Goal: Task Accomplishment & Management: Complete application form

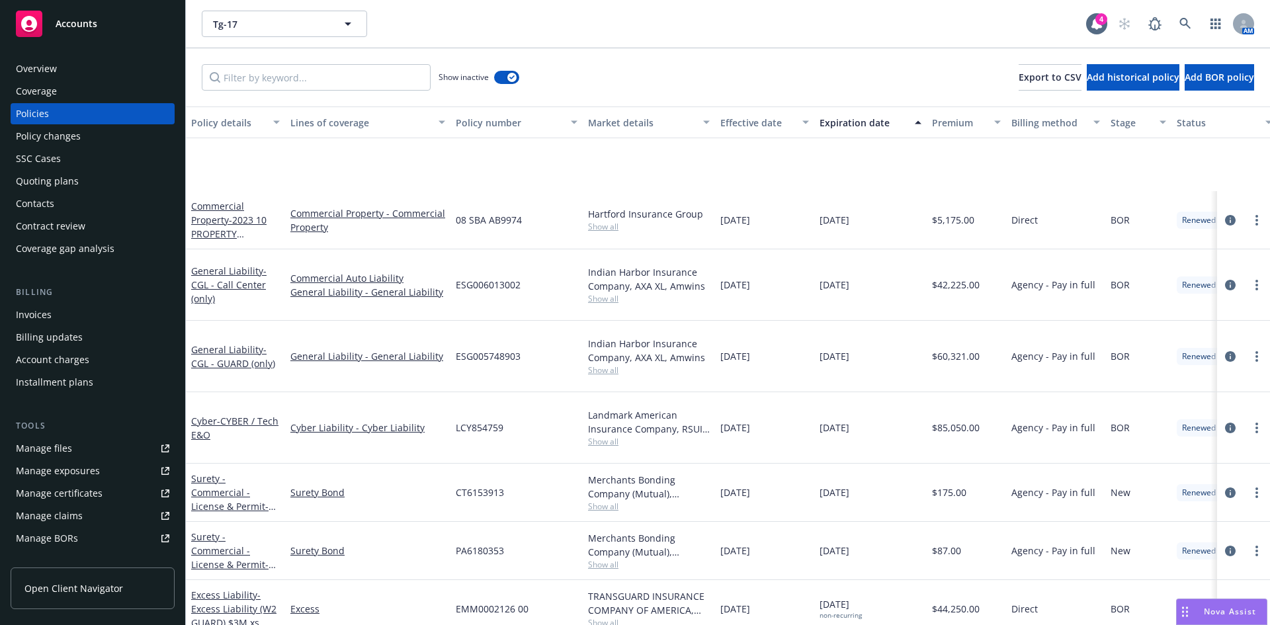
scroll to position [139, 0]
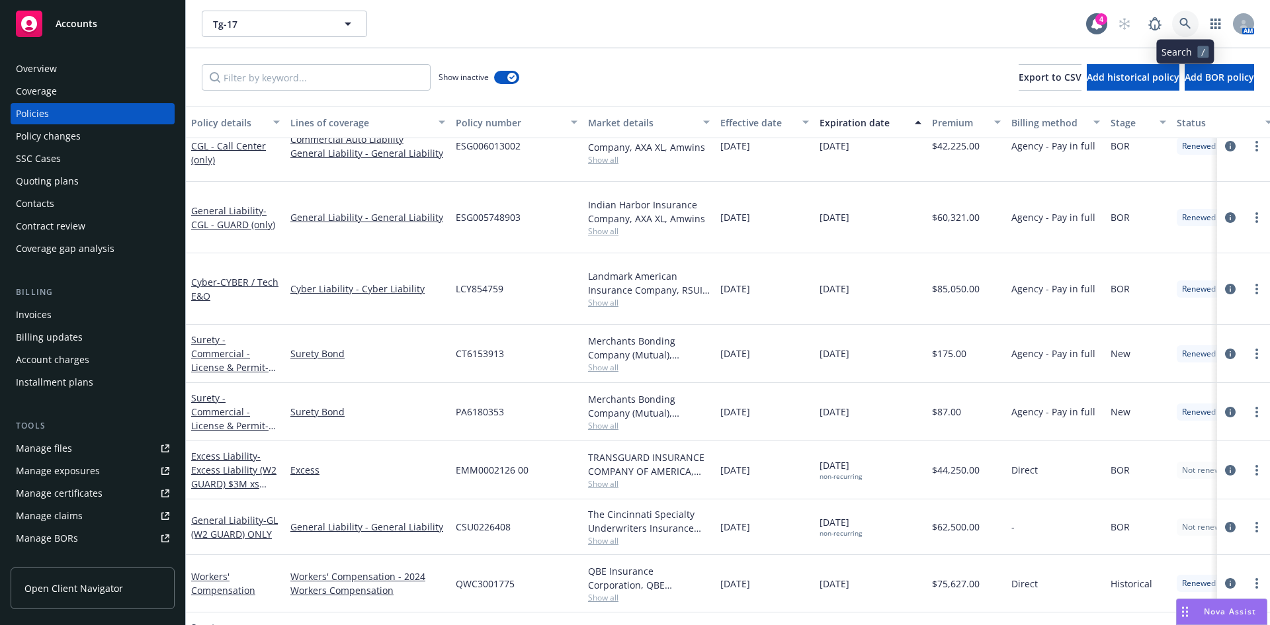
click at [1183, 18] on icon at bounding box center [1185, 24] width 12 height 12
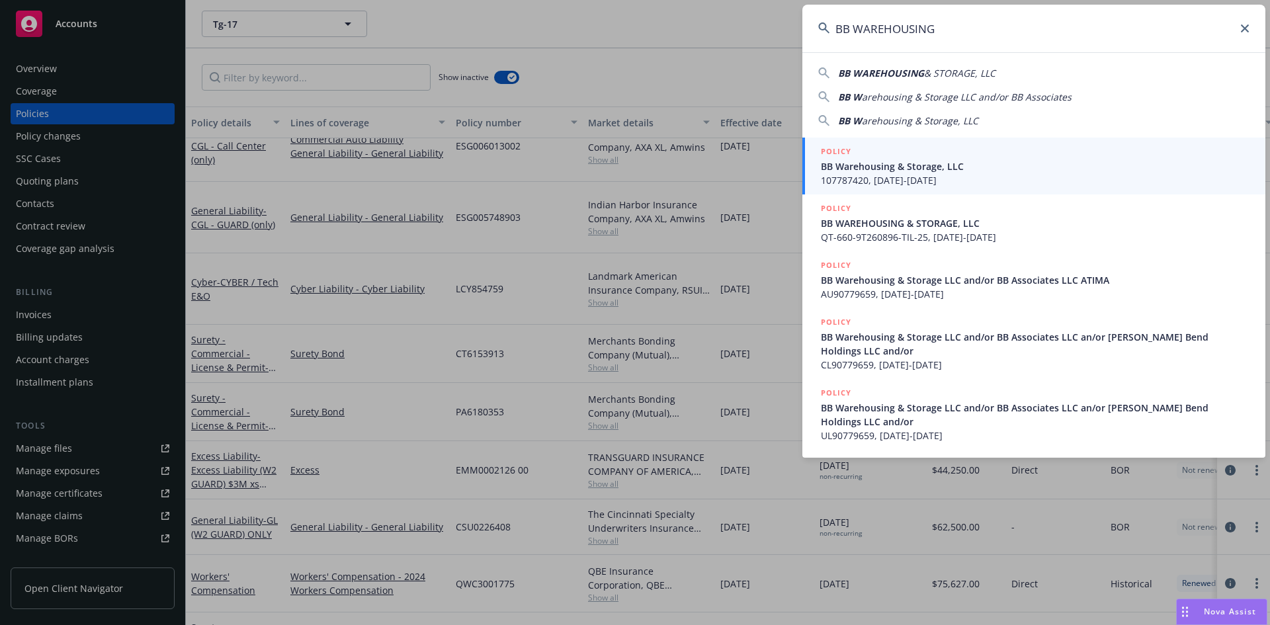
click at [899, 40] on input "BB WAREHOUSING" at bounding box center [1033, 29] width 463 height 48
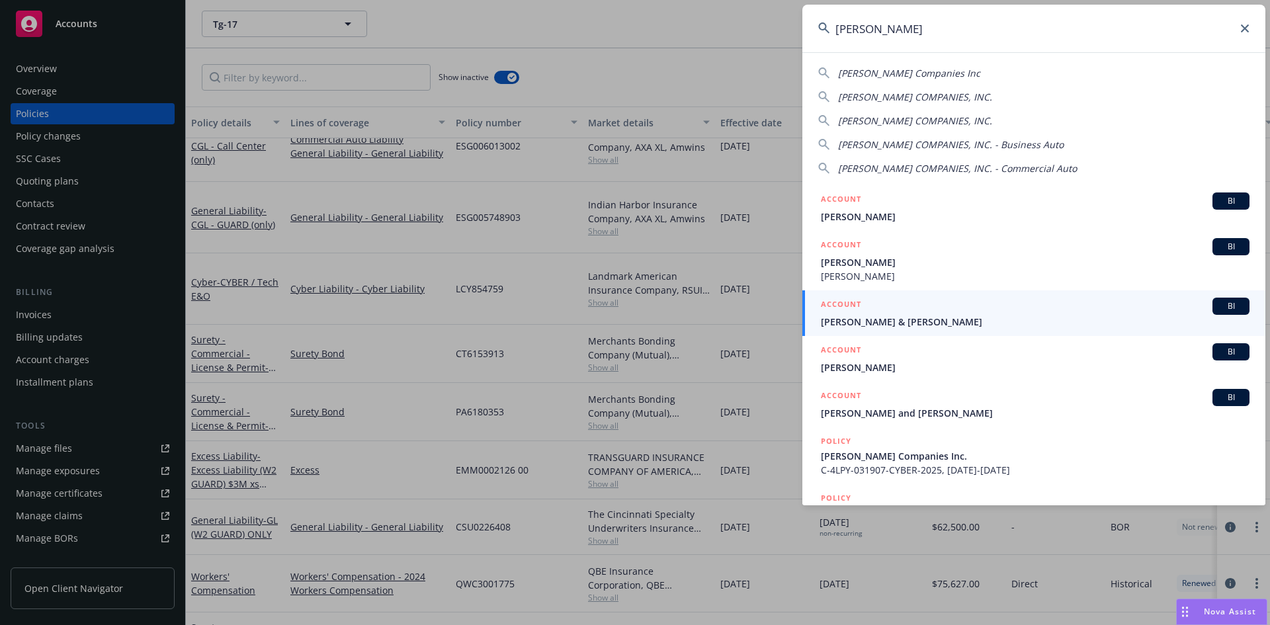
click at [902, 73] on span "[PERSON_NAME] Companies Inc" at bounding box center [909, 73] width 142 height 13
type input "[PERSON_NAME] Companies Inc"
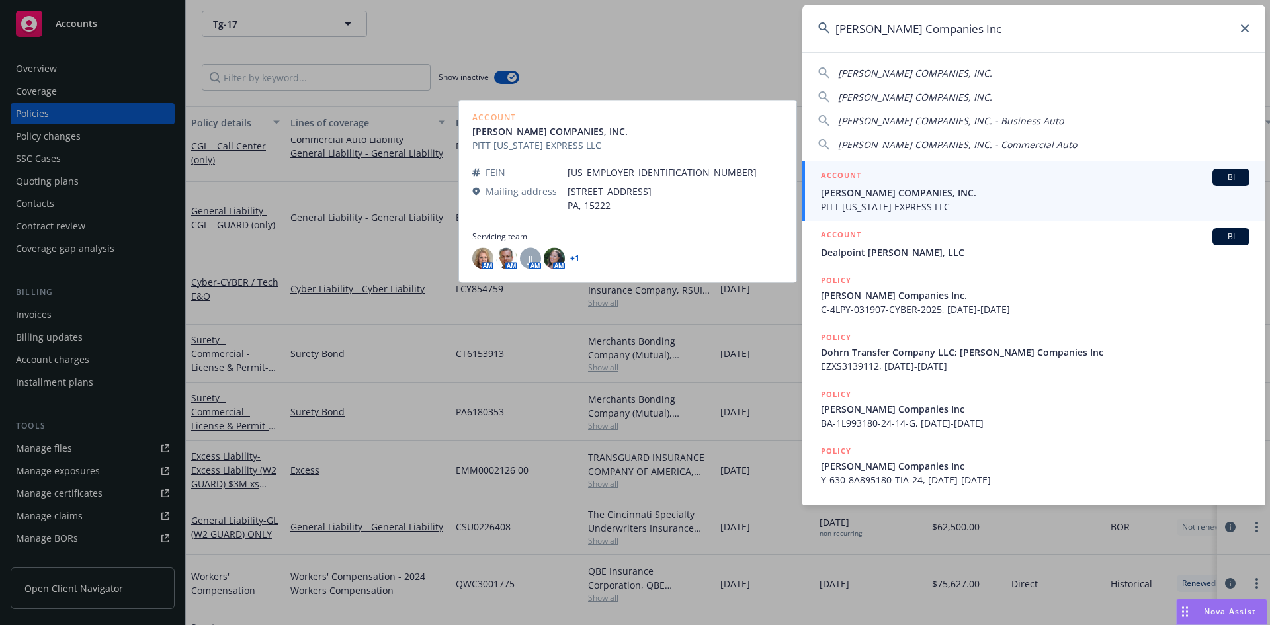
click at [923, 190] on span "HAMMEL COMPANIES, INC." at bounding box center [1035, 193] width 428 height 14
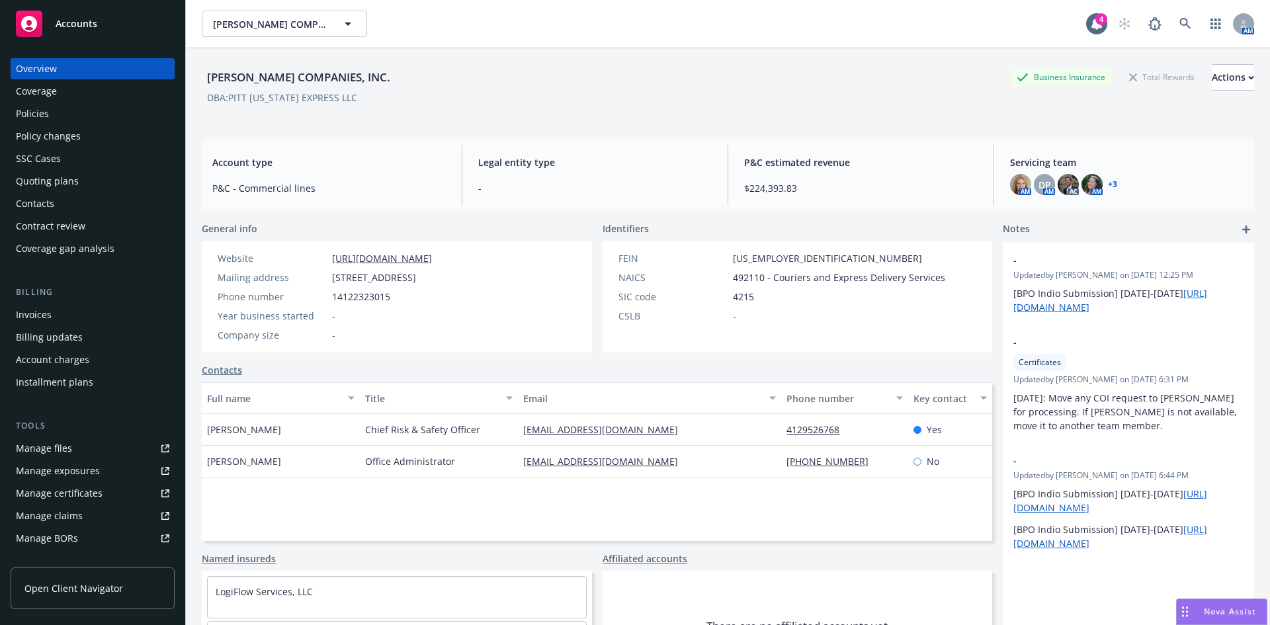
click at [40, 117] on div "Policies" at bounding box center [32, 113] width 33 height 21
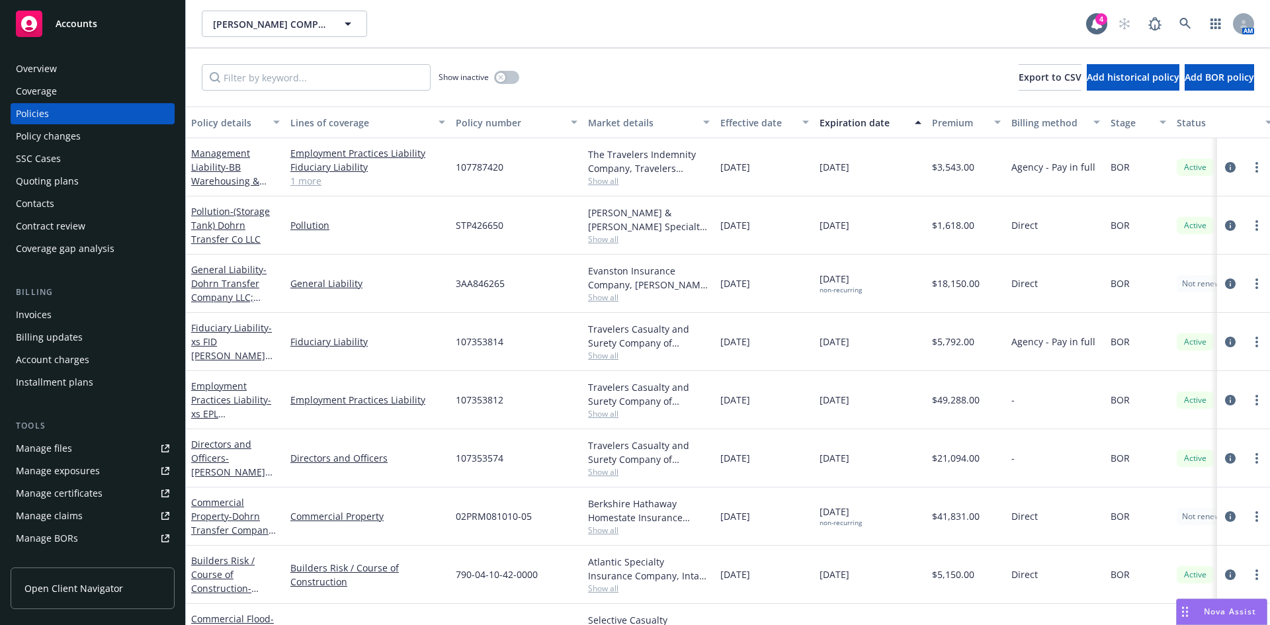
click at [673, 36] on div "HAMMEL COMPANIES, INC. HAMMEL COMPANIES, INC." at bounding box center [644, 24] width 884 height 26
click at [225, 169] on span "- BB Warehousing & Storage, LLC" at bounding box center [228, 181] width 75 height 40
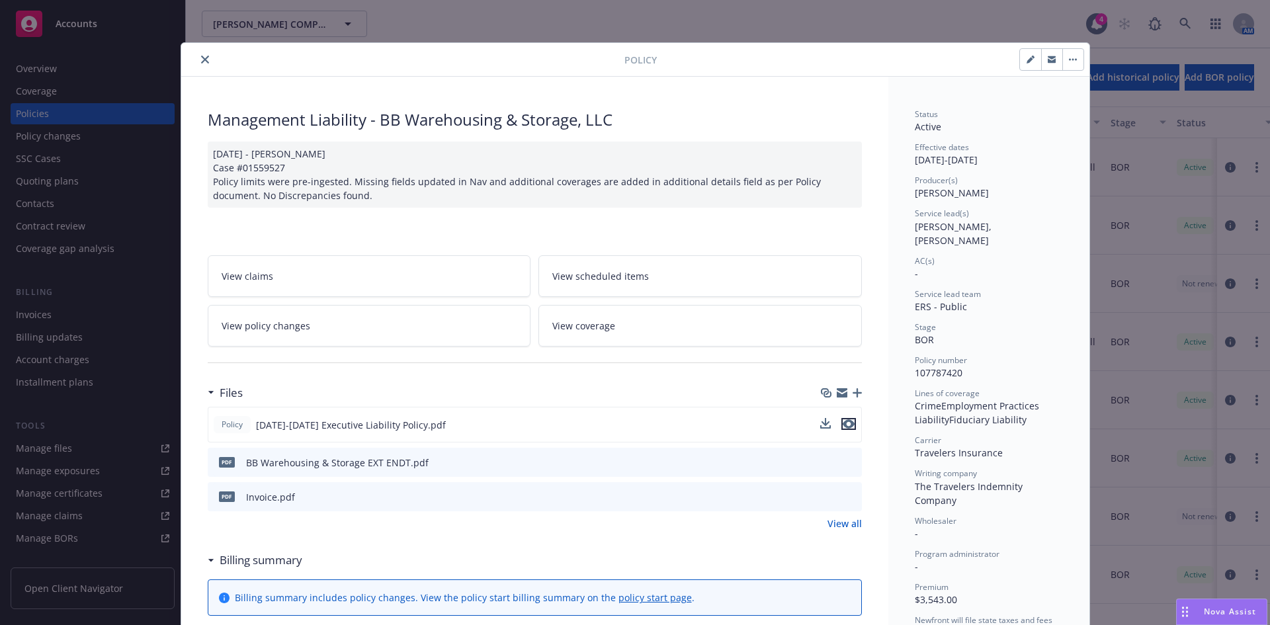
click at [849, 423] on button "preview file" at bounding box center [848, 424] width 15 height 12
click at [201, 60] on icon "close" at bounding box center [205, 60] width 8 height 8
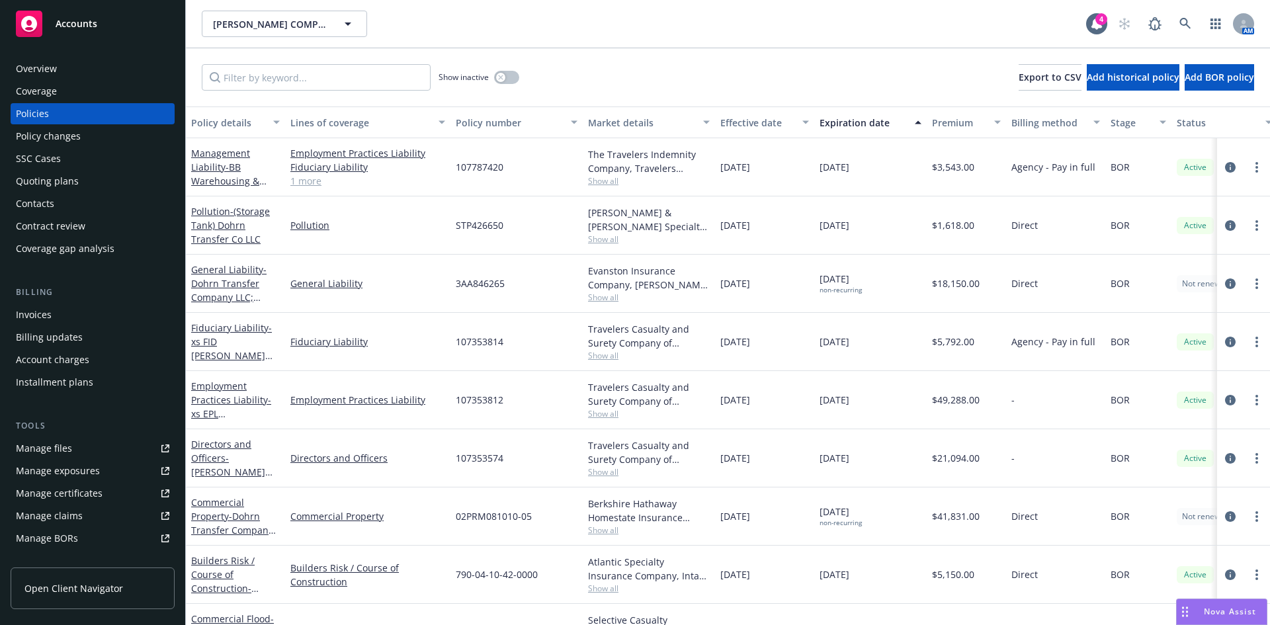
click at [56, 317] on div "Invoices" at bounding box center [92, 314] width 153 height 21
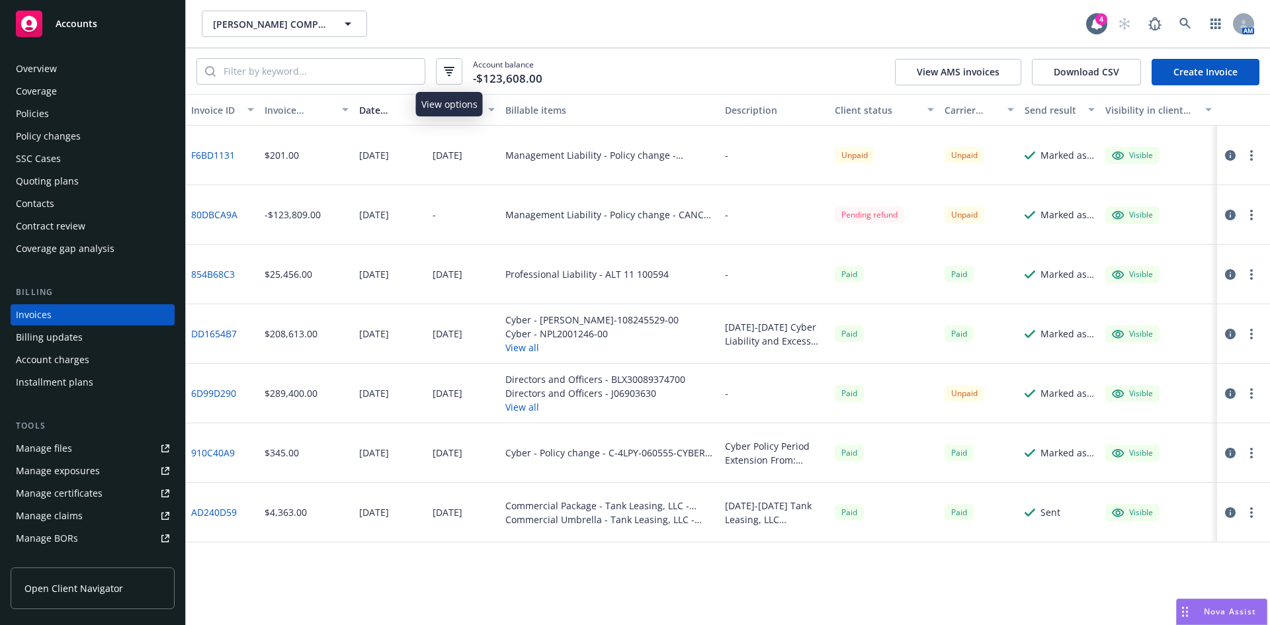
click at [443, 72] on button "button" at bounding box center [449, 71] width 26 height 26
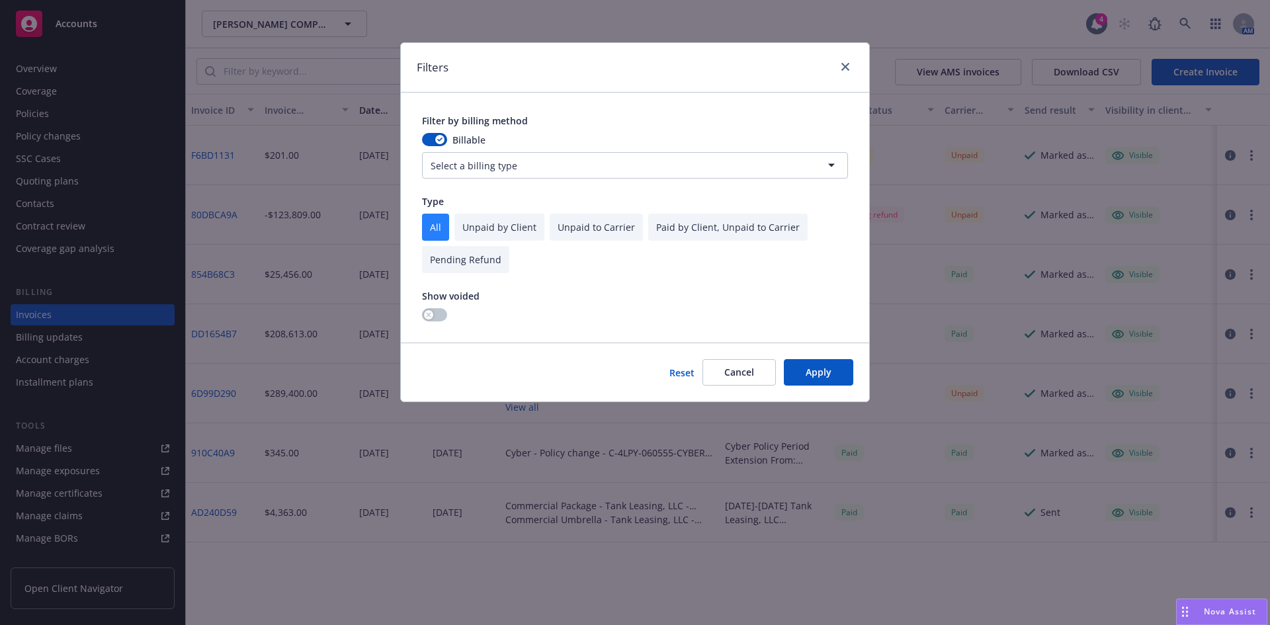
click at [430, 223] on input "checkbox" at bounding box center [435, 227] width 27 height 27
click at [428, 223] on input "checkbox" at bounding box center [435, 227] width 27 height 27
checkbox input "true"
click at [477, 165] on html "Accounts Overview Coverage Policies Policy changes SSC Cases Quoting plans Cont…" at bounding box center [635, 312] width 1270 height 625
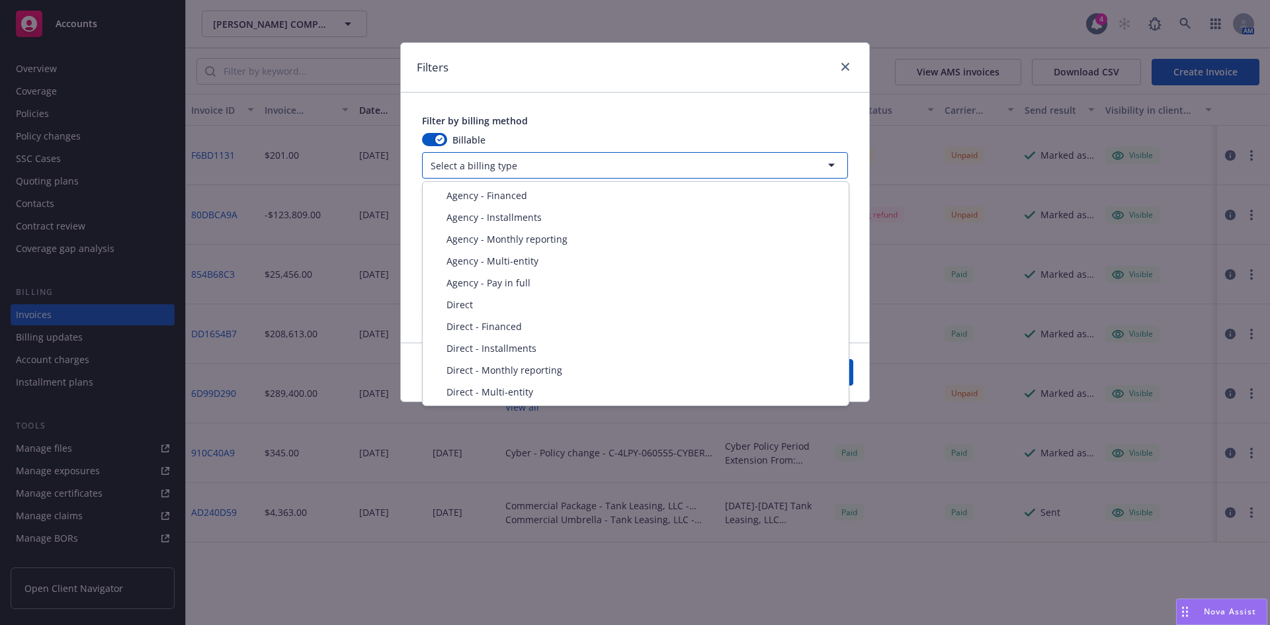
click at [627, 146] on html "Accounts Overview Coverage Policies Policy changes SSC Cases Quoting plans Cont…" at bounding box center [635, 312] width 1270 height 625
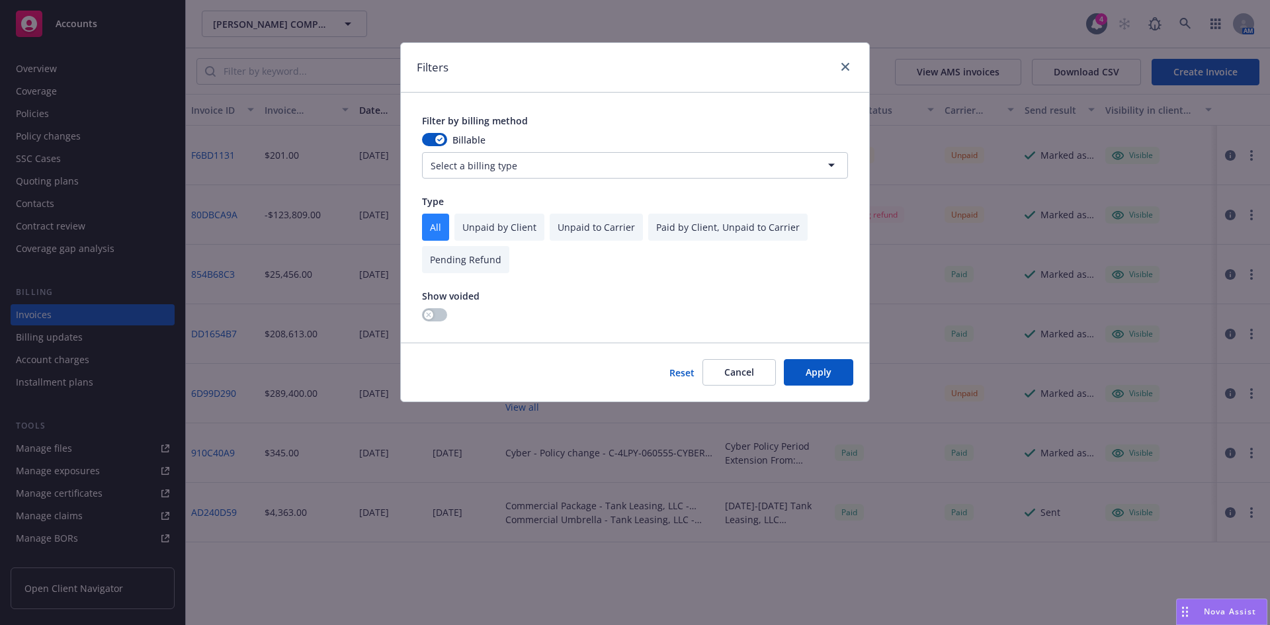
click at [802, 369] on button "Apply" at bounding box center [818, 372] width 69 height 26
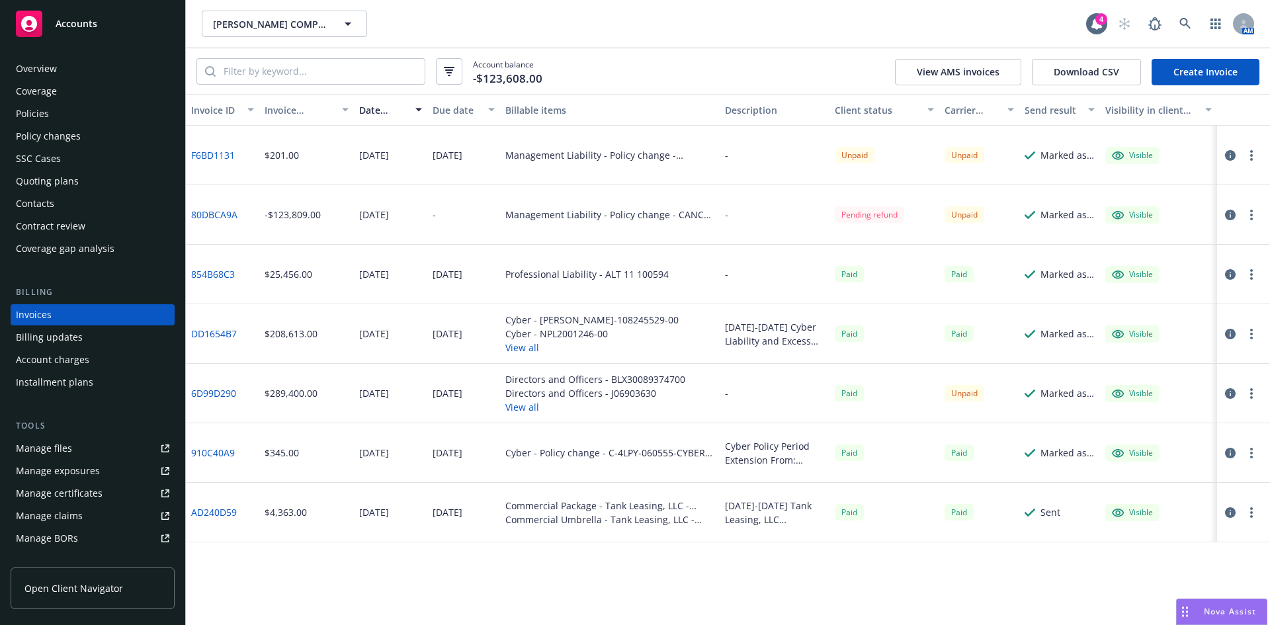
click at [35, 110] on div "Policies" at bounding box center [32, 113] width 33 height 21
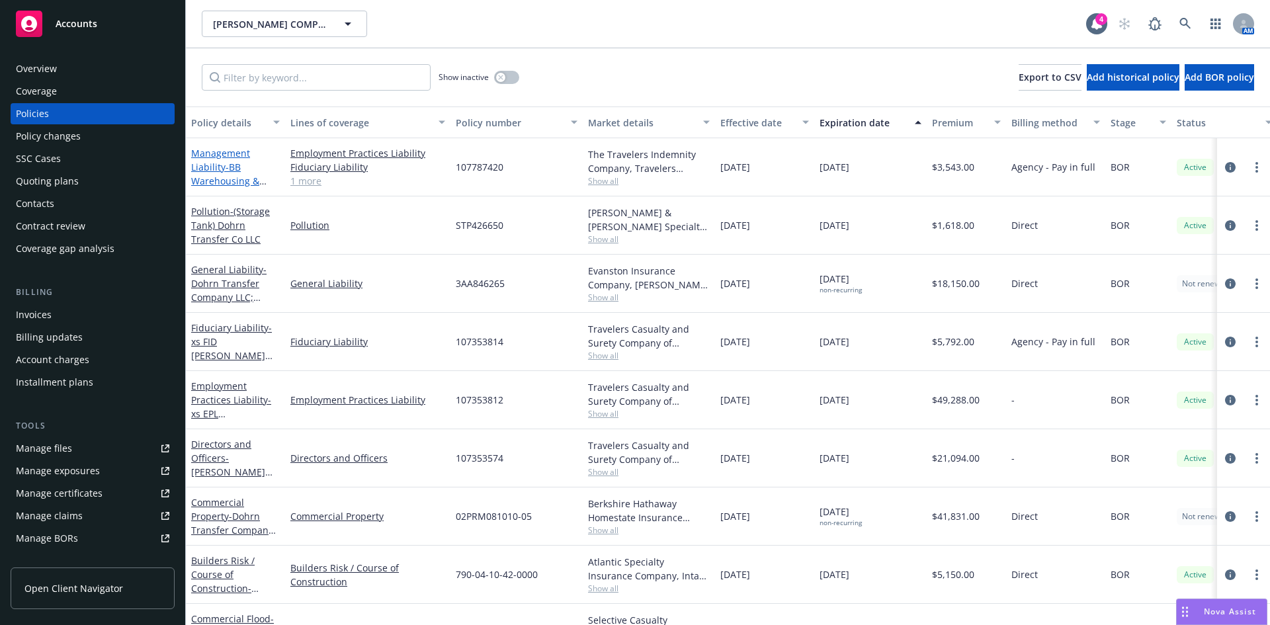
click at [207, 165] on link "Management Liability - BB Warehousing & Storage, LLC" at bounding box center [225, 174] width 68 height 54
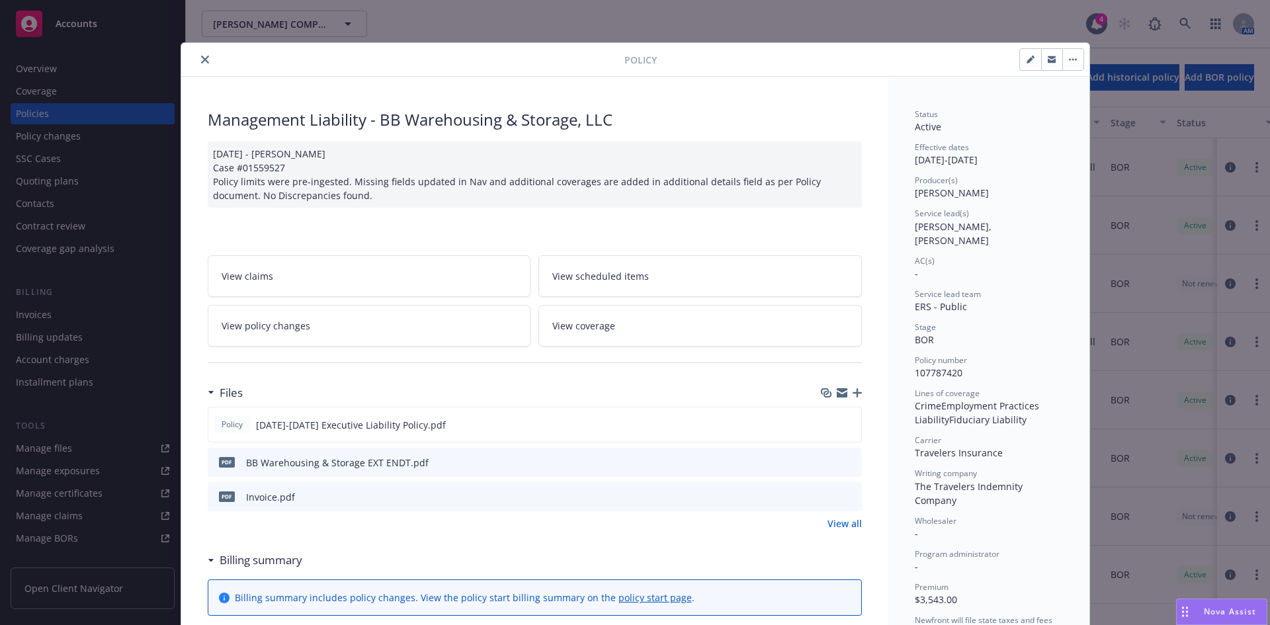
scroll to position [40, 0]
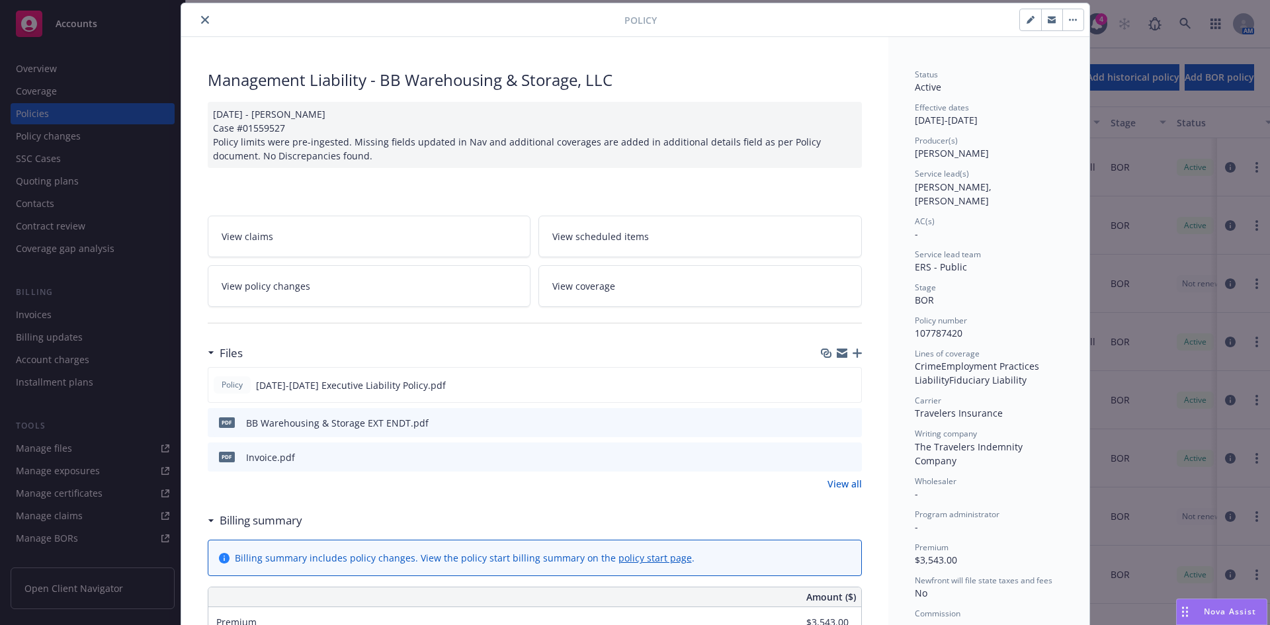
click at [1020, 19] on button "button" at bounding box center [1030, 19] width 21 height 21
select select "BOR"
select select "other"
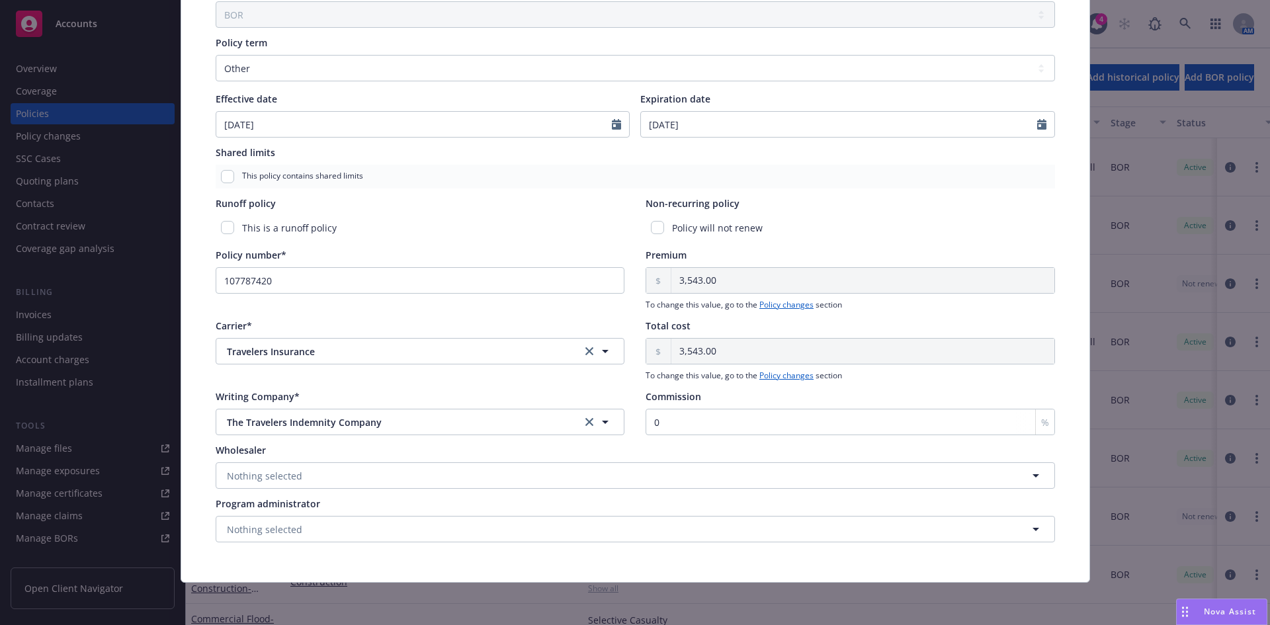
scroll to position [0, 0]
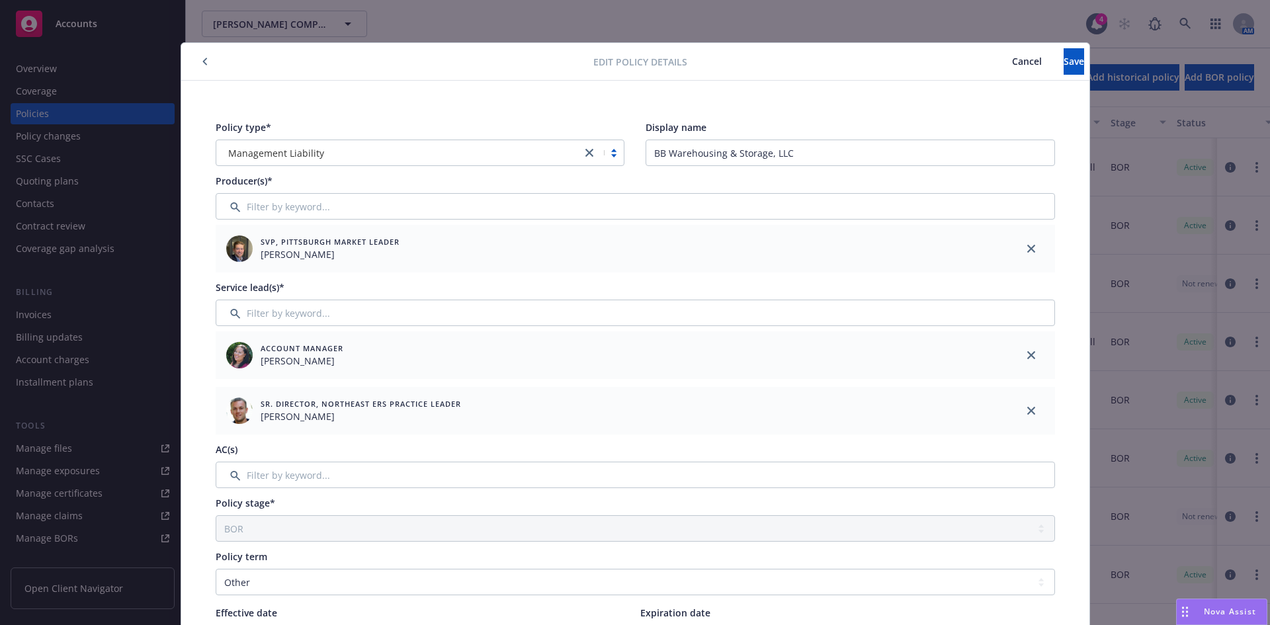
click at [1012, 60] on span "Cancel" at bounding box center [1027, 61] width 30 height 13
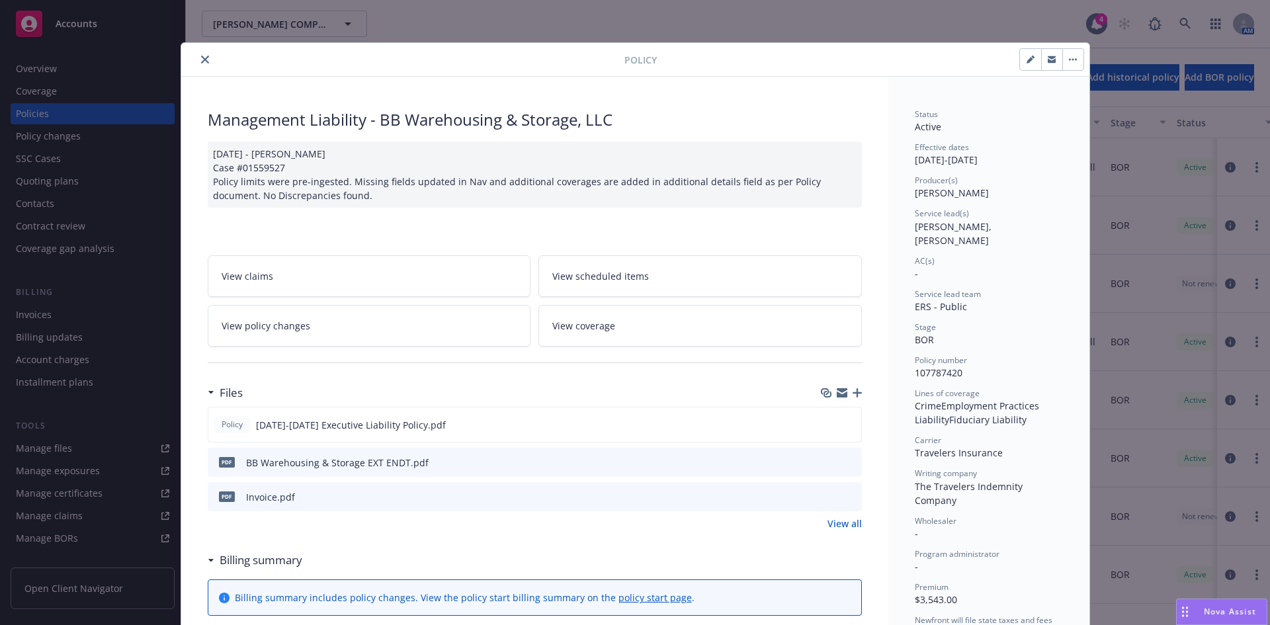
click at [201, 59] on icon "close" at bounding box center [205, 60] width 8 height 8
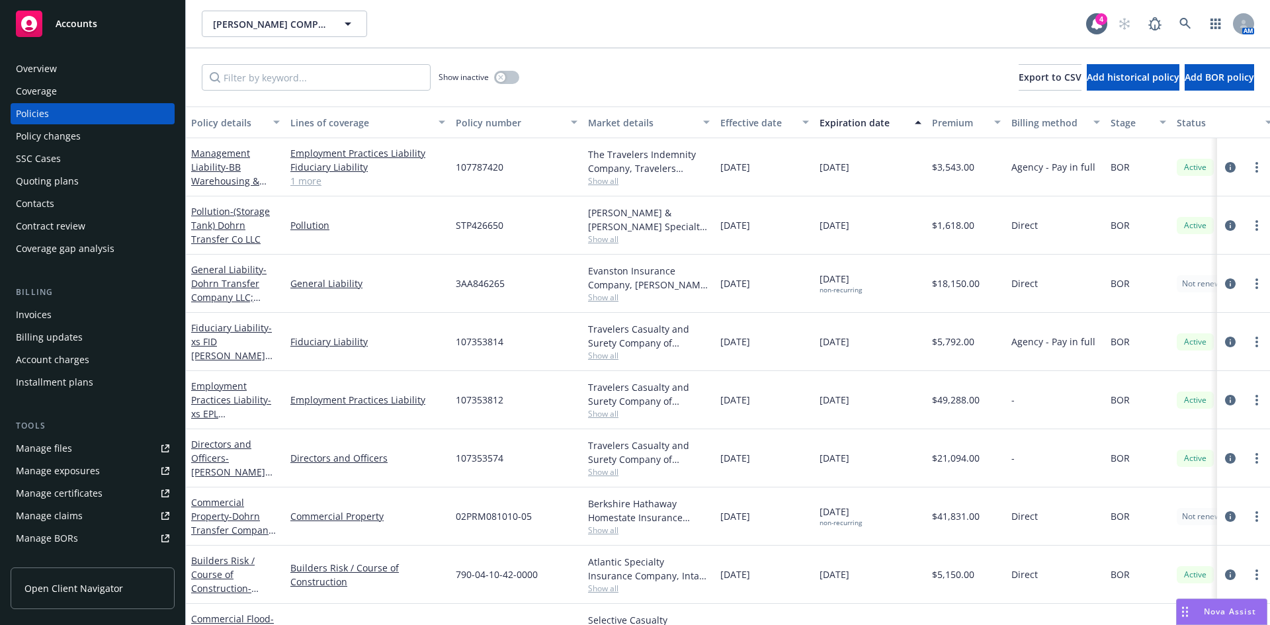
click at [42, 134] on div "Policy changes" at bounding box center [48, 136] width 65 height 21
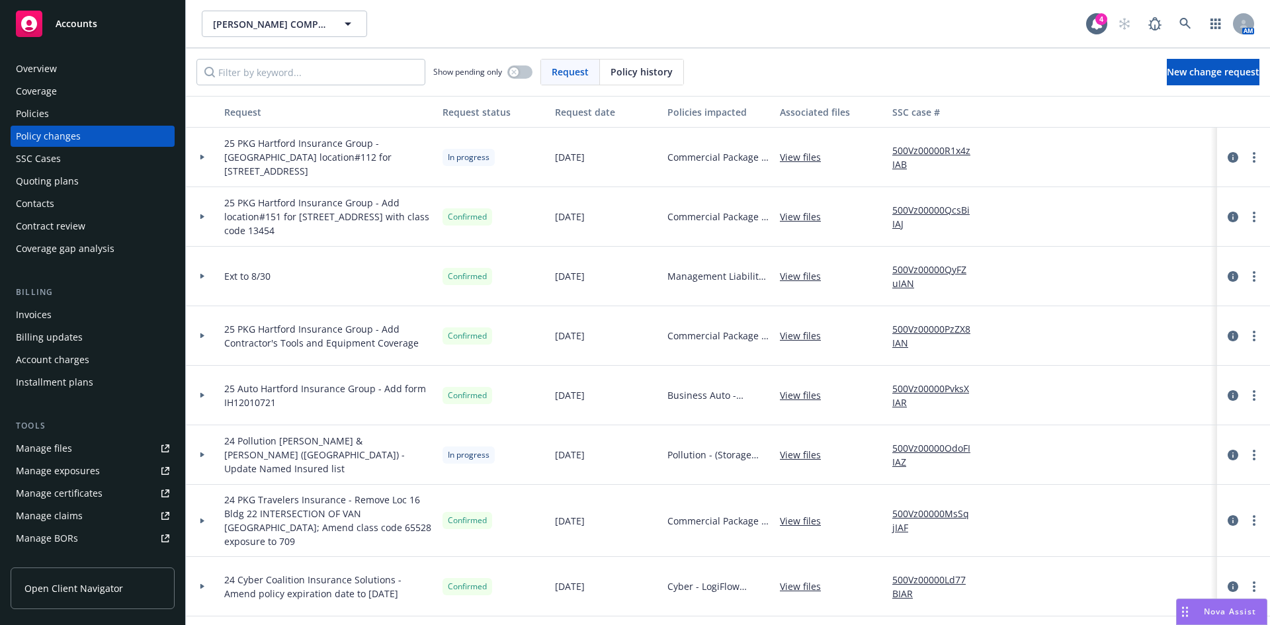
click at [26, 108] on div "Policies" at bounding box center [32, 113] width 33 height 21
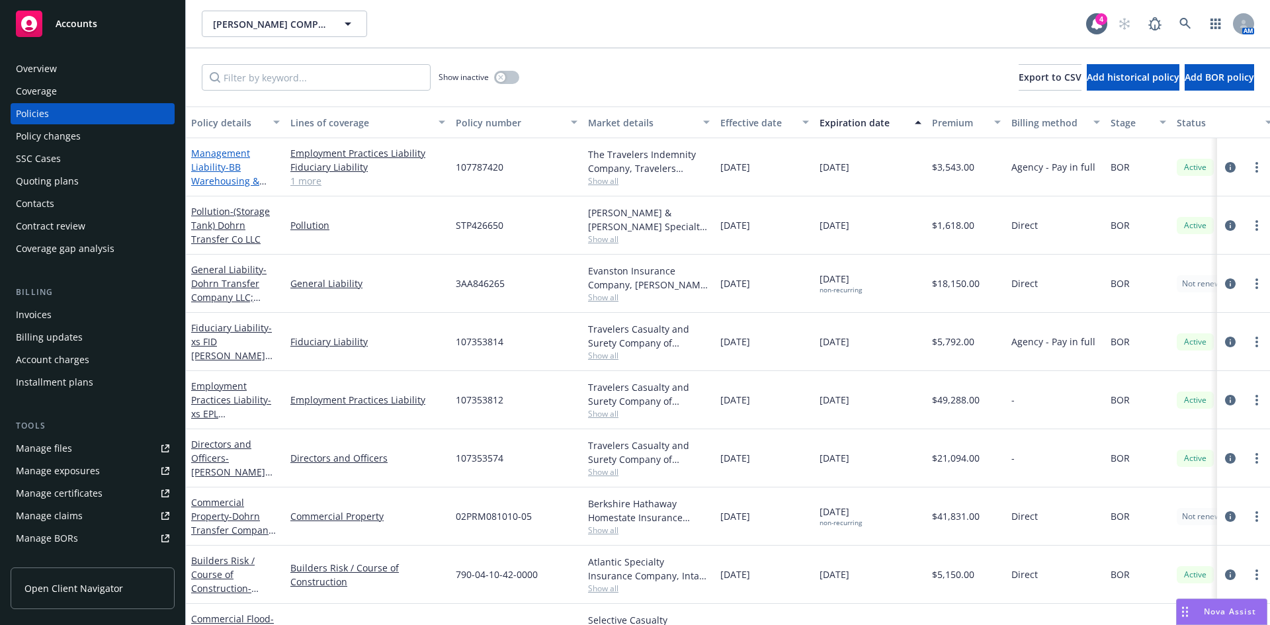
click at [202, 151] on link "Management Liability - BB Warehousing & Storage, LLC" at bounding box center [225, 174] width 68 height 54
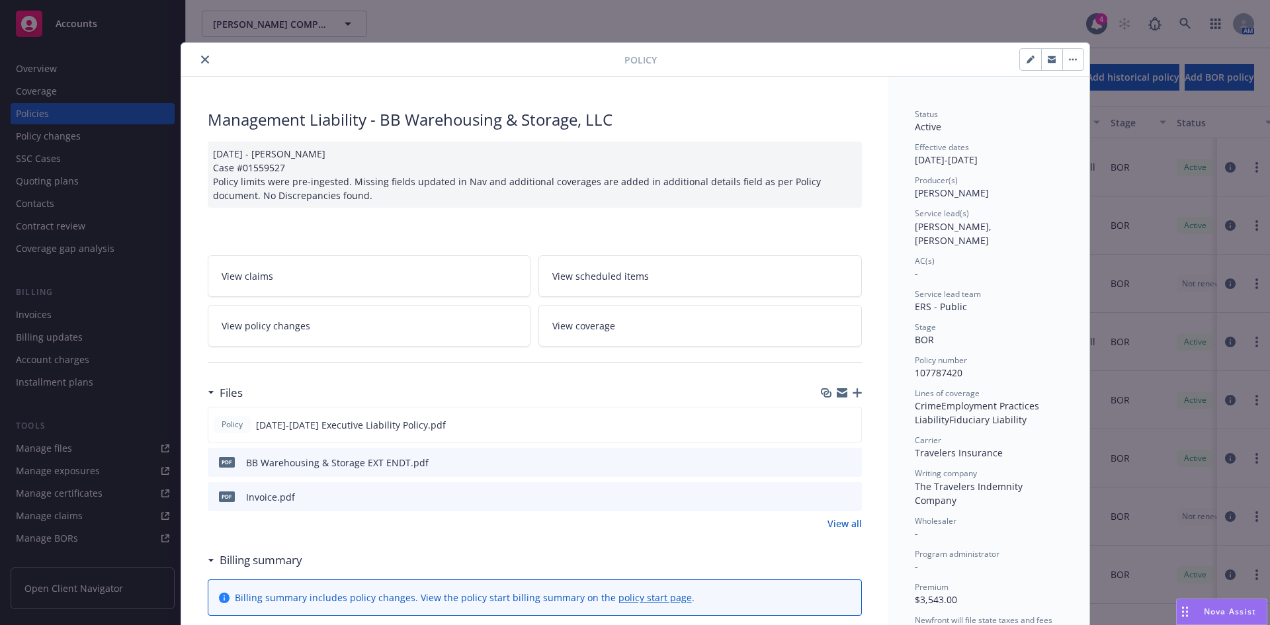
scroll to position [40, 0]
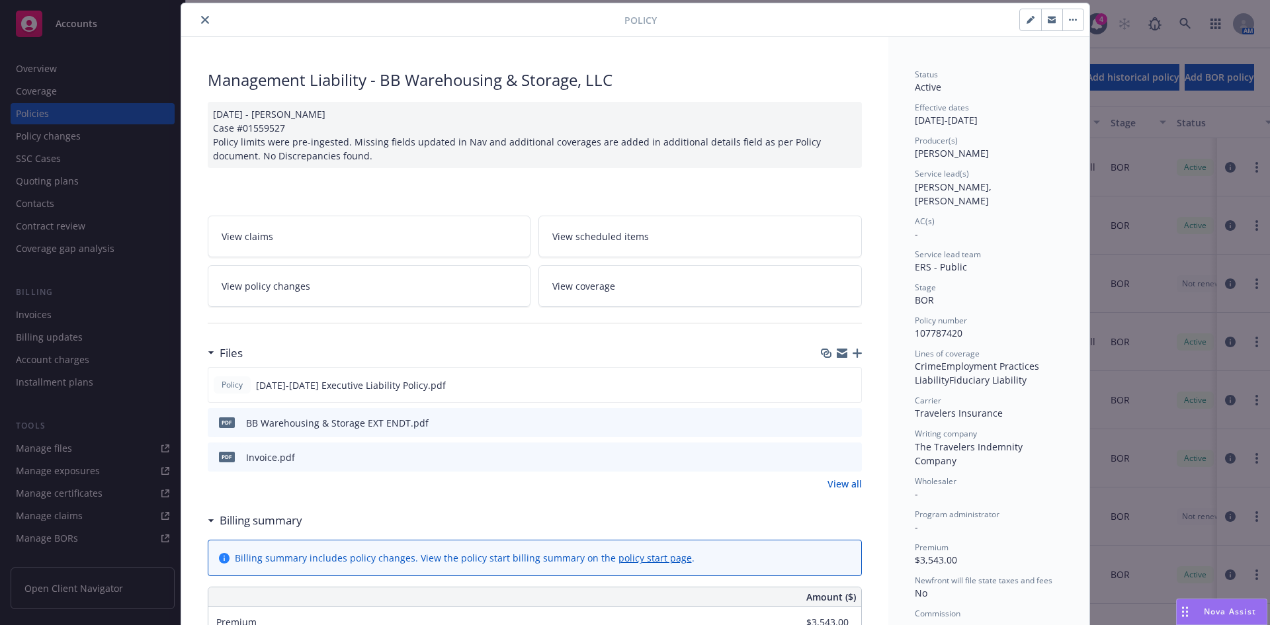
click at [202, 16] on icon "close" at bounding box center [205, 20] width 8 height 8
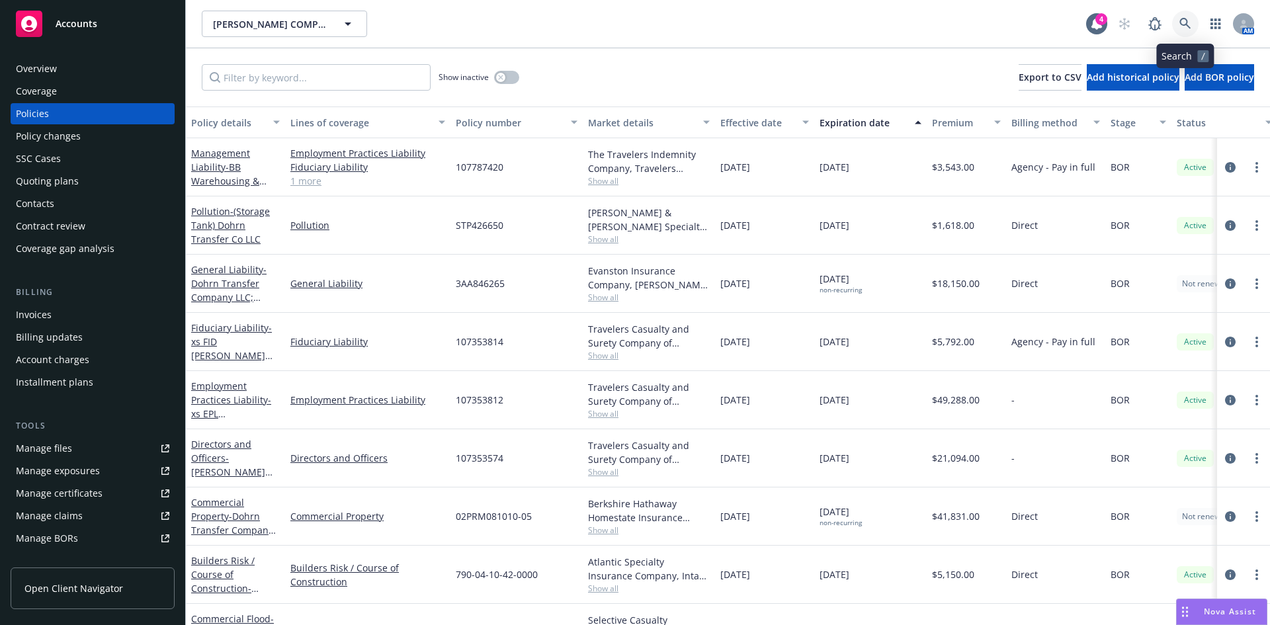
click at [1184, 21] on icon at bounding box center [1185, 24] width 12 height 12
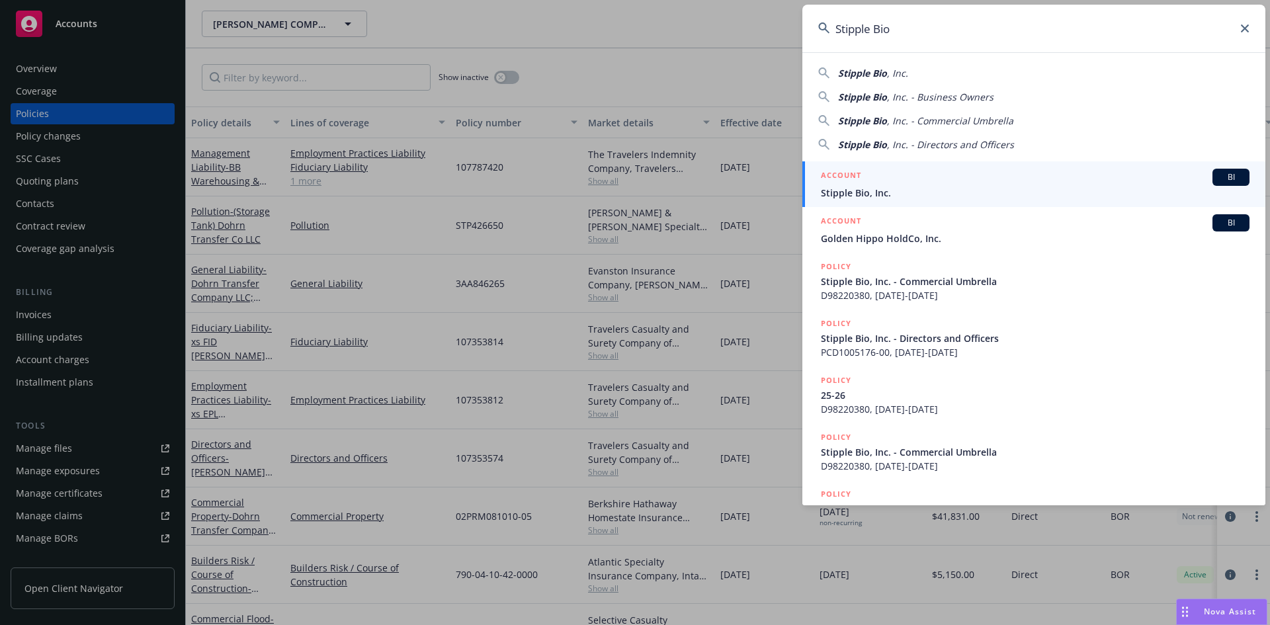
type input "Stipple Bio"
click at [878, 190] on span "Stipple Bio, Inc." at bounding box center [1035, 193] width 428 height 14
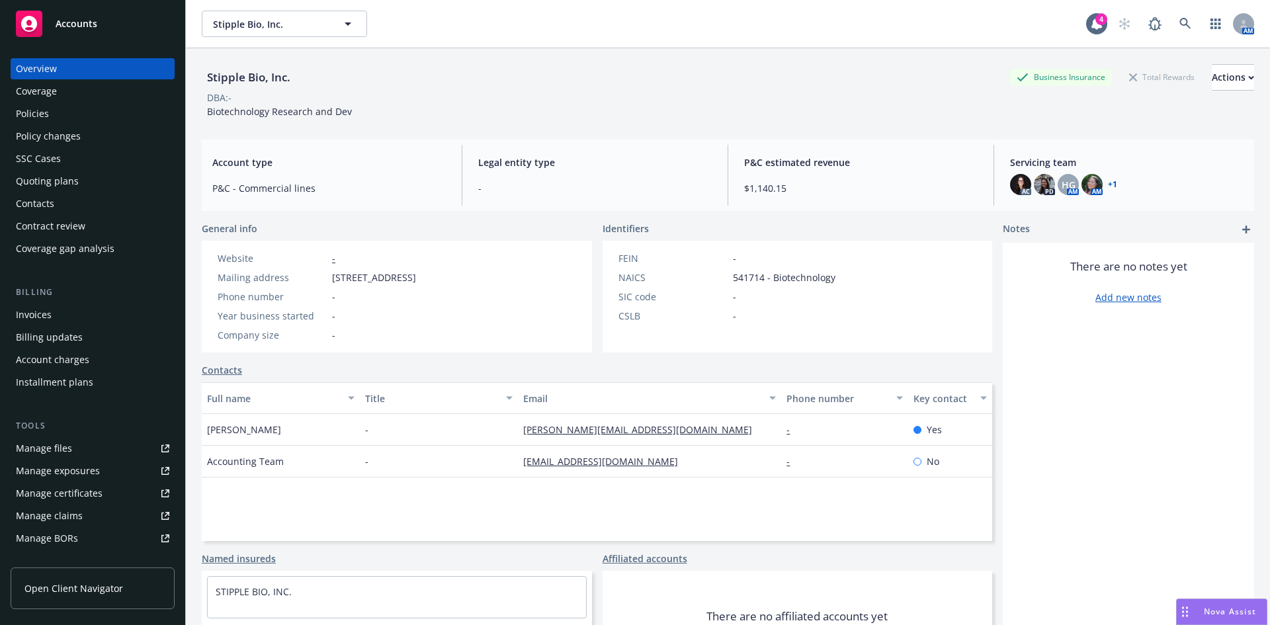
click at [67, 115] on div "Policies" at bounding box center [92, 113] width 153 height 21
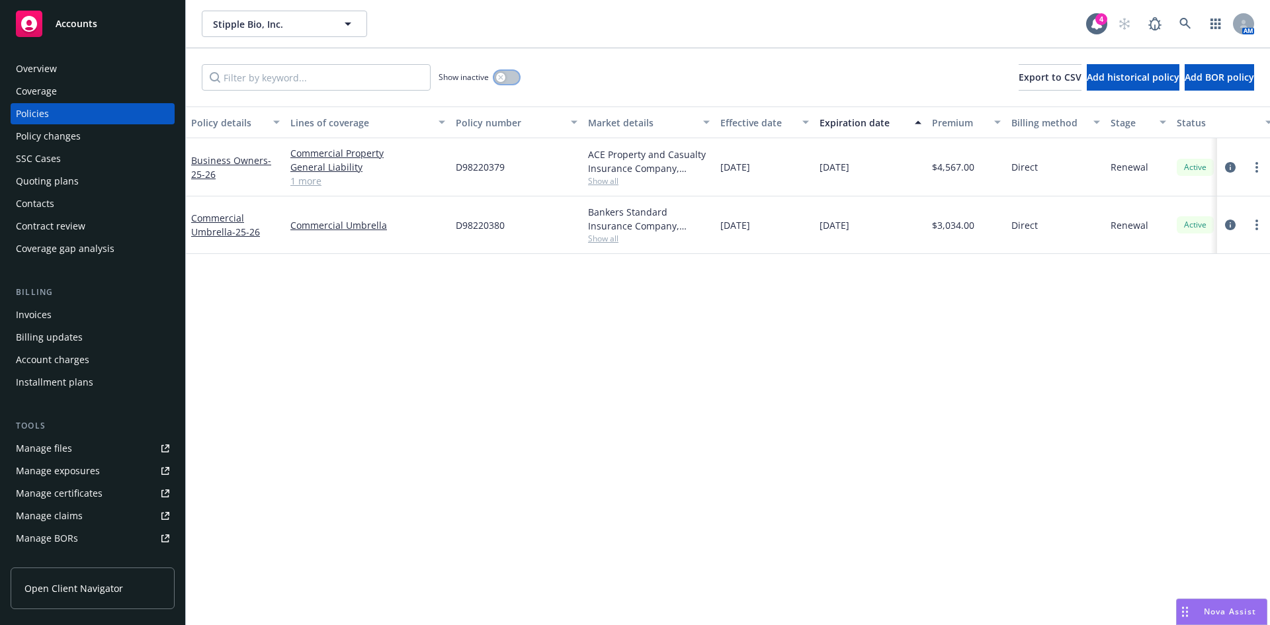
click at [509, 73] on button "button" at bounding box center [506, 77] width 25 height 13
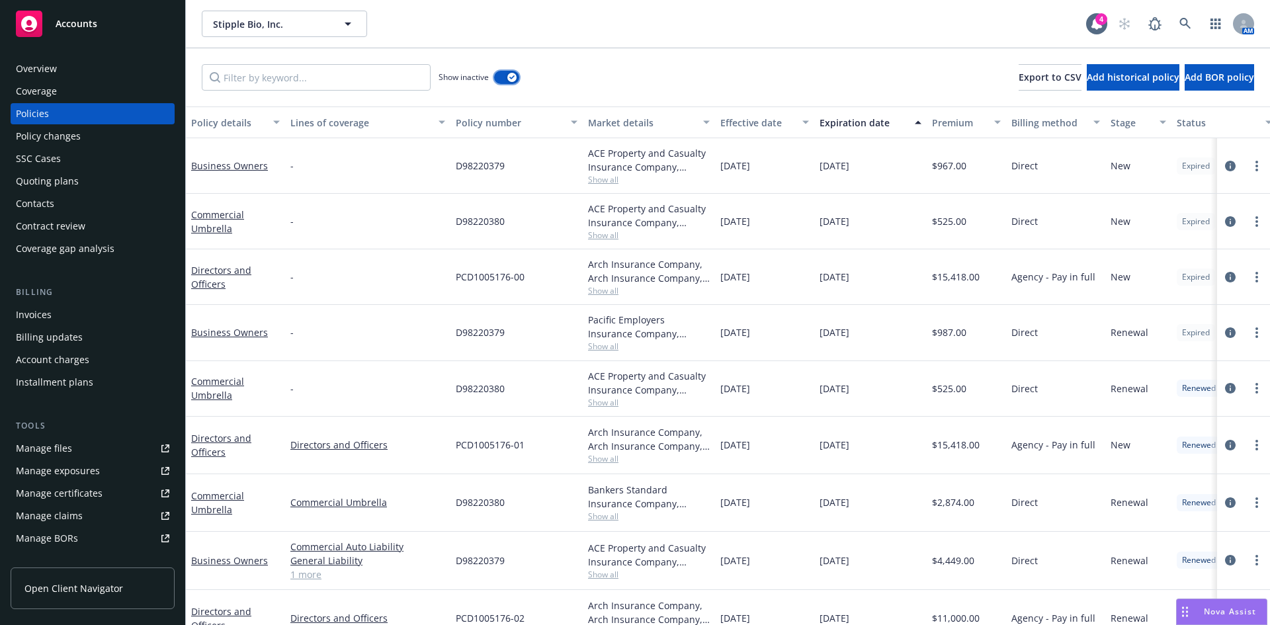
scroll to position [145, 0]
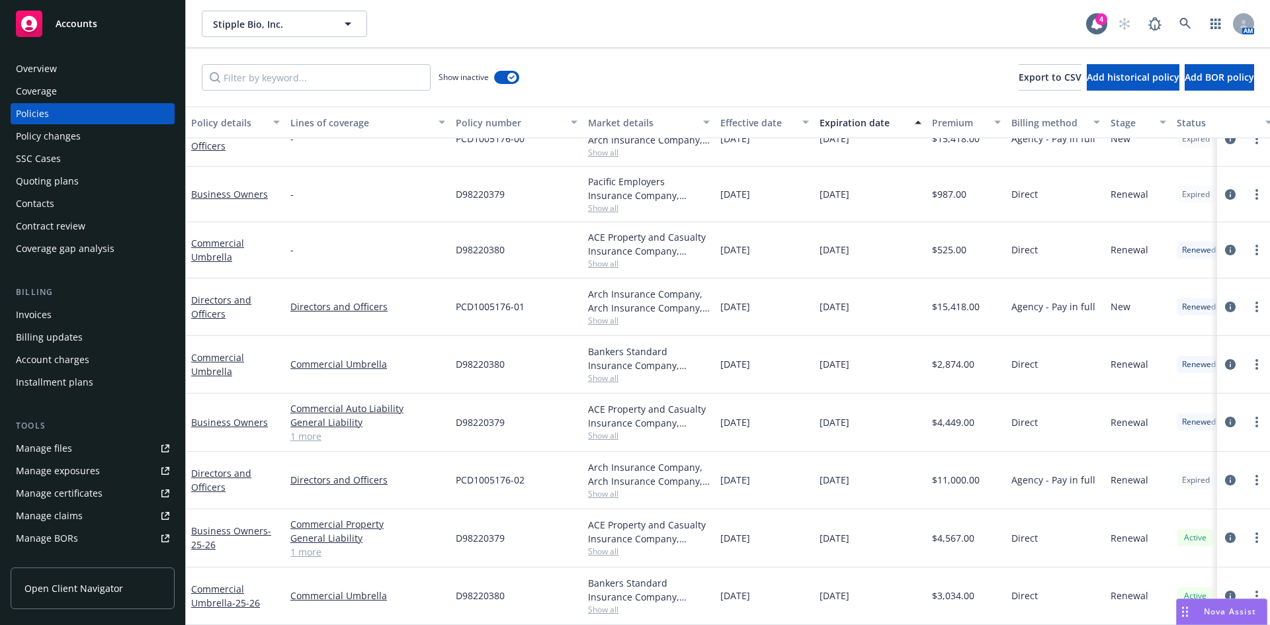
click at [28, 110] on div "Policies" at bounding box center [32, 113] width 33 height 21
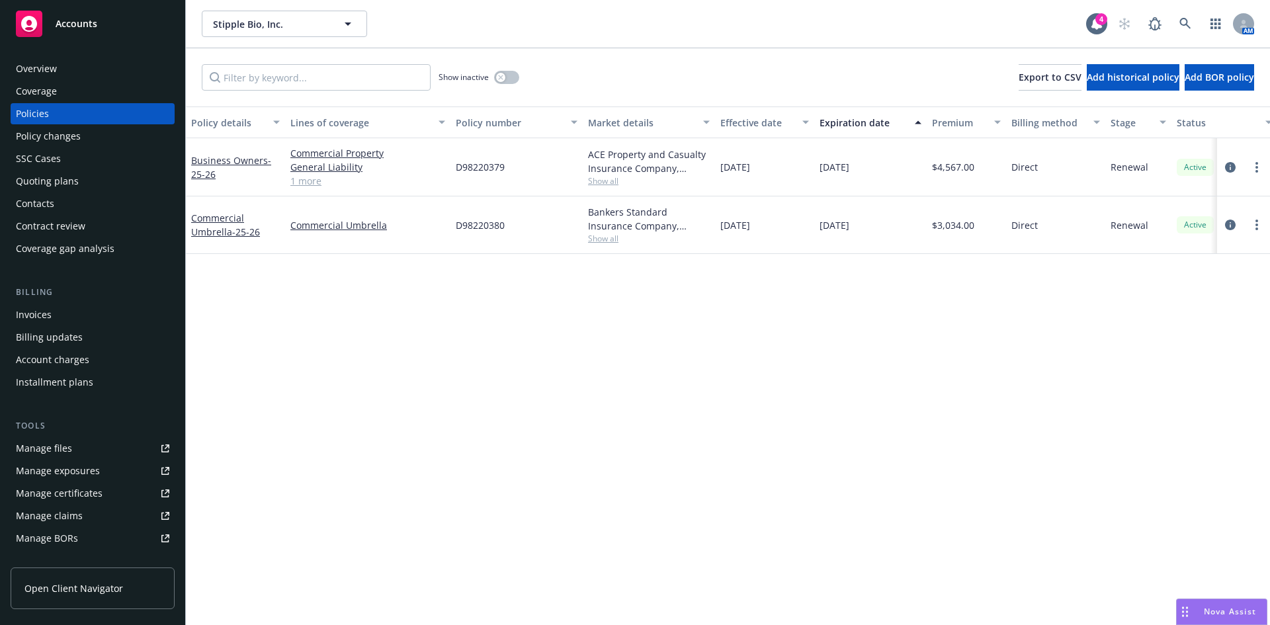
click at [95, 454] on link "Manage files" at bounding box center [93, 448] width 164 height 21
click at [1195, 29] on link at bounding box center [1185, 24] width 26 height 26
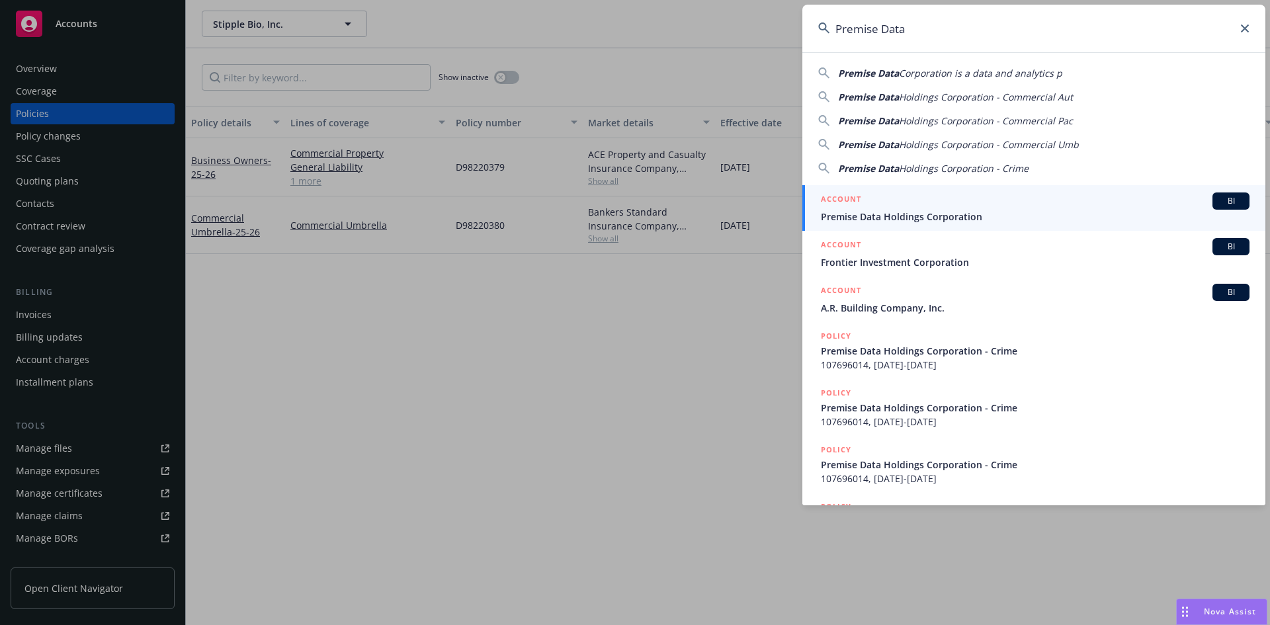
type input "Premise Data"
click at [890, 207] on div "ACCOUNT BI" at bounding box center [1035, 200] width 428 height 17
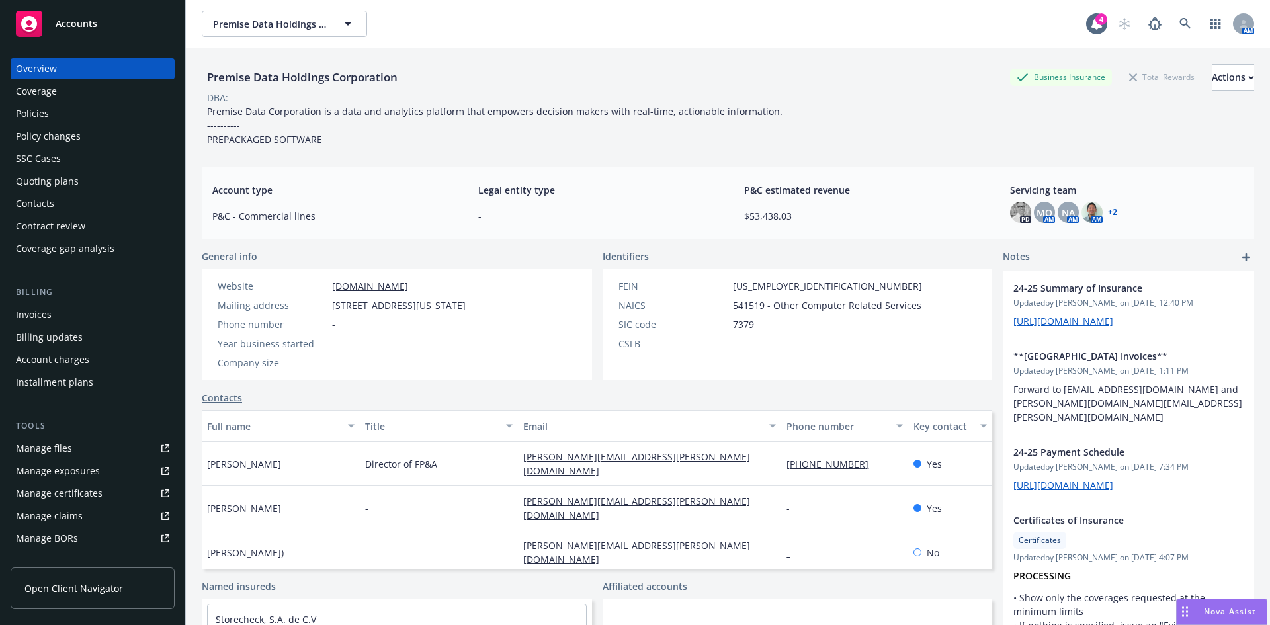
click at [54, 138] on div "Policy changes" at bounding box center [48, 136] width 65 height 21
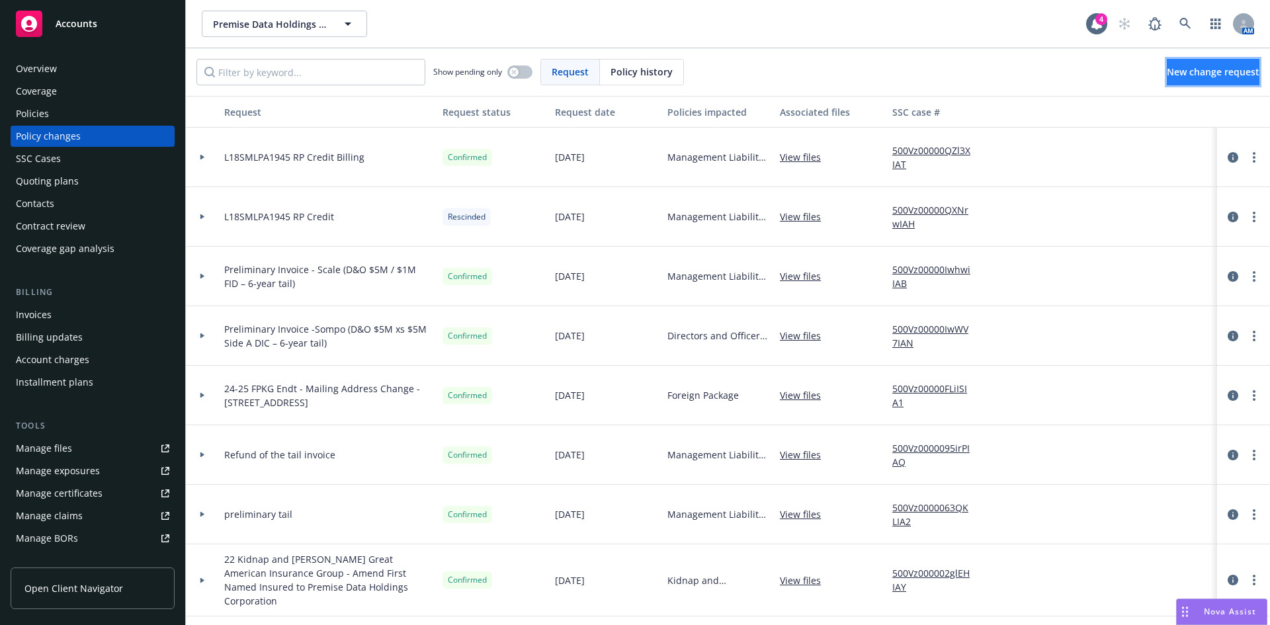
click at [1166, 74] on span "New change request" at bounding box center [1212, 71] width 93 height 13
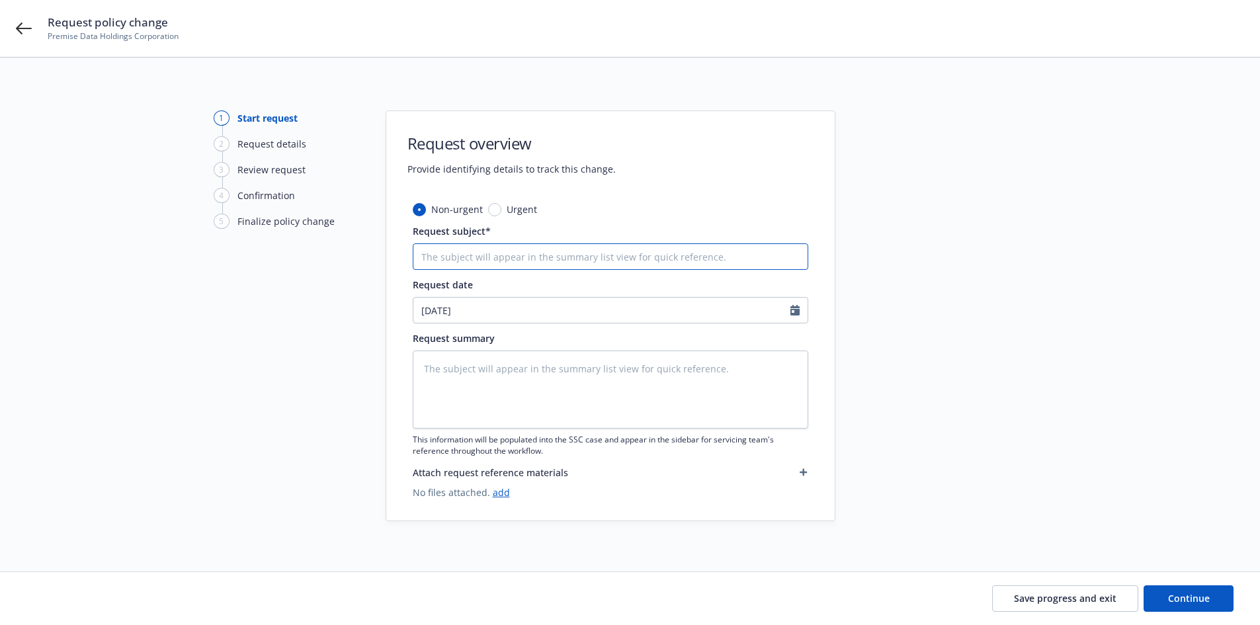
click at [454, 253] on input "Request subject*" at bounding box center [610, 256] width 395 height 26
paste input "ADL30067573800"
type textarea "x"
type input "ADL30067573800"
type textarea "x"
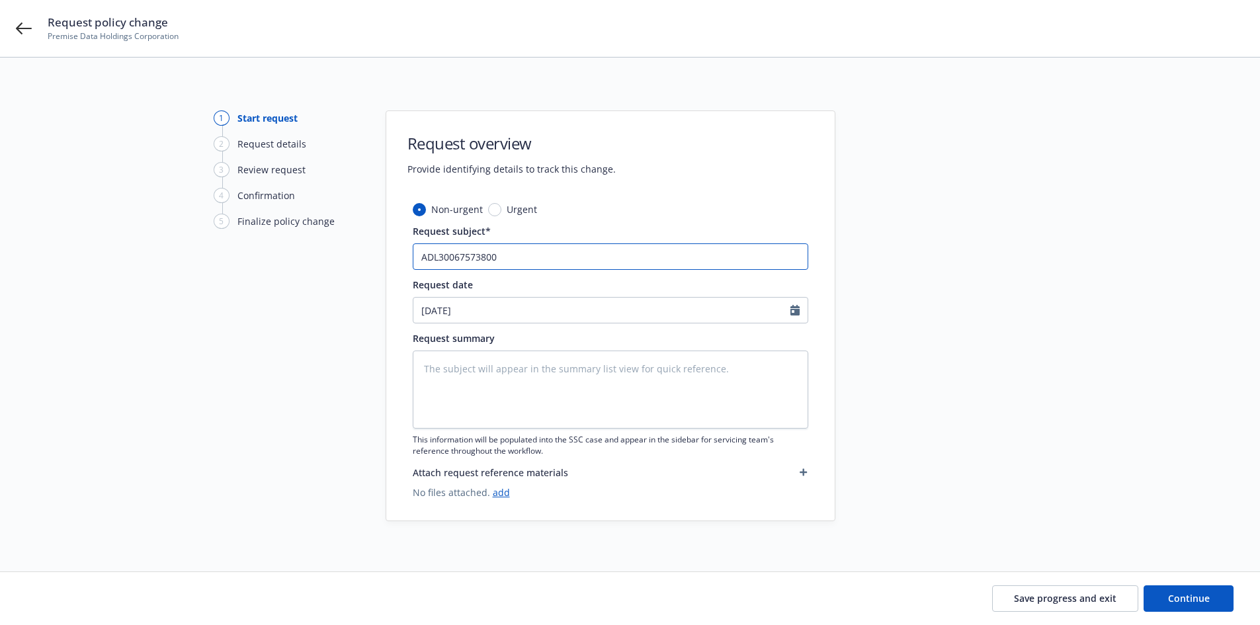
type input "ADL30067573800"
type textarea "x"
type input "ADL30067573800 C"
type textarea "x"
type input "ADL30067573800 Cr"
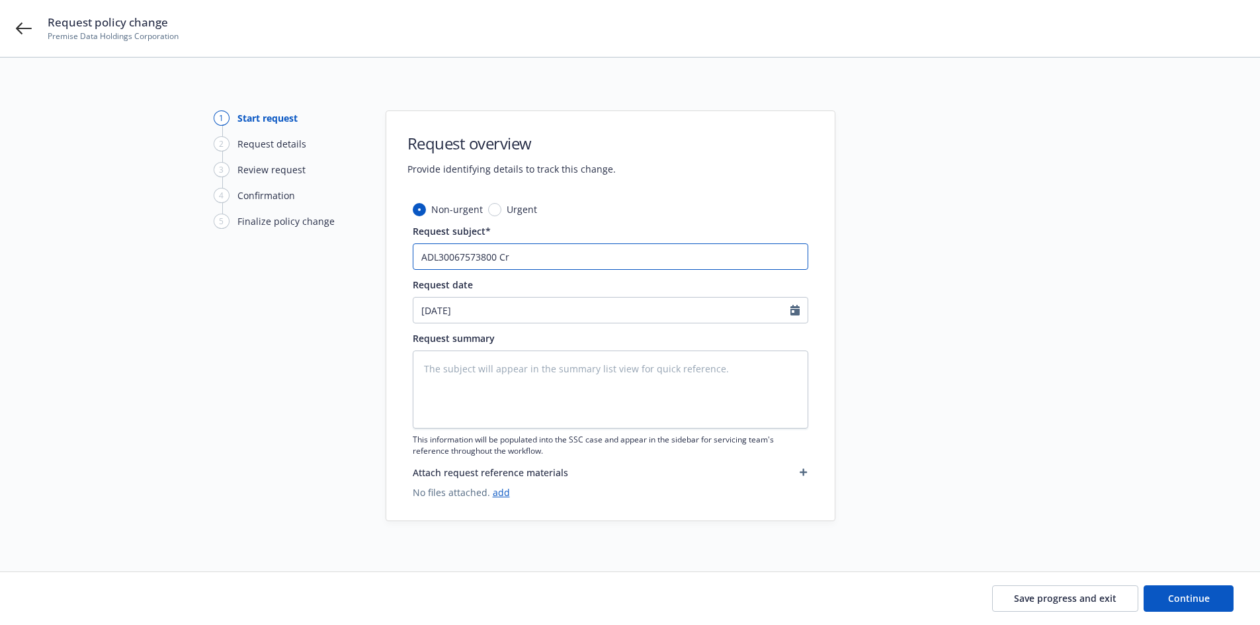
type textarea "x"
type input "ADL30067573800 Cre"
type textarea "x"
type input "ADL30067573800 Cred"
type textarea "x"
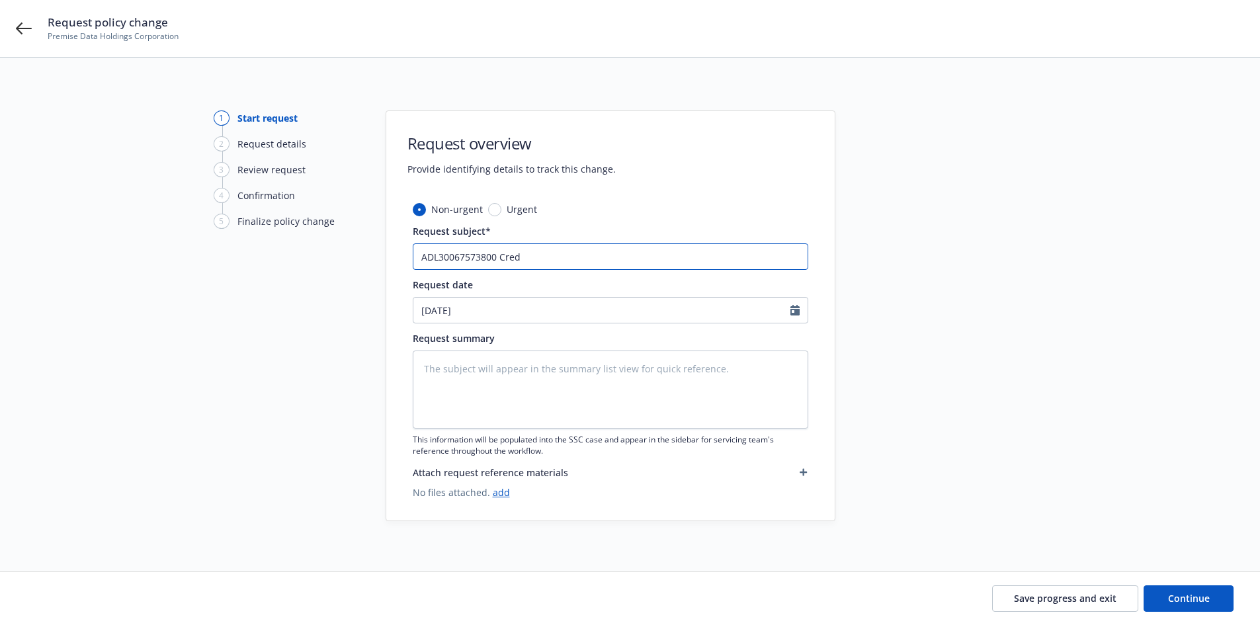
type input "ADL30067573800 Credi"
type textarea "x"
type input "ADL30067573800 Credit"
type textarea "x"
type input "ADL30067573800 Credit B"
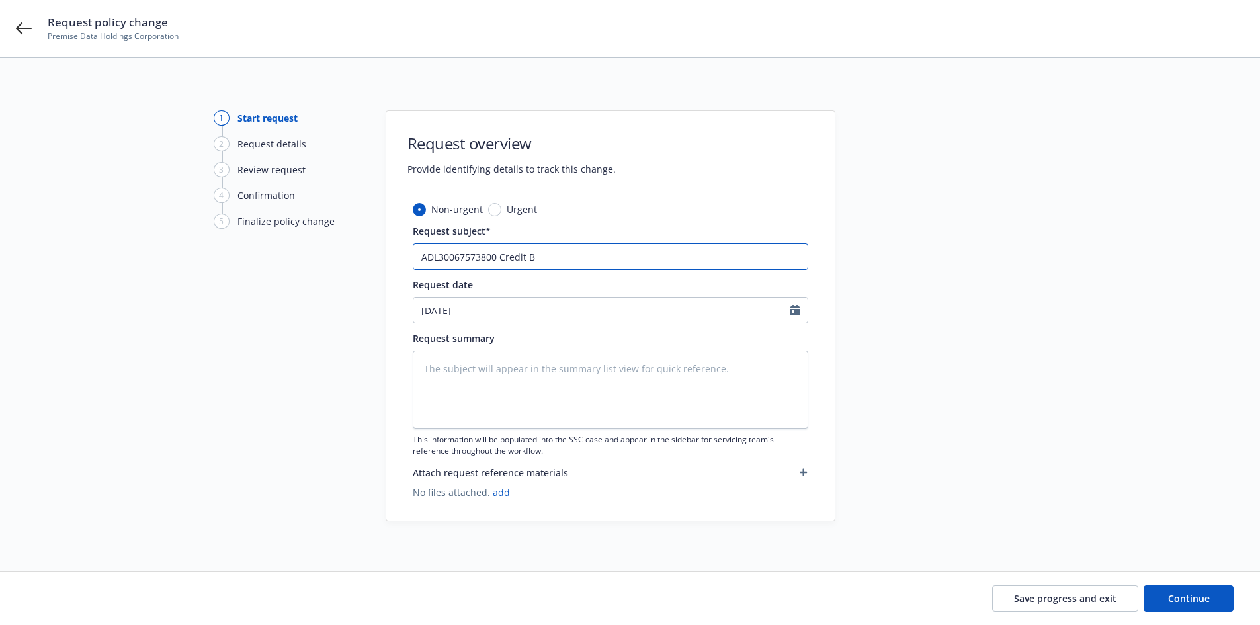
type textarea "x"
type input "ADL30067573800 Credit Bi"
type textarea "x"
type input "ADL30067573800 Credit Bil"
type textarea "x"
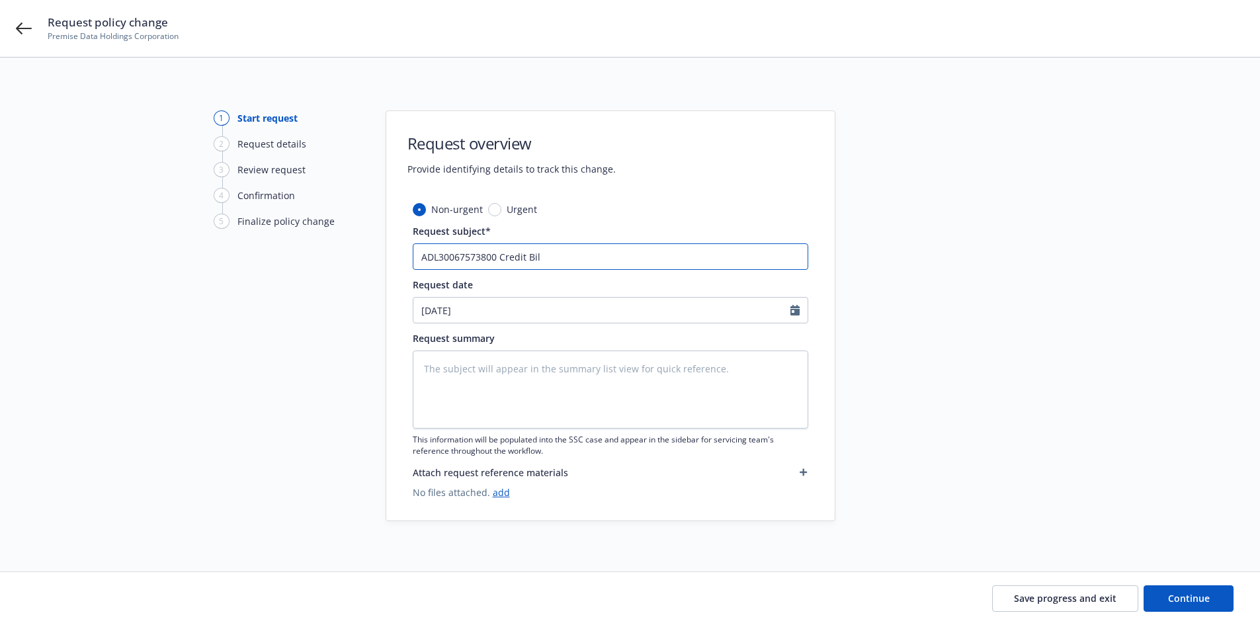
type input "ADL30067573800 Credit Bill"
type textarea "x"
type input "ADL30067573800 Credit Billi"
type textarea "x"
type input "ADL30067573800 Credit Billin"
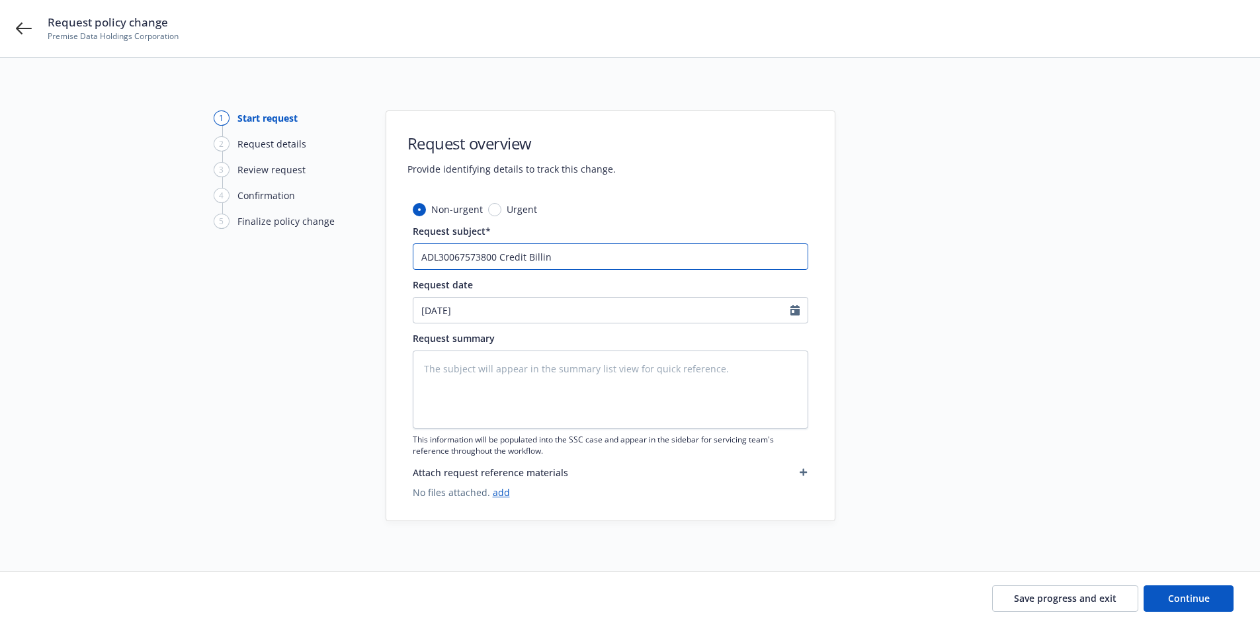
type textarea "x"
type input "ADL30067573800 Credit Billing"
type textarea "x"
click at [443, 250] on input "ADL30067573800 Credit Billing" at bounding box center [610, 256] width 395 height 26
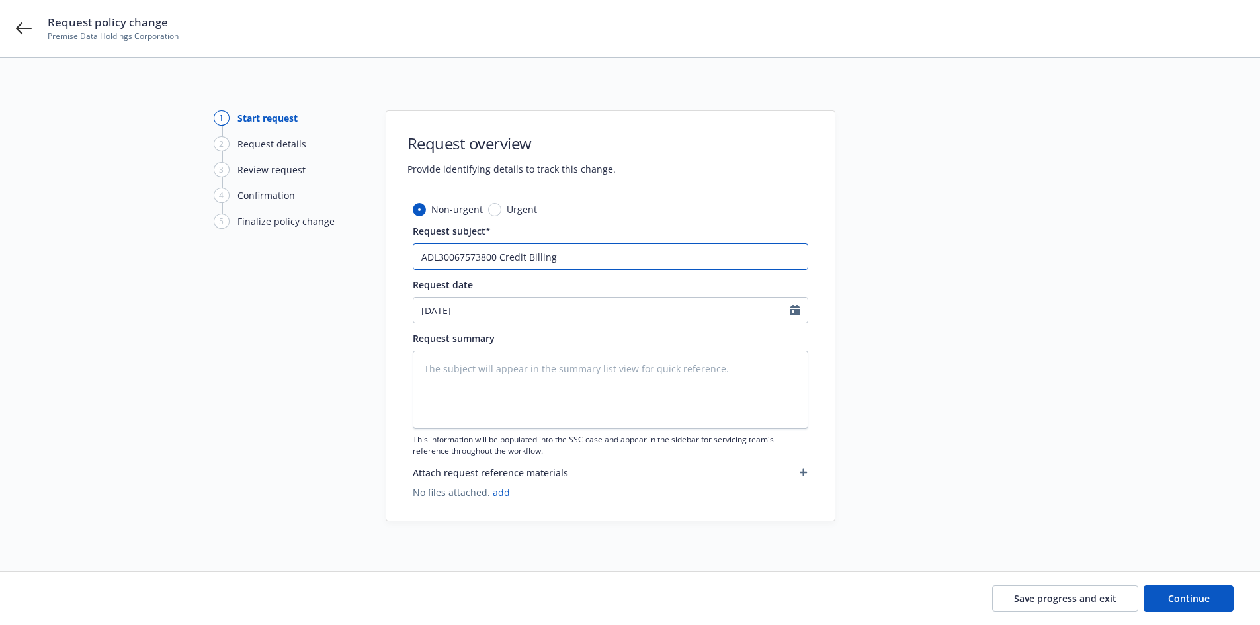
click at [443, 250] on input "ADL30067573800 Credit Billing" at bounding box center [610, 256] width 395 height 26
type input "ADL30067573800 Credit Billing"
click at [460, 384] on textarea at bounding box center [610, 389] width 395 height 78
paste textarea "ADL30067573800 Credit Billing"
type textarea "x"
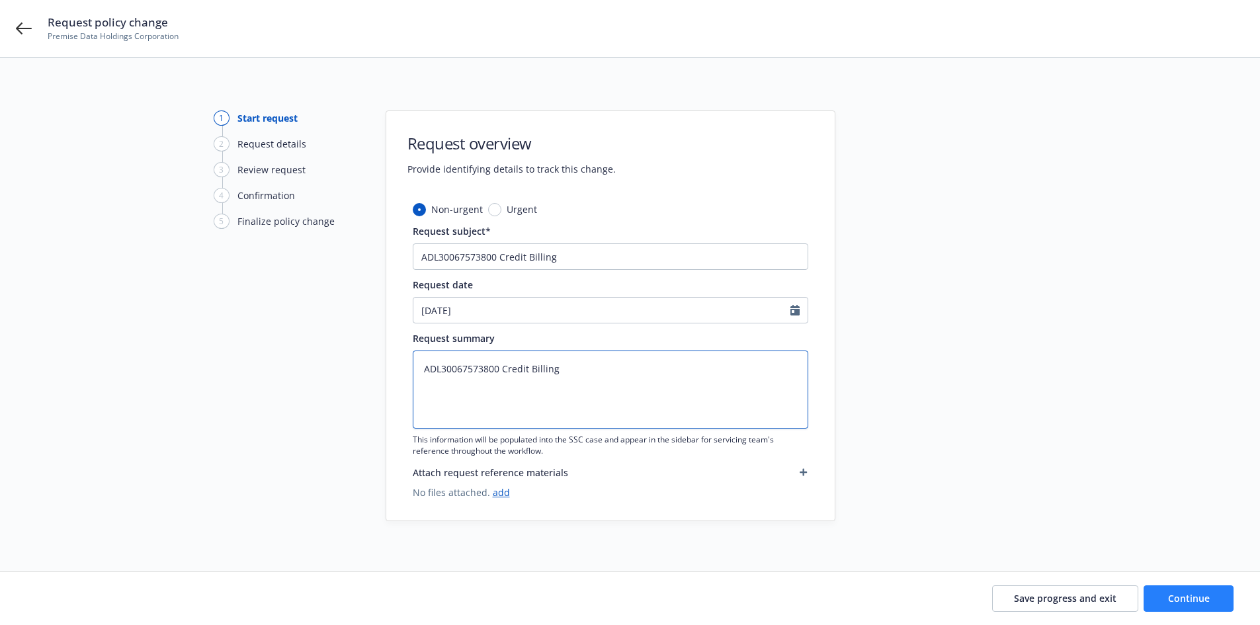
type textarea "ADL30067573800 Credit Billing"
click at [1161, 604] on button "Continue" at bounding box center [1188, 598] width 90 height 26
type textarea "x"
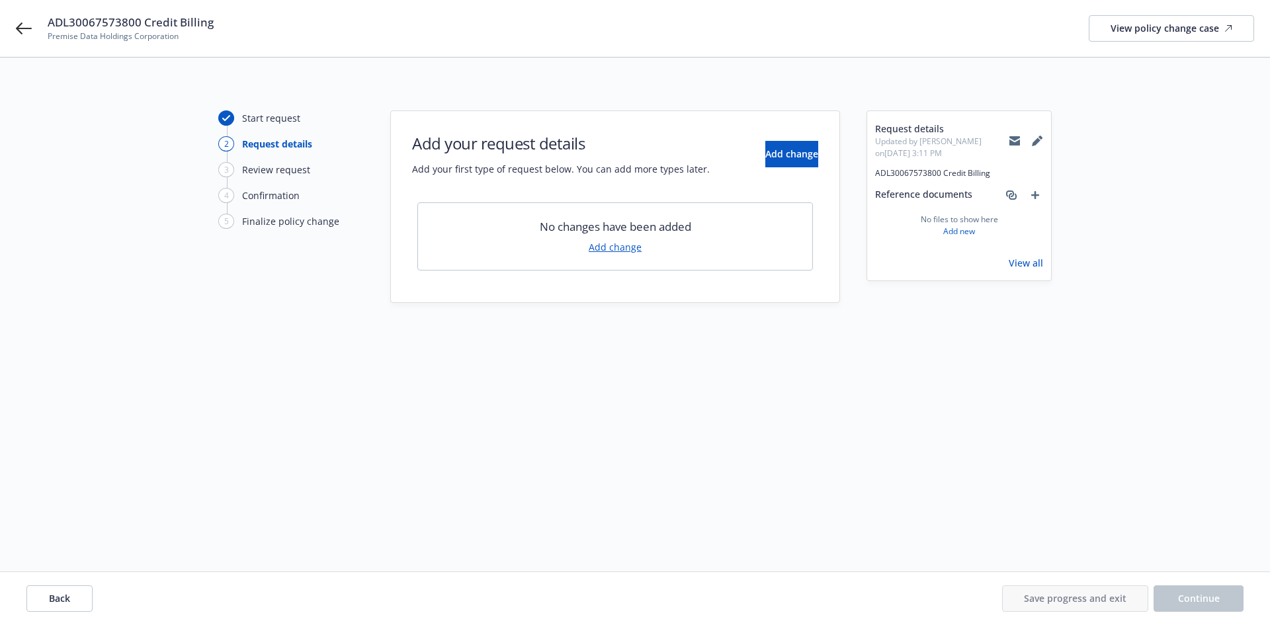
click at [623, 251] on link "Add change" at bounding box center [614, 247] width 53 height 14
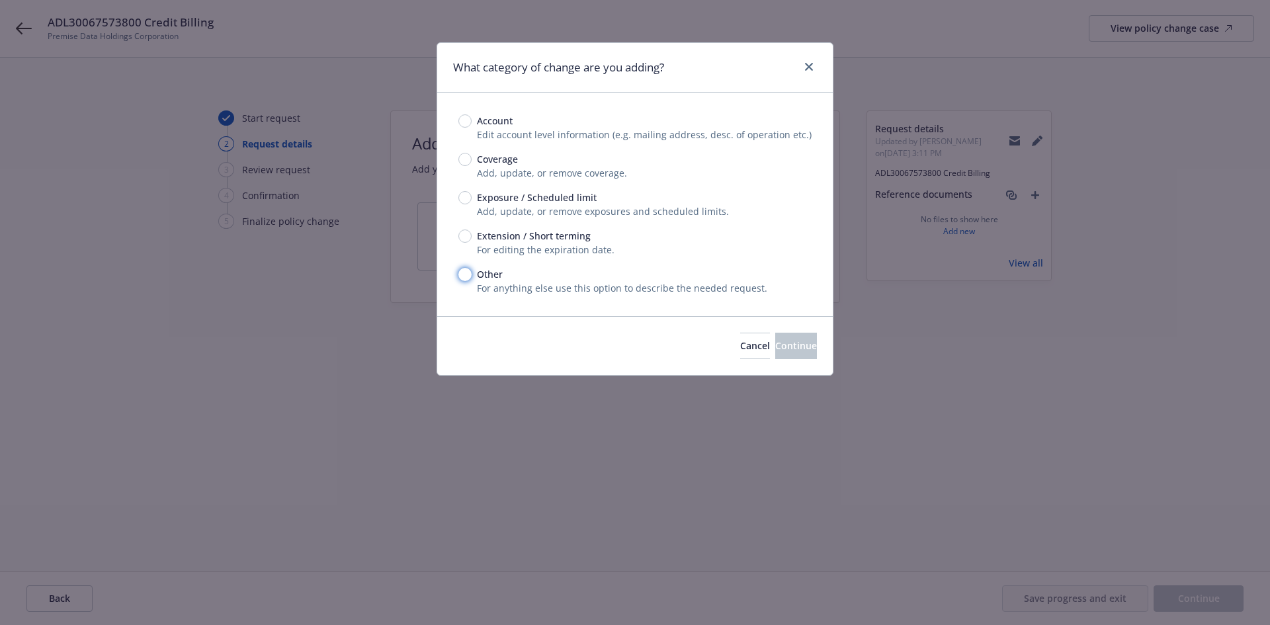
click at [467, 278] on input "Other" at bounding box center [464, 274] width 13 height 13
radio input "true"
click at [786, 348] on span "Continue" at bounding box center [796, 345] width 42 height 13
type textarea "x"
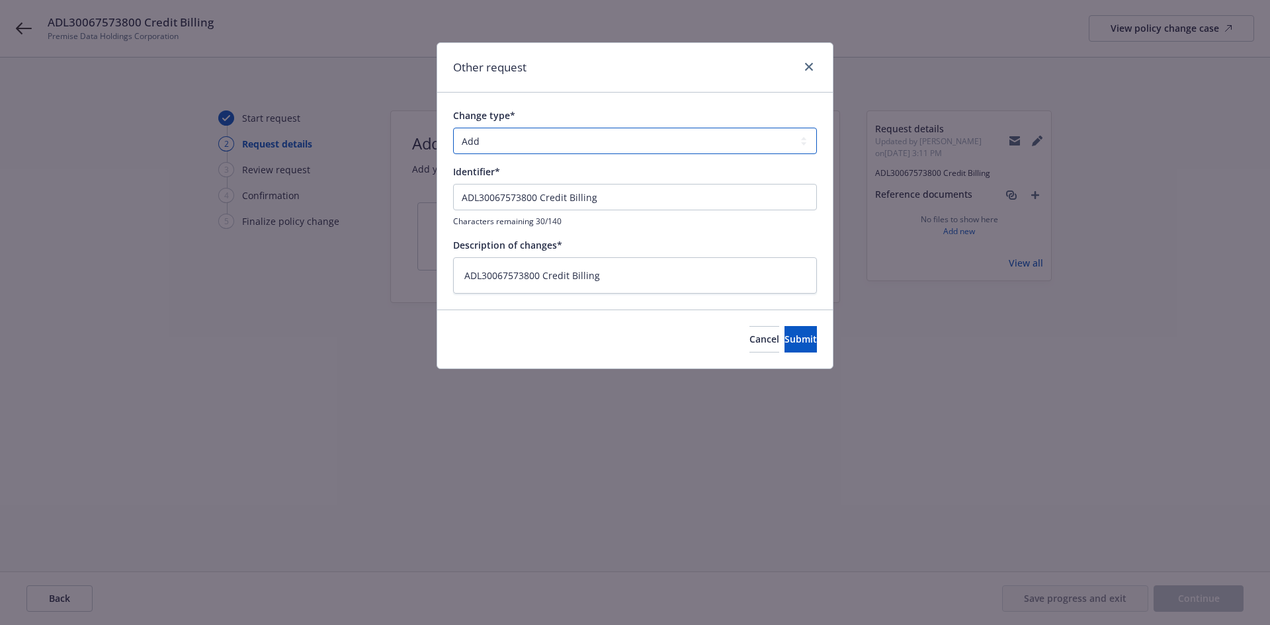
click at [469, 137] on select "Add Audit Change Remove" at bounding box center [635, 141] width 364 height 26
select select "CHANGE"
click at [453, 128] on select "Add Audit Change Remove" at bounding box center [635, 141] width 364 height 26
click at [784, 341] on span "Submit" at bounding box center [800, 339] width 32 height 13
type textarea "x"
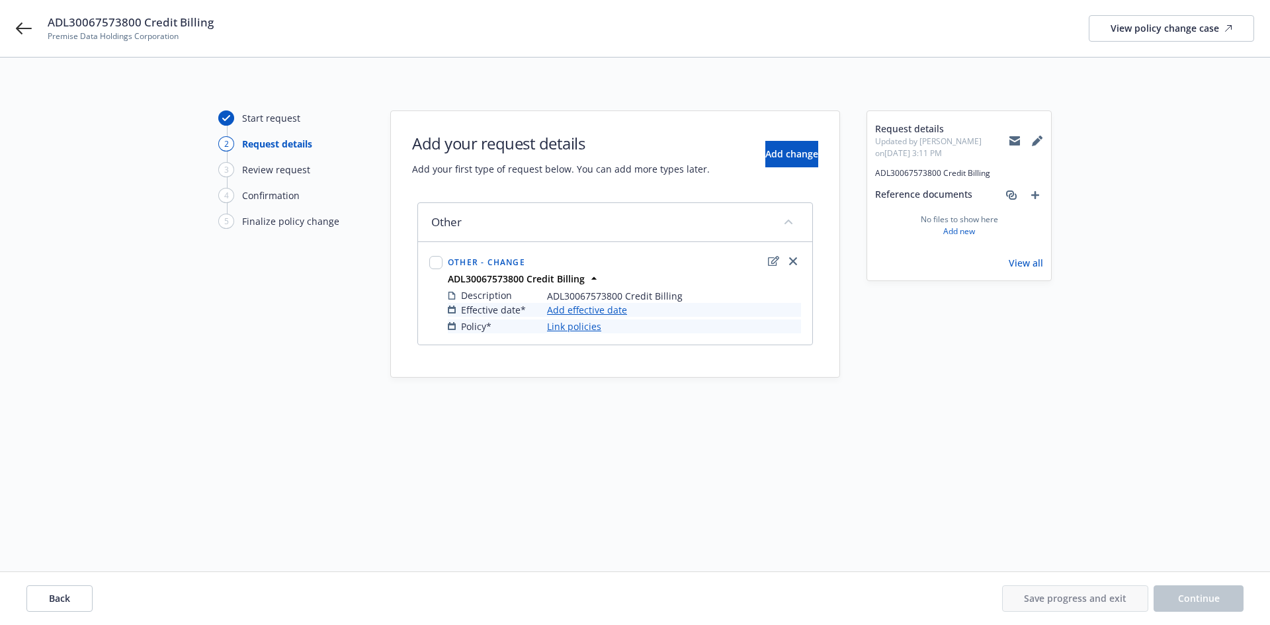
click at [575, 307] on link "Add effective date" at bounding box center [587, 310] width 80 height 14
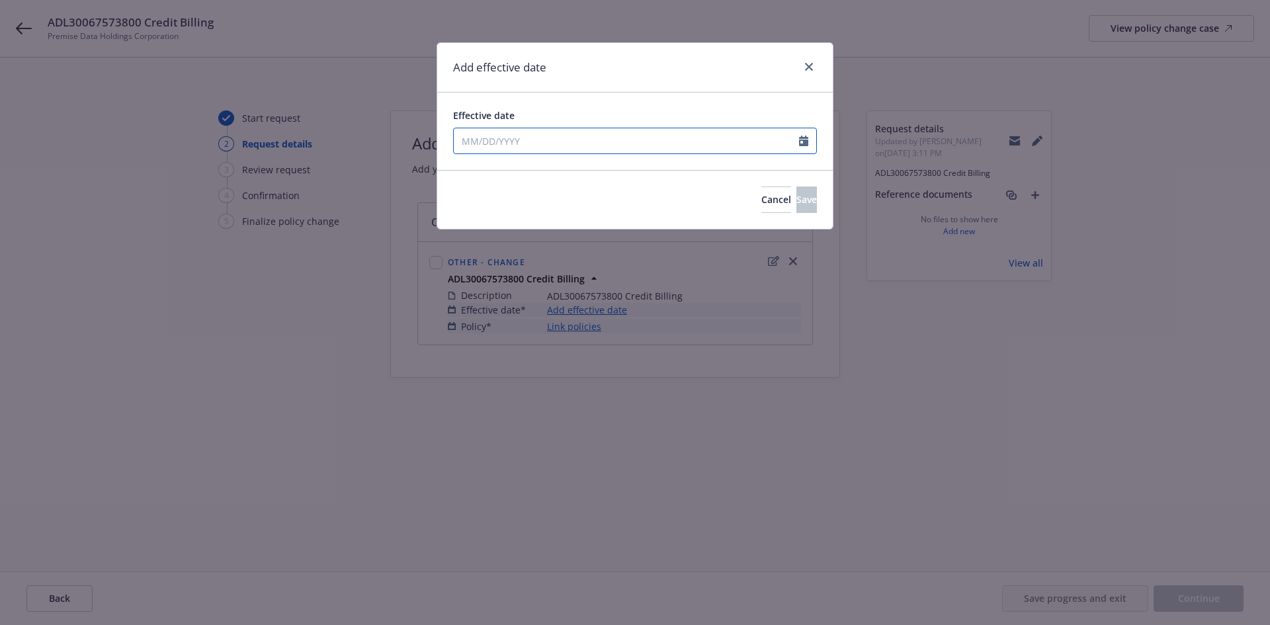
click at [510, 139] on input "Effective date" at bounding box center [626, 140] width 345 height 25
click at [526, 171] on select "January February March April May June July August September October November De…" at bounding box center [511, 172] width 66 height 15
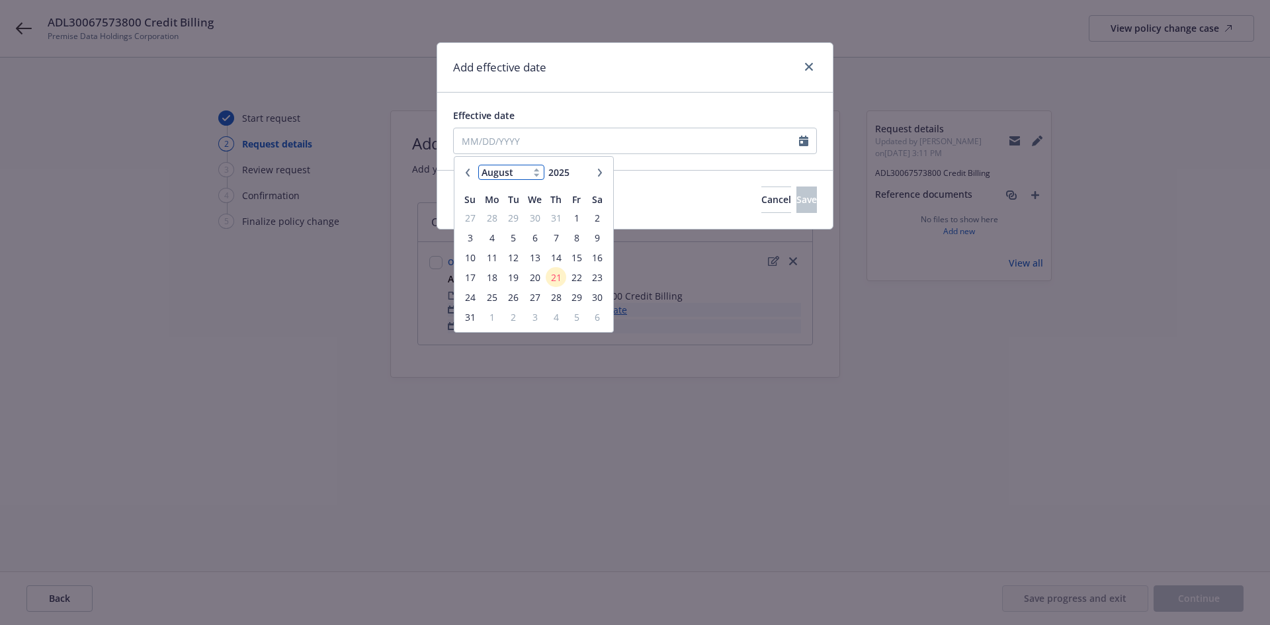
select select "7"
click at [478, 165] on select "January February March April May June July August September October November De…" at bounding box center [511, 172] width 66 height 15
click at [553, 218] on span "3" at bounding box center [556, 218] width 18 height 17
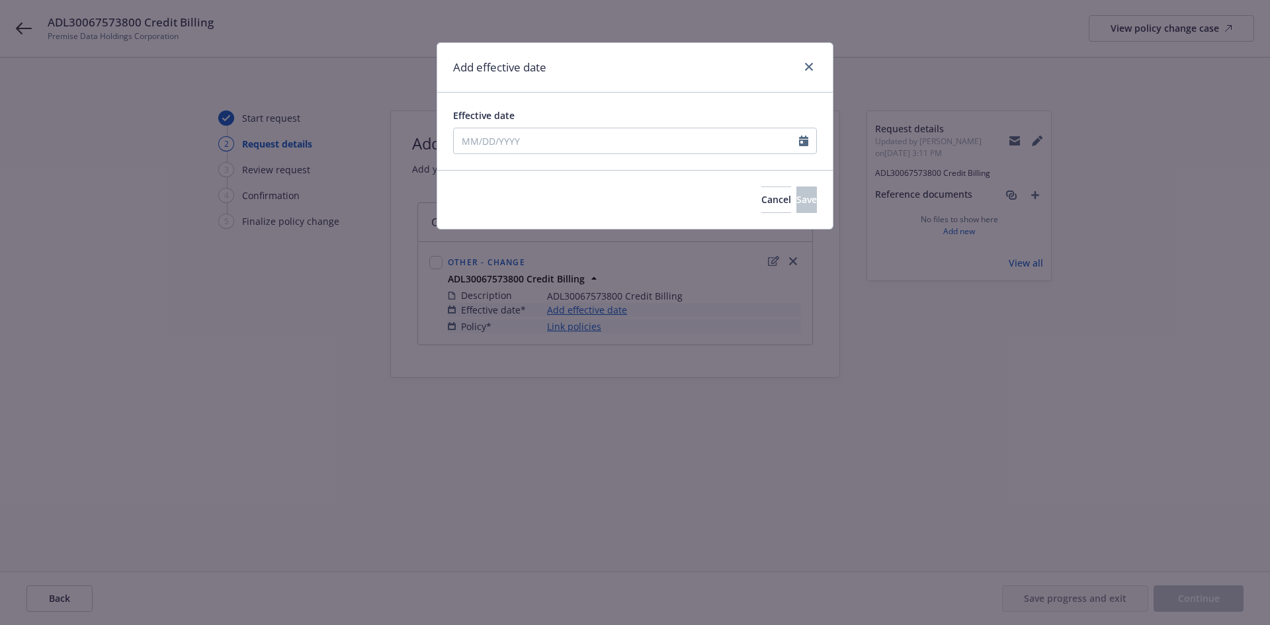
type input "07/03/2025"
click at [796, 203] on span "Save" at bounding box center [806, 199] width 20 height 13
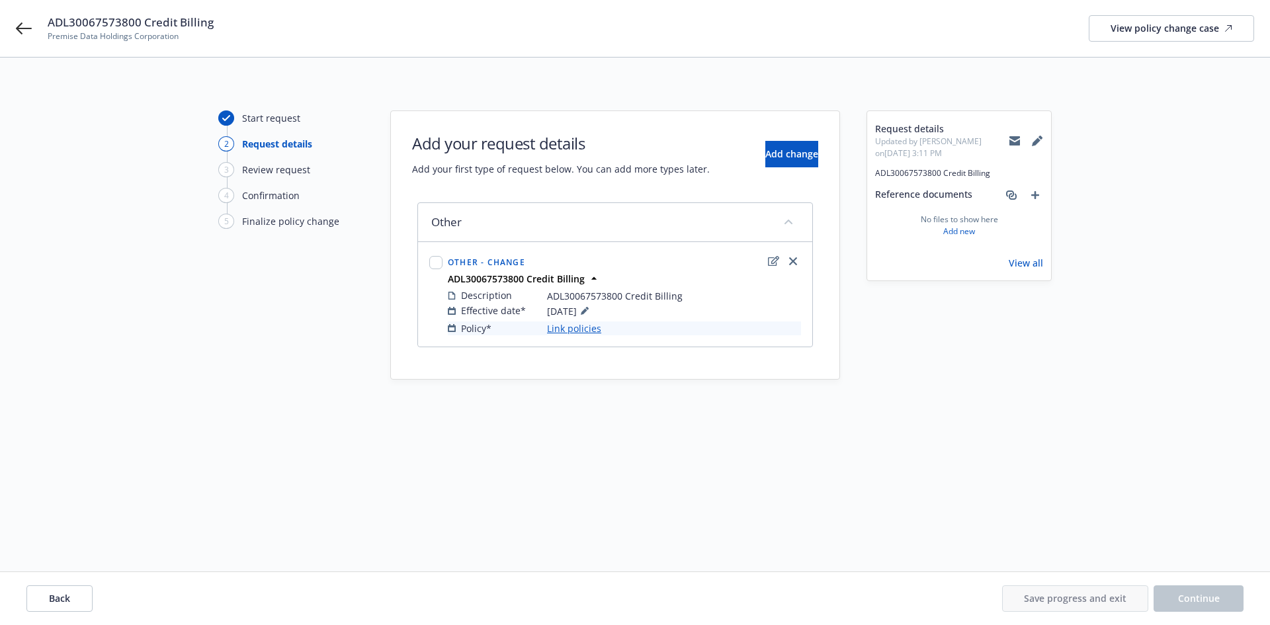
click at [585, 327] on link "Link policies" at bounding box center [574, 328] width 54 height 14
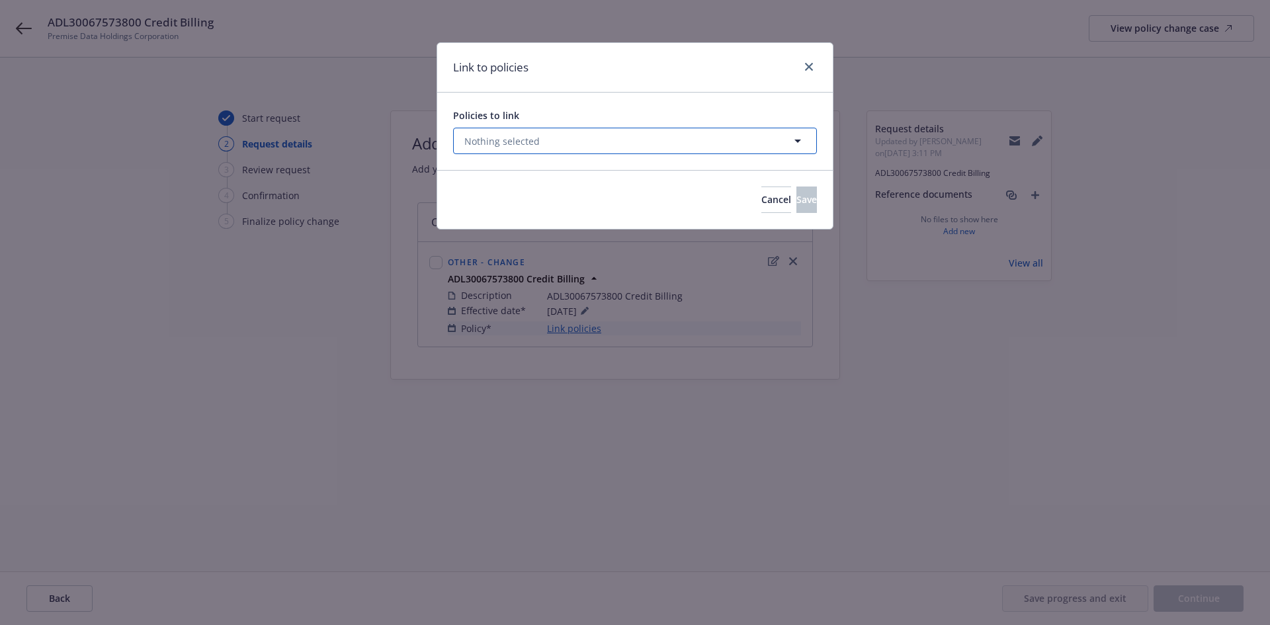
click at [563, 142] on button "Nothing selected" at bounding box center [635, 141] width 364 height 26
select select "ACTIVE"
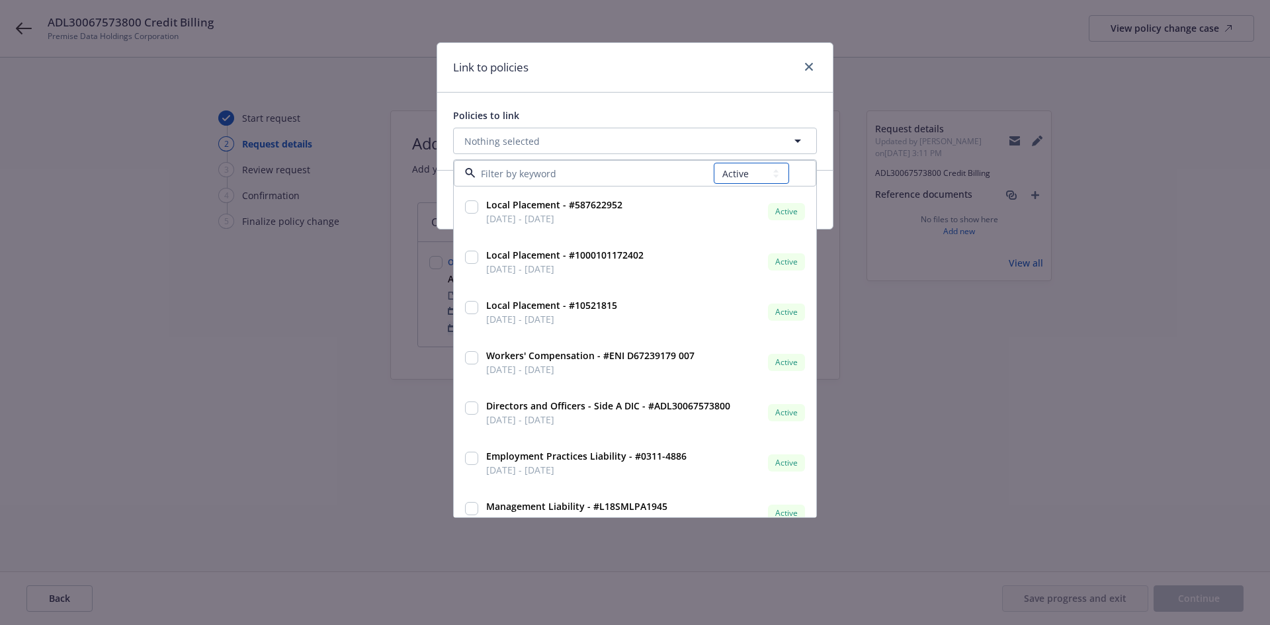
click at [743, 169] on select "All Active Upcoming Expired Cancelled" at bounding box center [750, 173] width 75 height 21
select select
click at [714, 163] on select "All Active Upcoming Expired Cancelled" at bounding box center [750, 173] width 75 height 21
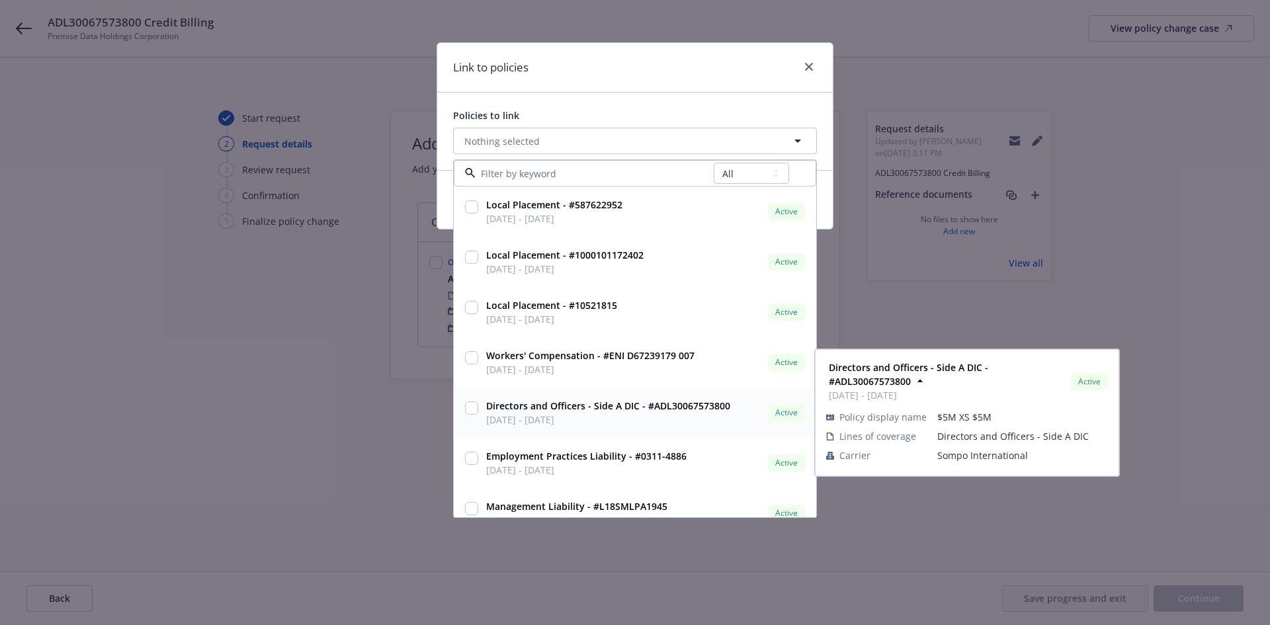
click at [471, 407] on input "checkbox" at bounding box center [471, 407] width 13 height 13
checkbox input "true"
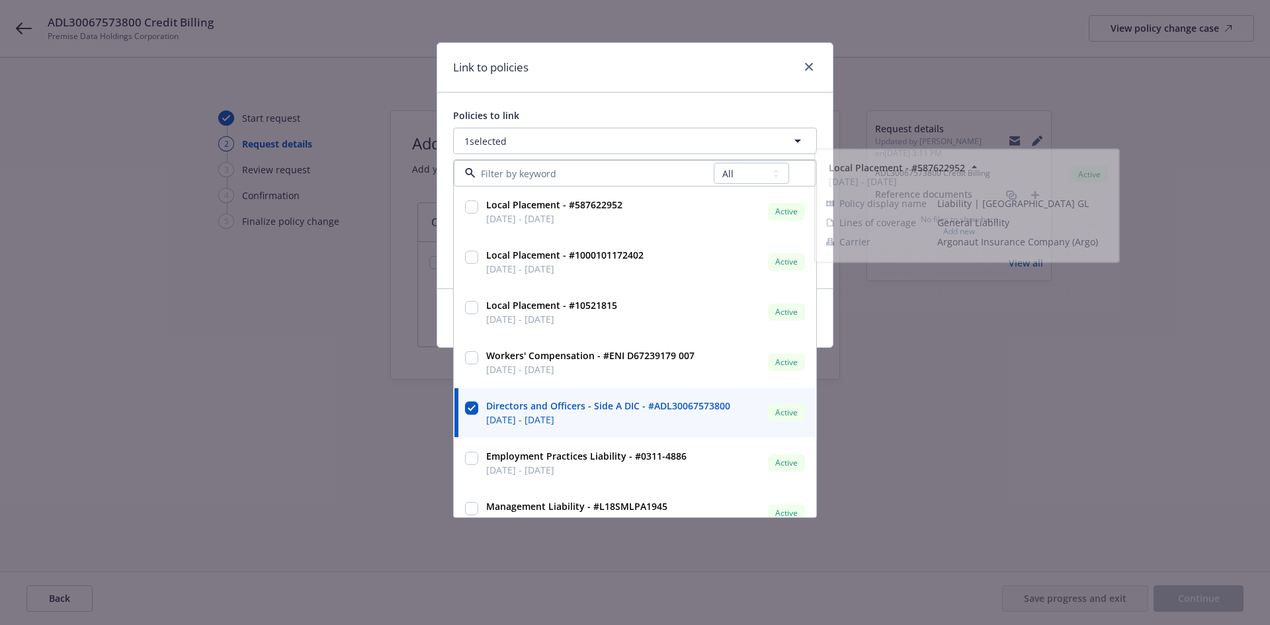
click at [674, 77] on div "Link to policies" at bounding box center [634, 68] width 395 height 50
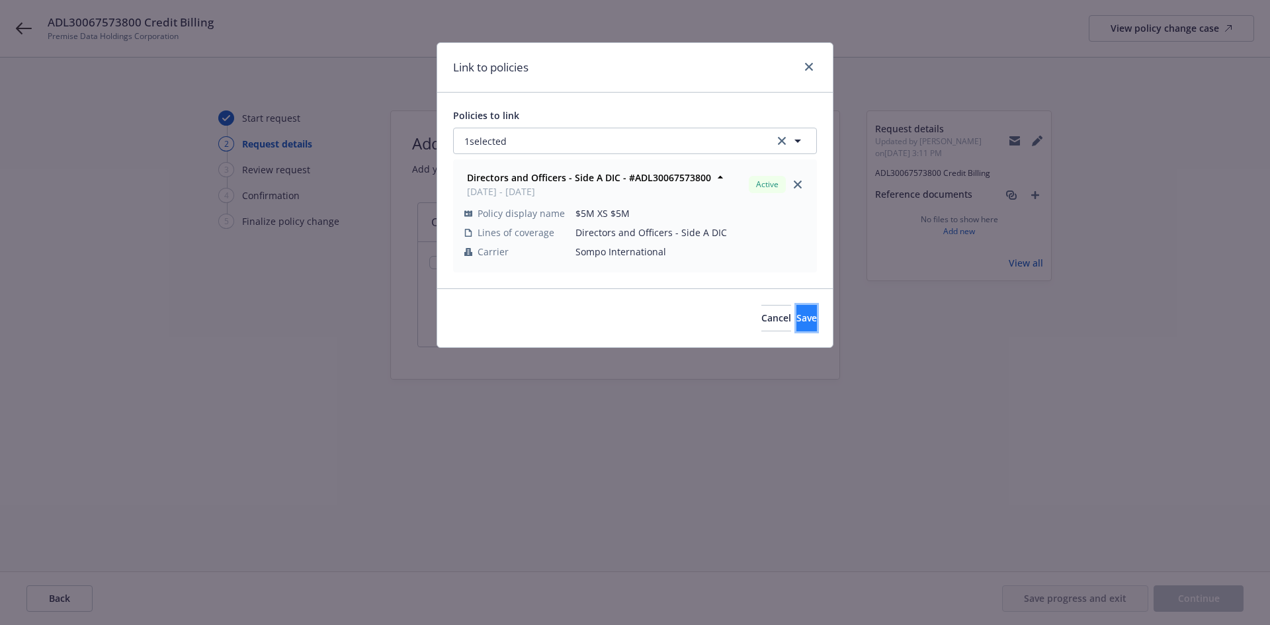
click at [796, 313] on span "Save" at bounding box center [806, 317] width 20 height 13
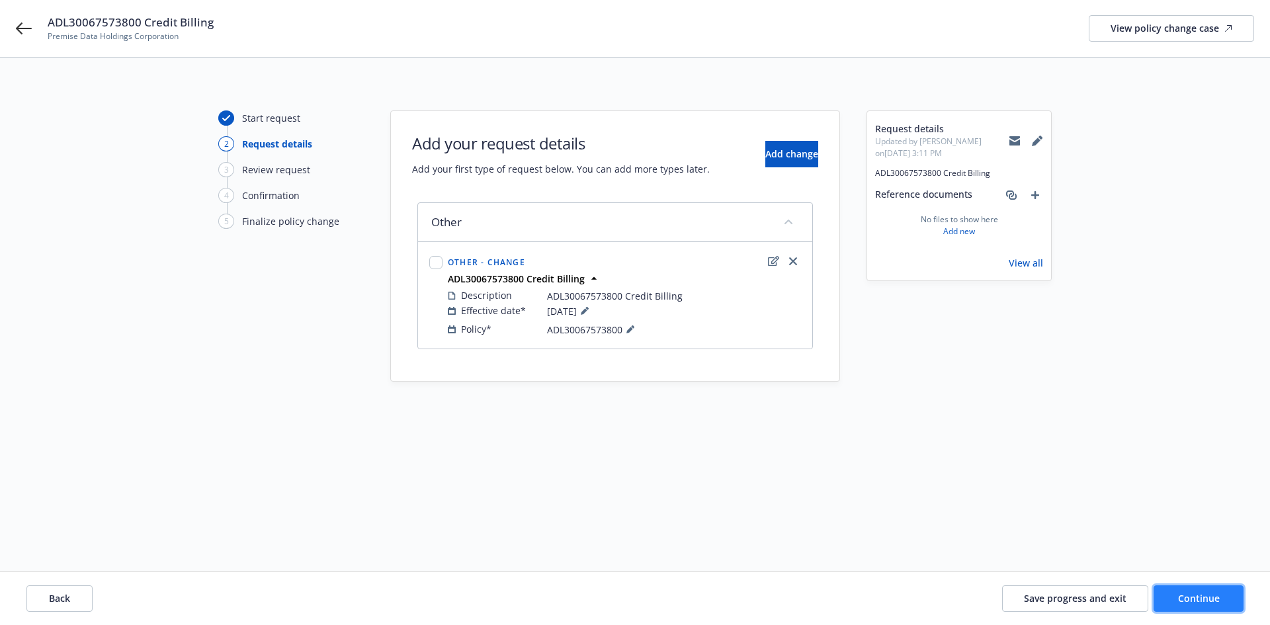
click at [1186, 597] on span "Continue" at bounding box center [1199, 598] width 42 height 13
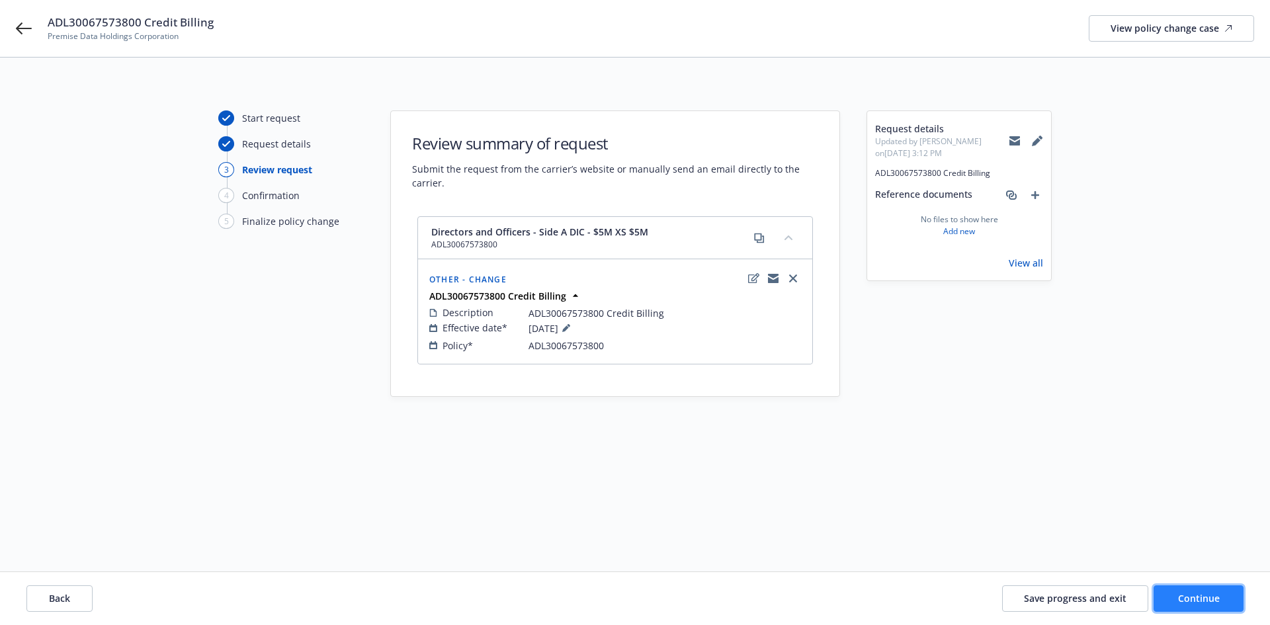
click at [1159, 593] on button "Continue" at bounding box center [1198, 598] width 90 height 26
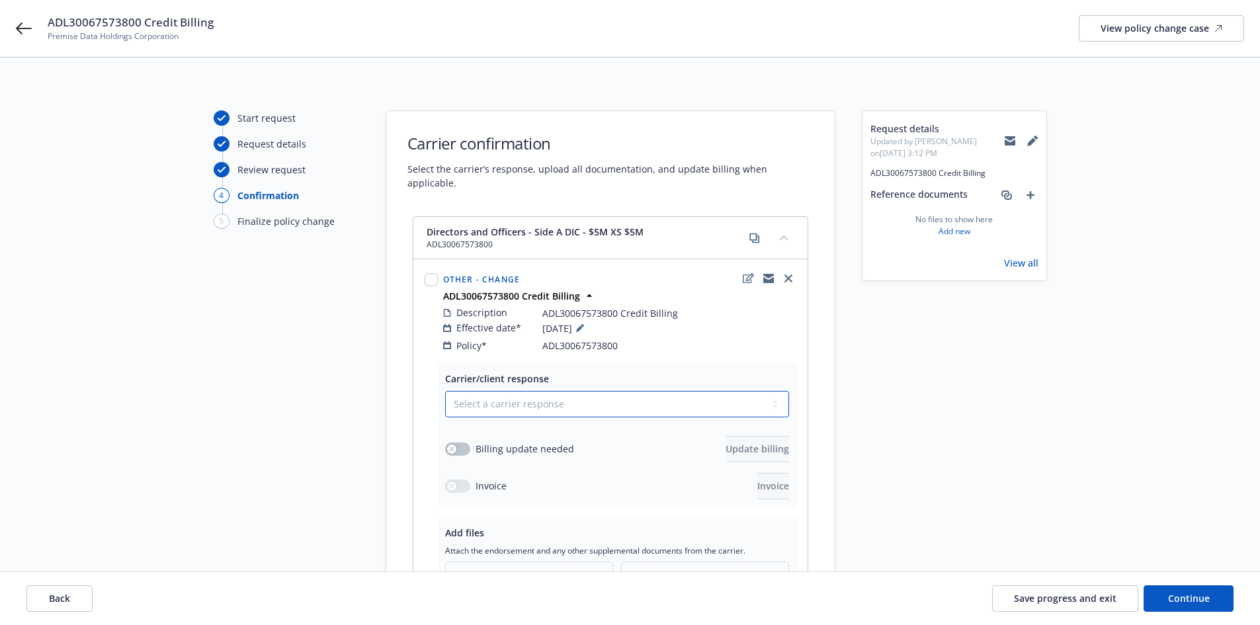
drag, startPoint x: 596, startPoint y: 387, endPoint x: 583, endPoint y: 387, distance: 13.2
click at [596, 391] on select "Select a carrier response Accepted Accepted with revision No endorsement needed…" at bounding box center [617, 404] width 344 height 26
select select "ACCEPTED"
click at [445, 391] on select "Select a carrier response Accepted Accepted with revision No endorsement needed…" at bounding box center [617, 404] width 344 height 26
drag, startPoint x: 452, startPoint y: 433, endPoint x: 468, endPoint y: 434, distance: 15.9
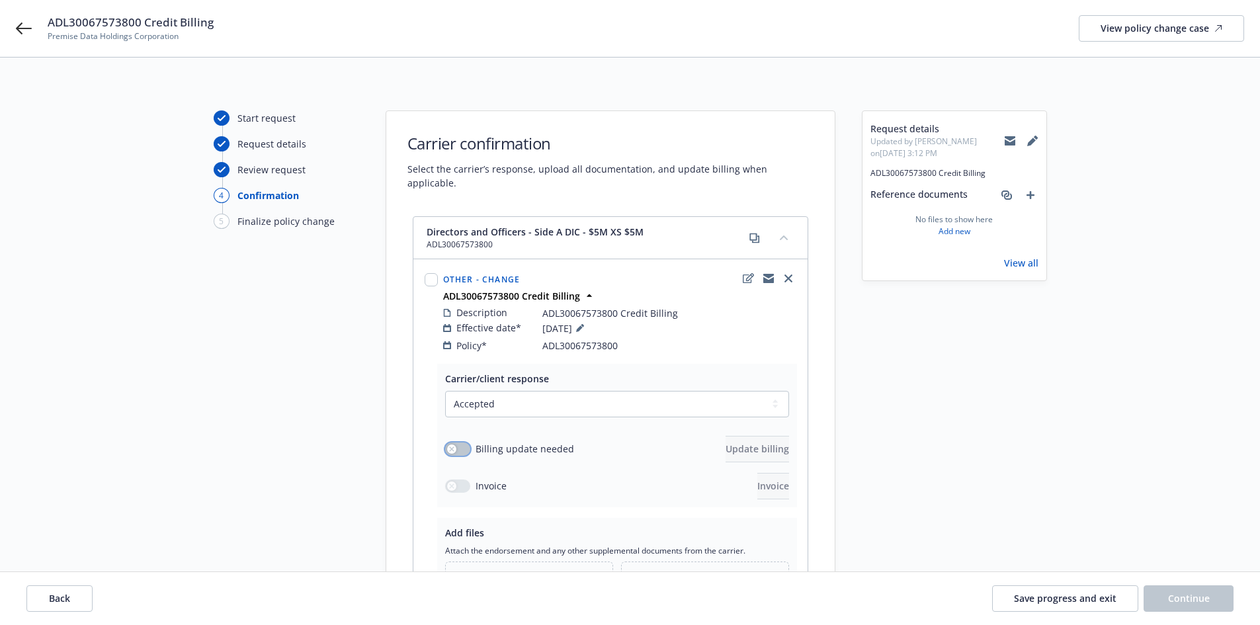
click at [452, 446] on icon "button" at bounding box center [451, 448] width 5 height 5
click at [725, 442] on span "Update billing" at bounding box center [756, 448] width 63 height 13
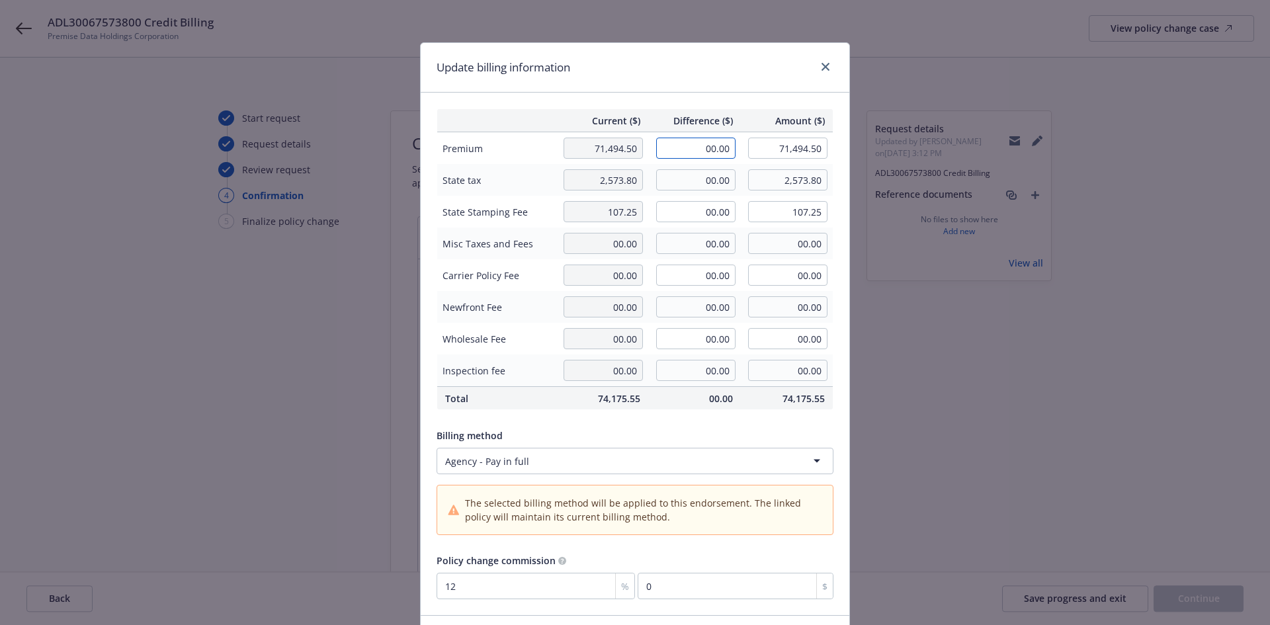
click at [700, 145] on input "00.00" at bounding box center [695, 148] width 79 height 21
type input "-4,274.00"
type input "67,220.50"
type input "-512.88"
click at [700, 179] on input "00.00" at bounding box center [695, 179] width 79 height 21
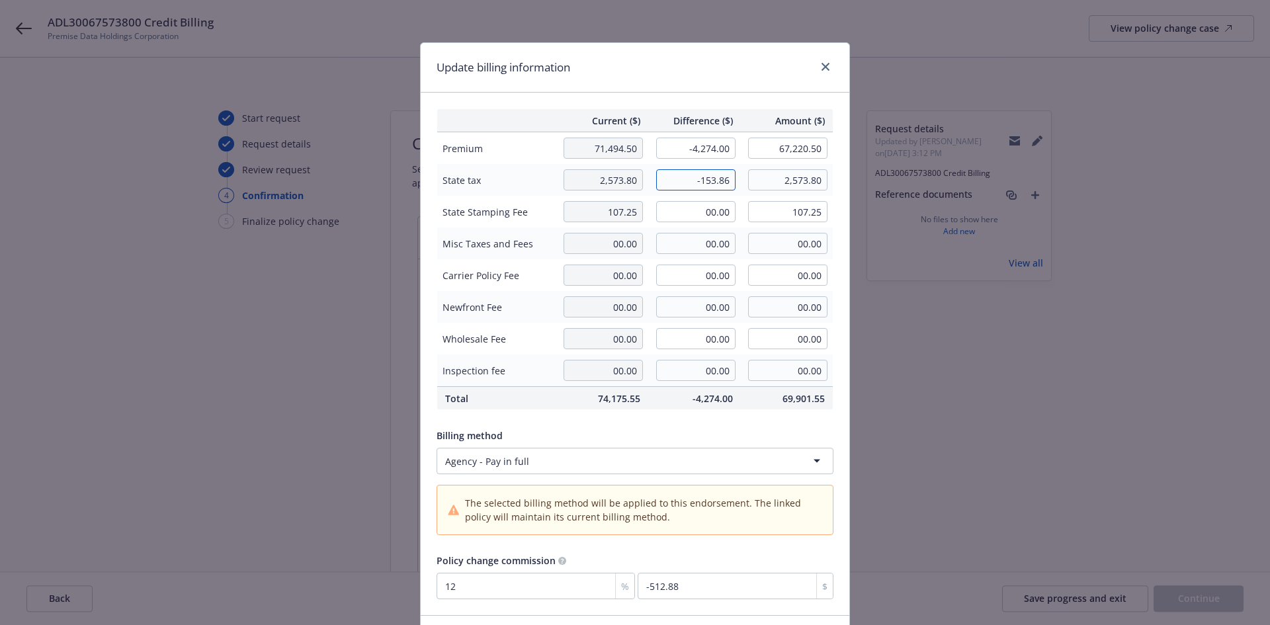
type input "-153.86"
type input "2,419.94"
click at [713, 216] on input "00.00" at bounding box center [695, 211] width 79 height 21
type input "-6.41"
type input "100.84"
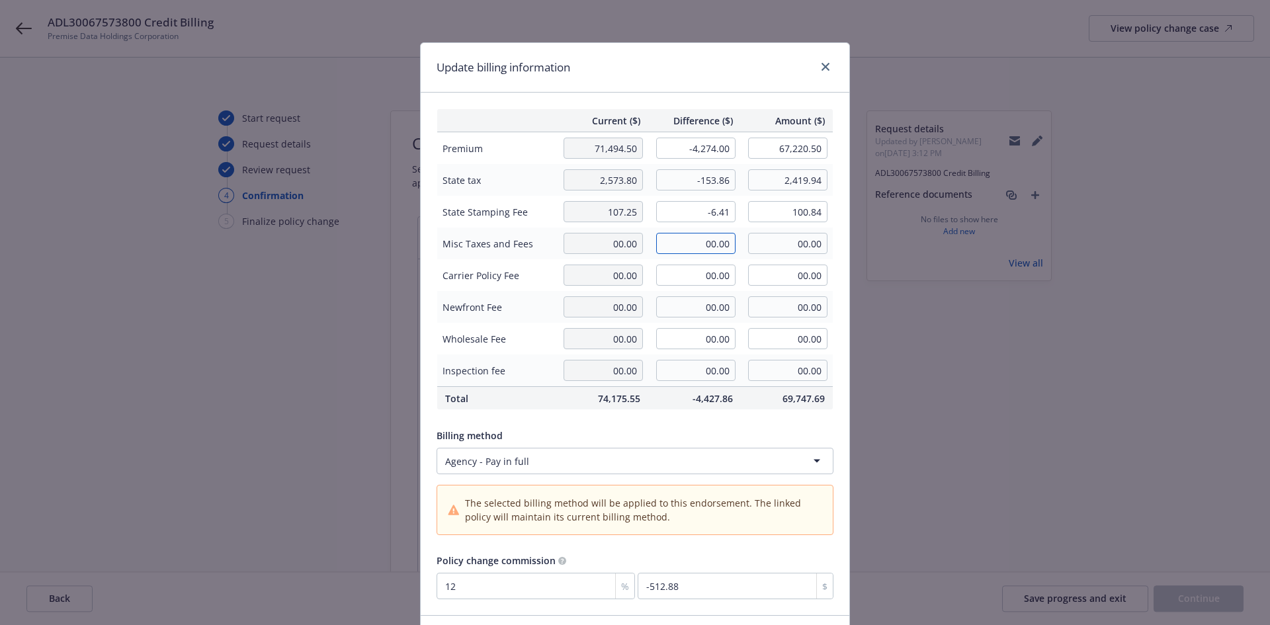
click at [699, 247] on input "00.00" at bounding box center [695, 243] width 79 height 21
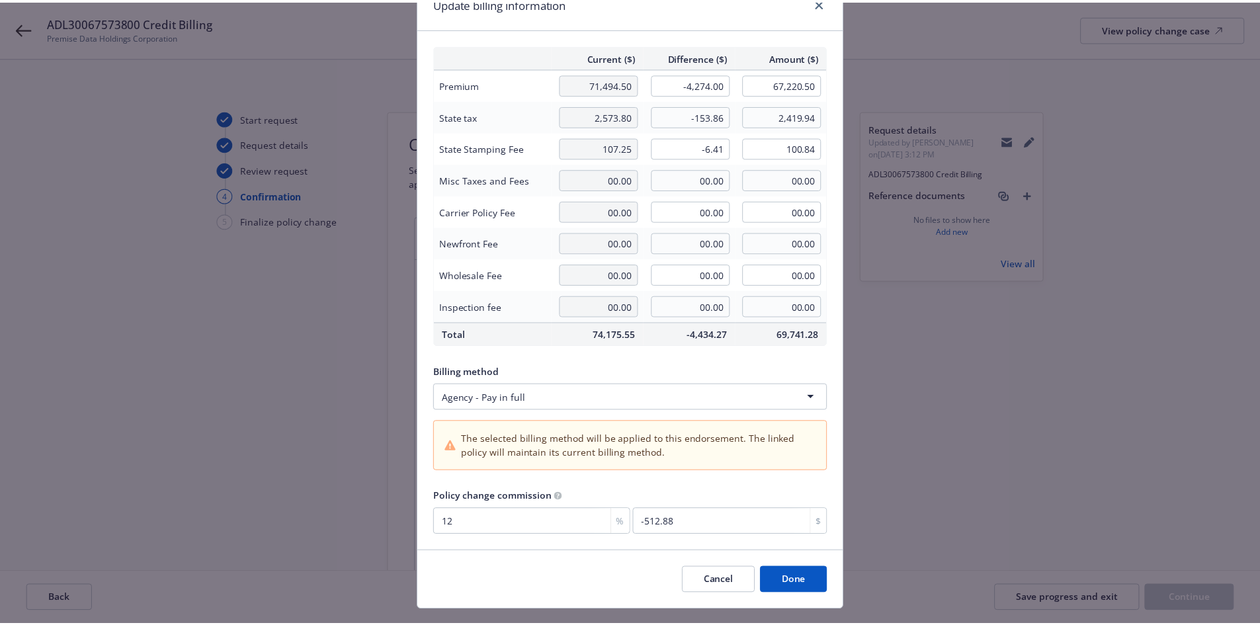
scroll to position [92, 0]
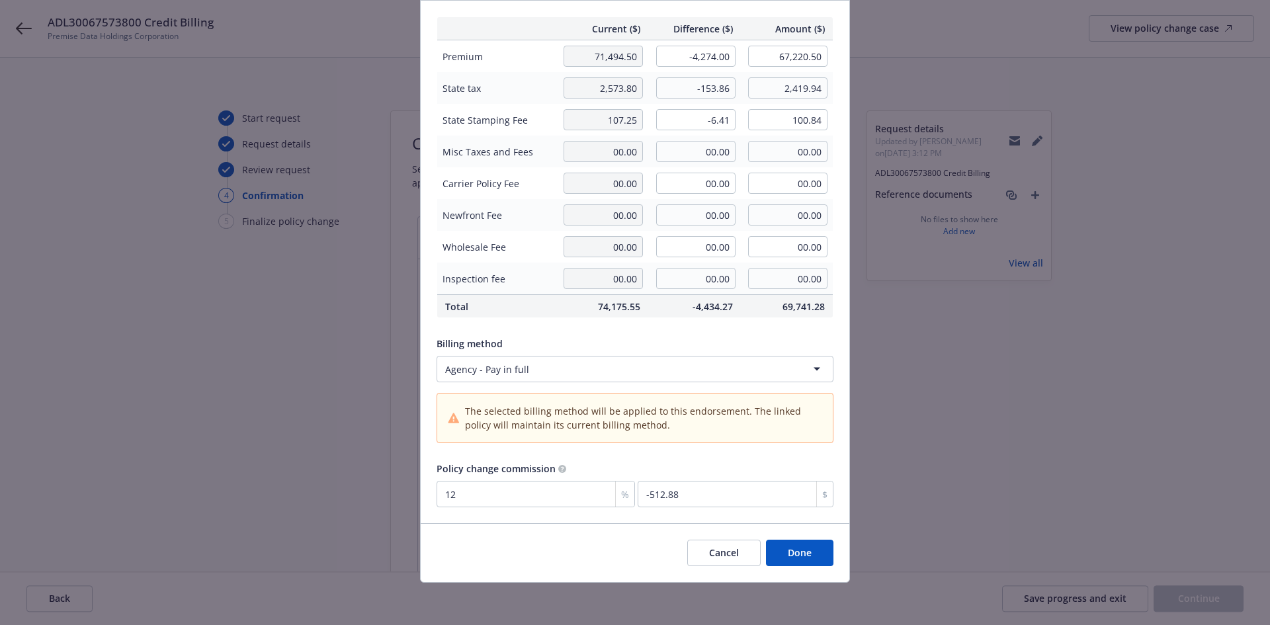
click at [787, 544] on button "Done" at bounding box center [799, 553] width 67 height 26
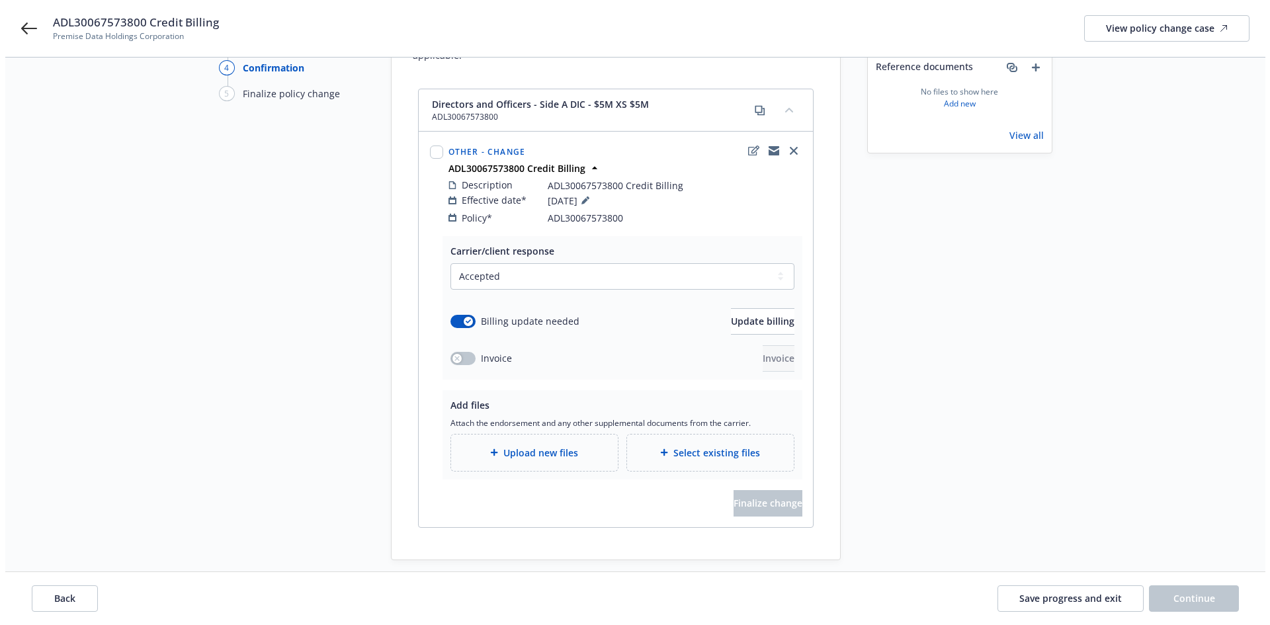
scroll to position [155, 0]
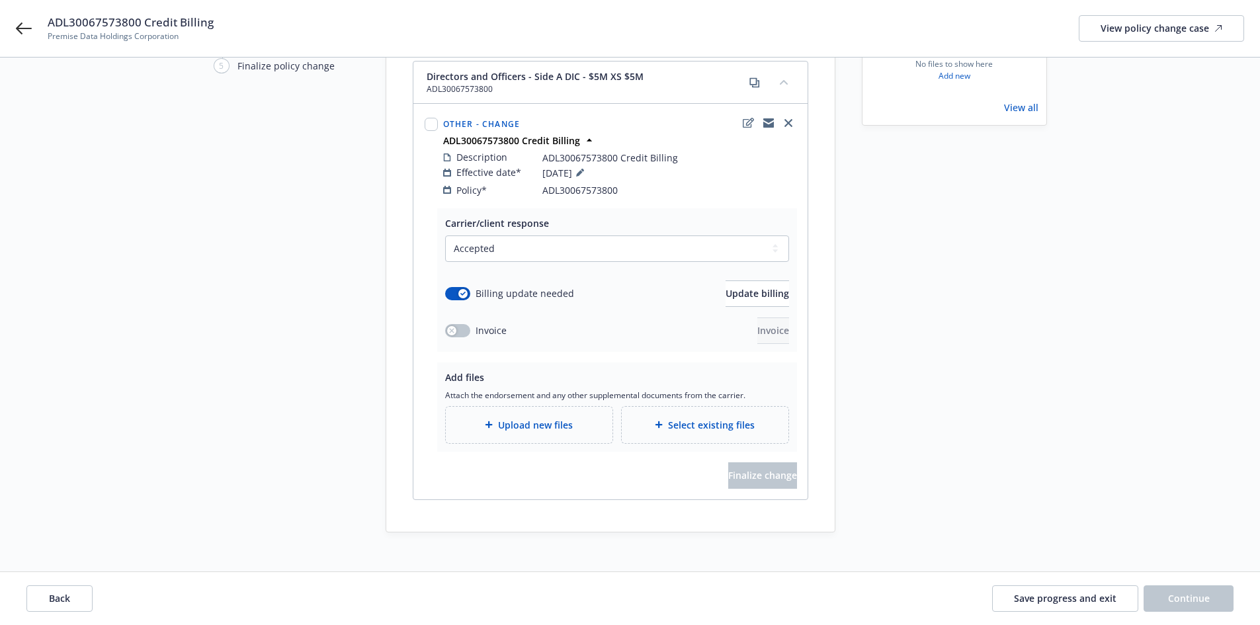
click at [515, 418] on span "Upload new files" at bounding box center [535, 425] width 75 height 14
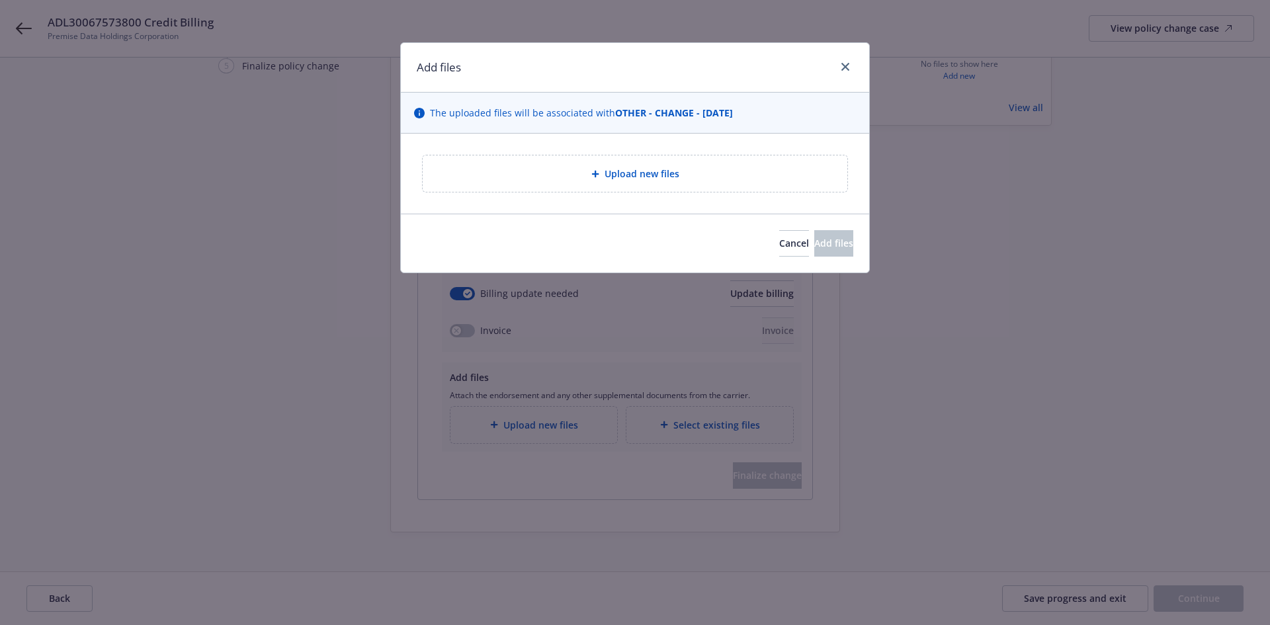
type textarea "x"
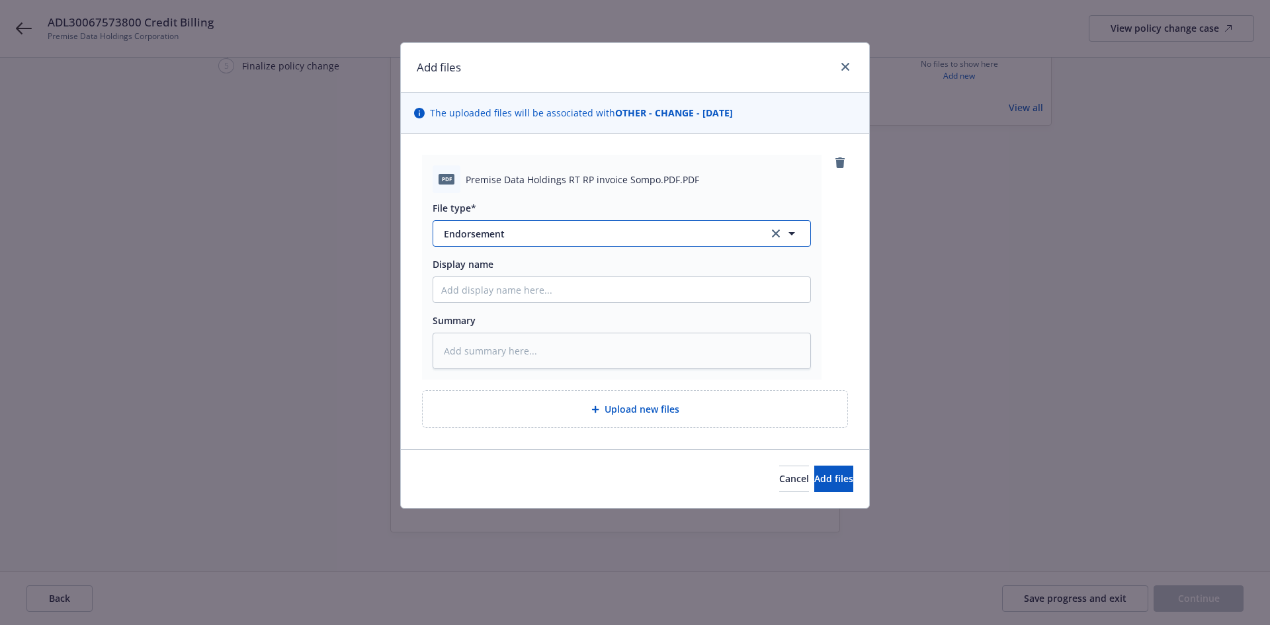
click at [469, 223] on button "Endorsement" at bounding box center [621, 233] width 378 height 26
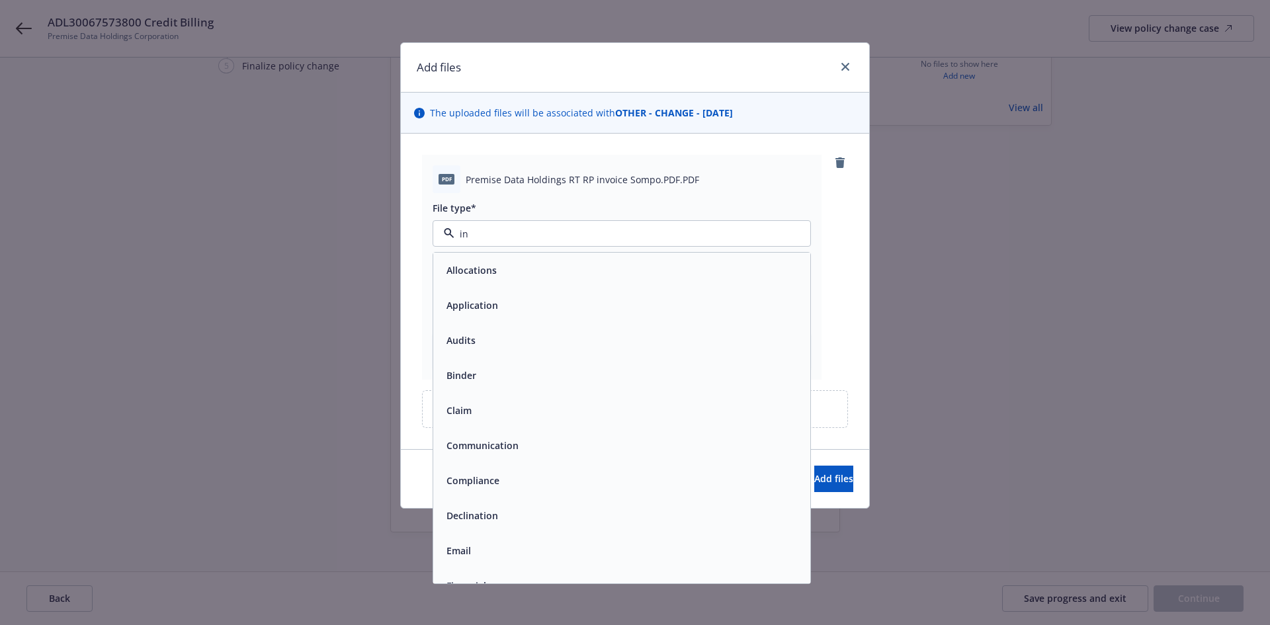
type input "inv"
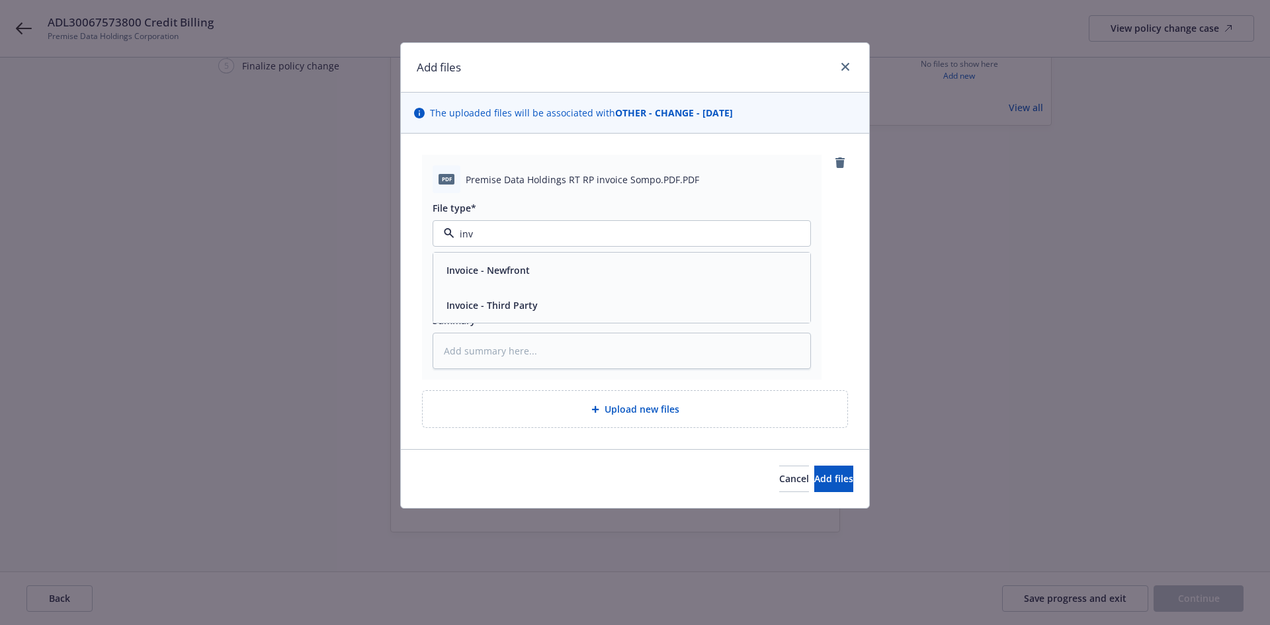
click at [492, 302] on span "Invoice - Third Party" at bounding box center [491, 305] width 91 height 14
click at [479, 292] on input "Display name" at bounding box center [621, 289] width 377 height 25
type textarea "x"
type input "R"
type textarea "x"
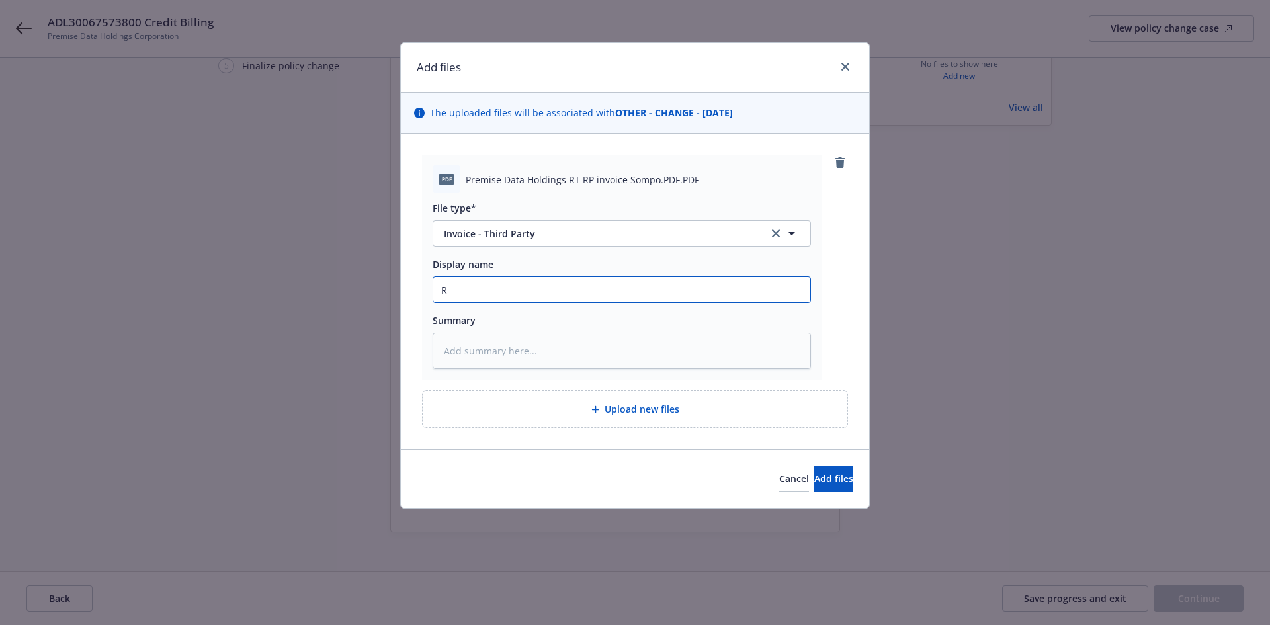
type input "RT"
type textarea "x"
type input "RT"
type textarea "x"
type input "RT R"
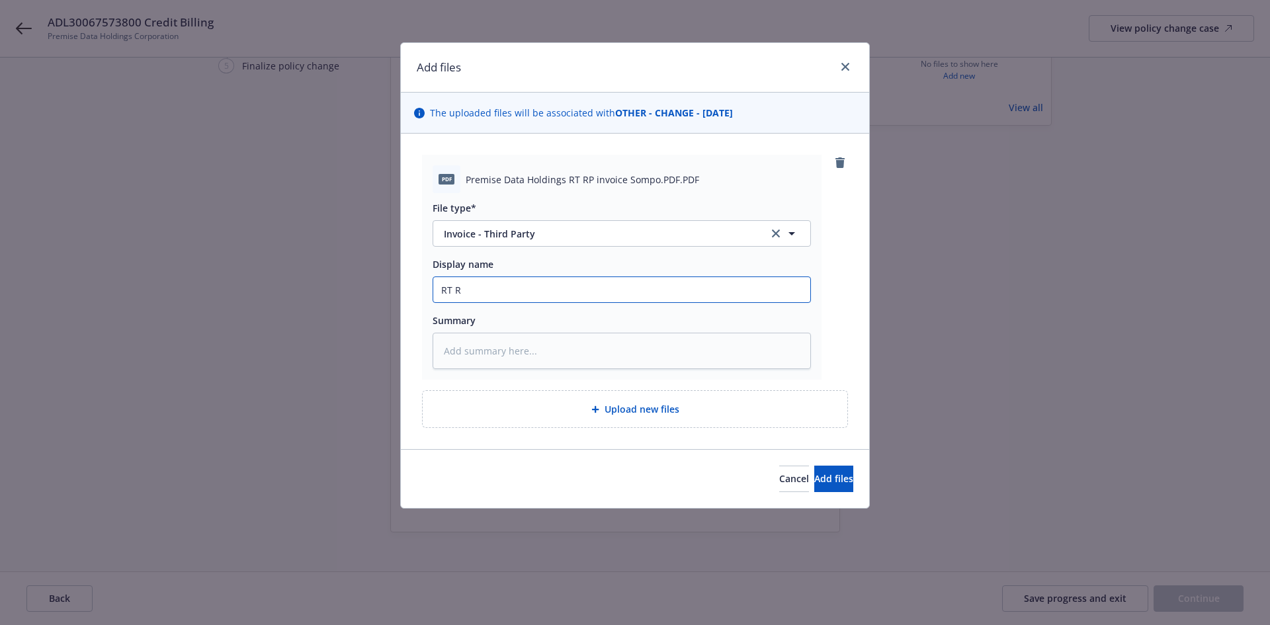
type textarea "x"
type input "RT RP"
type textarea "x"
type input "RT RP"
type textarea "x"
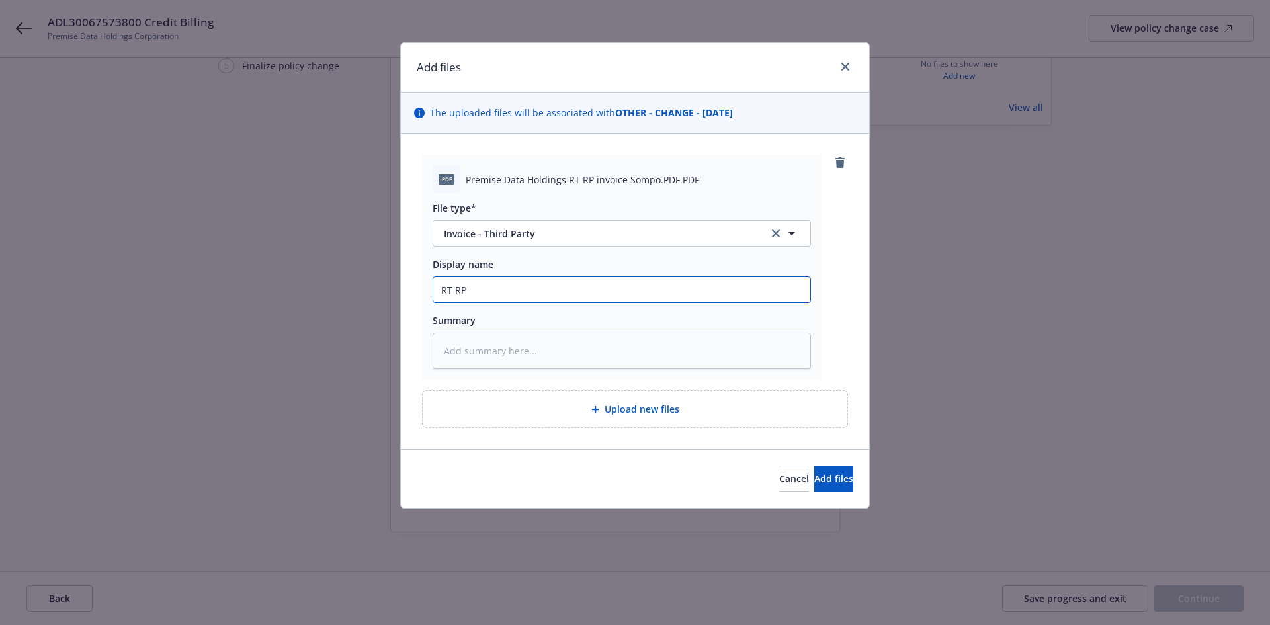
type input "RT RP n"
type textarea "x"
type input "RT RP ni"
type textarea "x"
type input "RT RP nin"
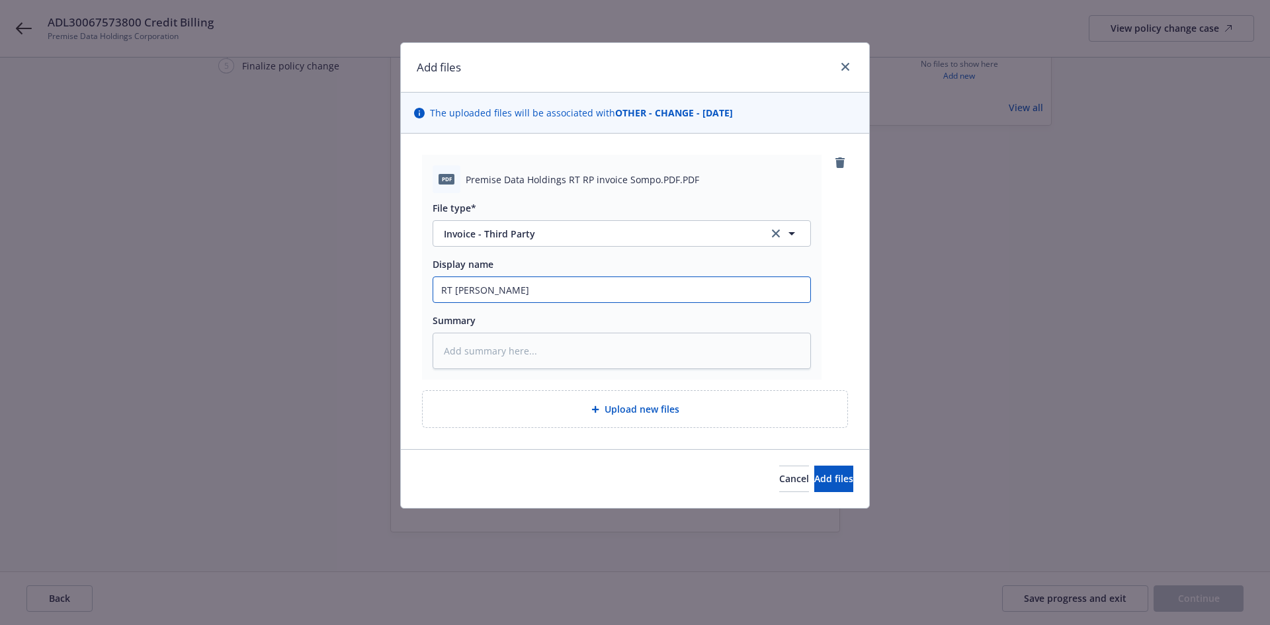
type textarea "x"
type input "RT RP ninv"
type textarea "x"
type input "RT RP ninvoc"
type textarea "x"
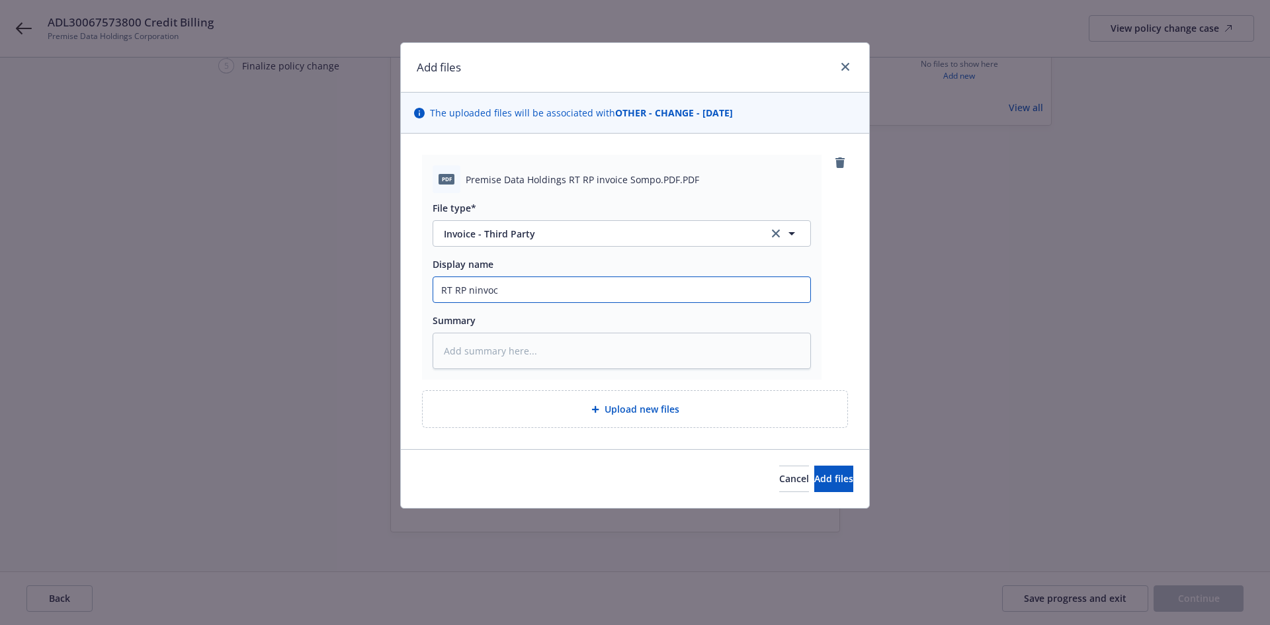
type input "RT RP ninvoci"
type textarea "x"
type input "RT RP ninvocie"
type textarea "x"
type input "RT RP ninvocie"
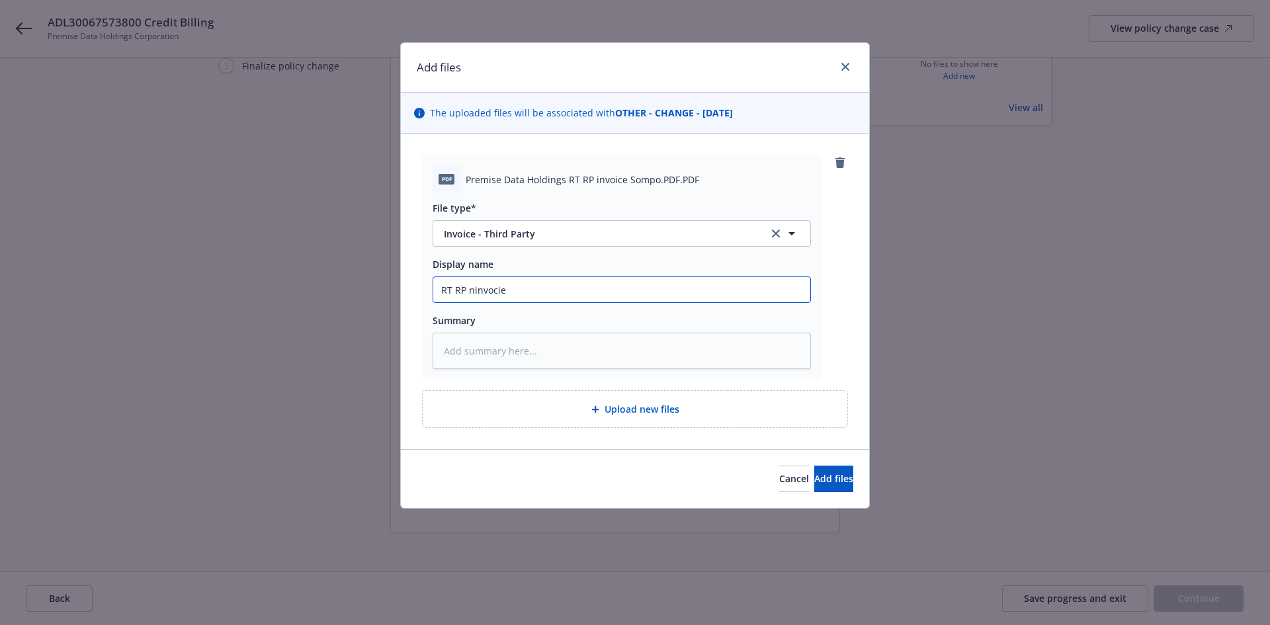
type textarea "x"
type input "RT RP ninvocie"
type textarea "x"
type input "RT RP ninvoci"
type textarea "x"
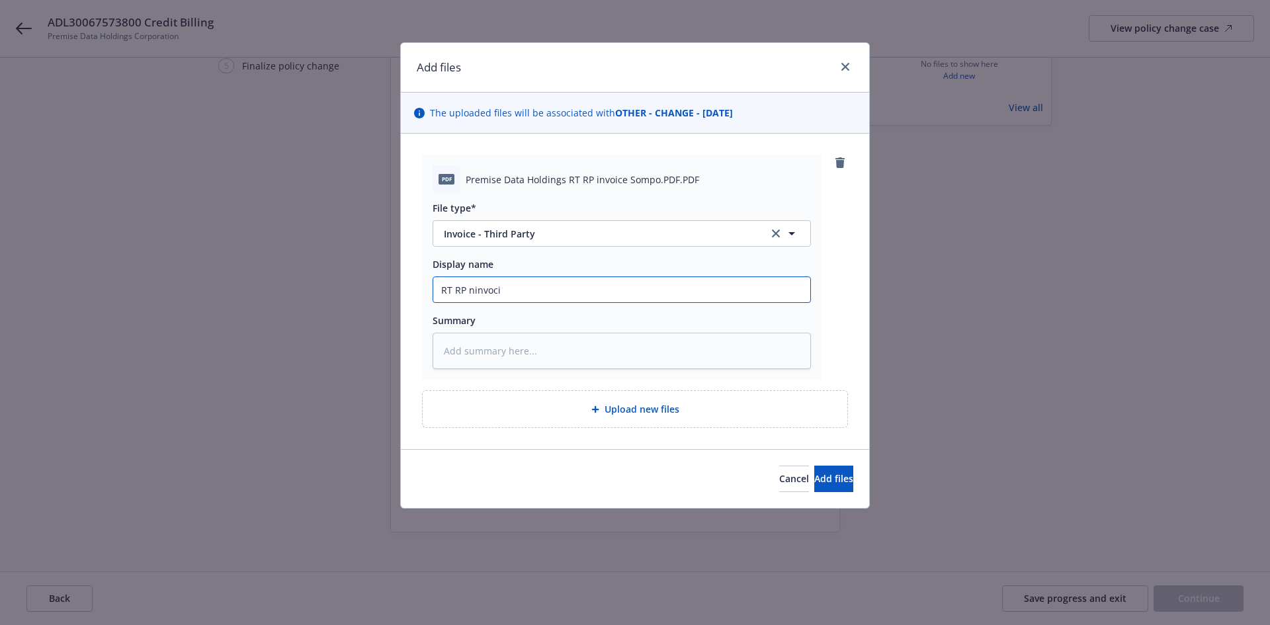
type input "RT RP ninvoc"
type textarea "x"
type input "RT RP ninvo"
type textarea "x"
type input "RT RP ninvoi"
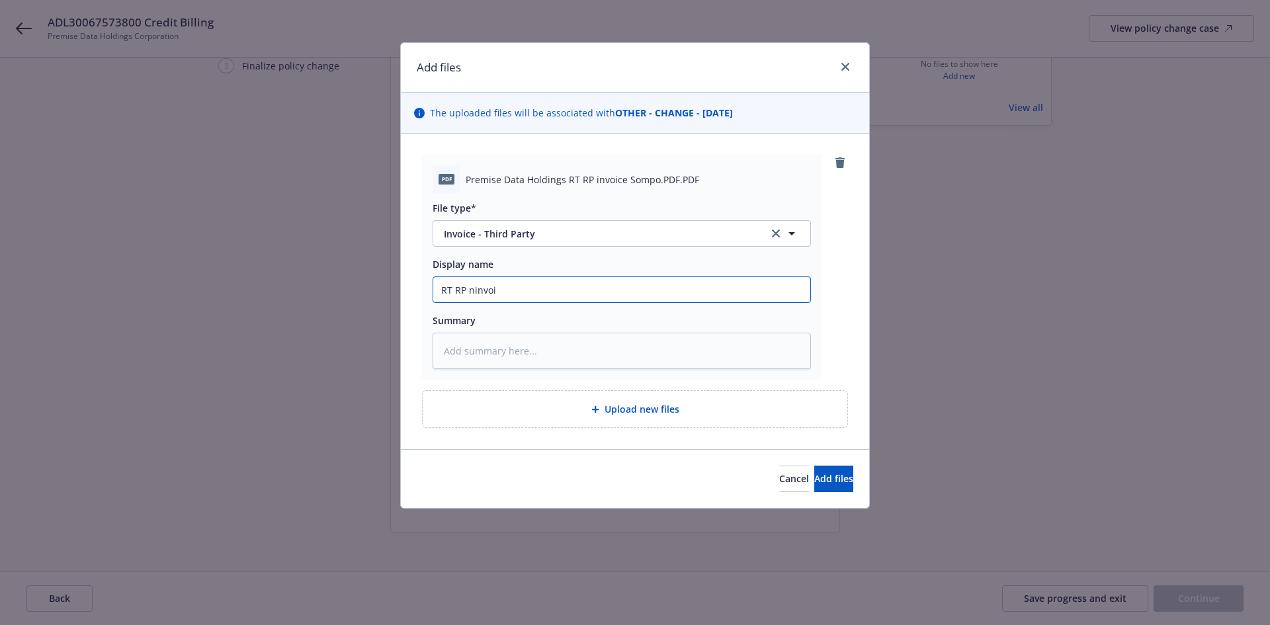
type textarea "x"
type input "RT RP ninvoic"
type textarea "x"
type input "RT RP ninvoice"
type textarea "x"
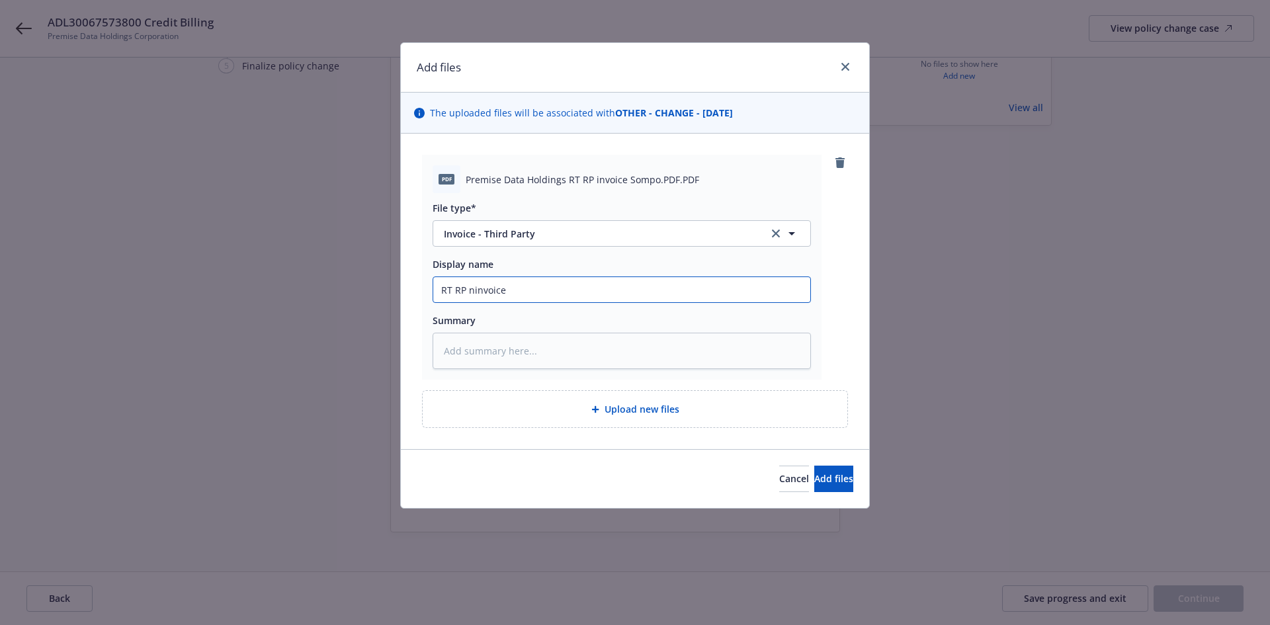
type input "RT RP ninvoice"
paste input "ADL30067573800 Credit Billing"
type textarea "x"
type input "RT RP ninvoice ADL30067573800 Credit Billing"
drag, startPoint x: 646, startPoint y: 290, endPoint x: 584, endPoint y: 290, distance: 62.2
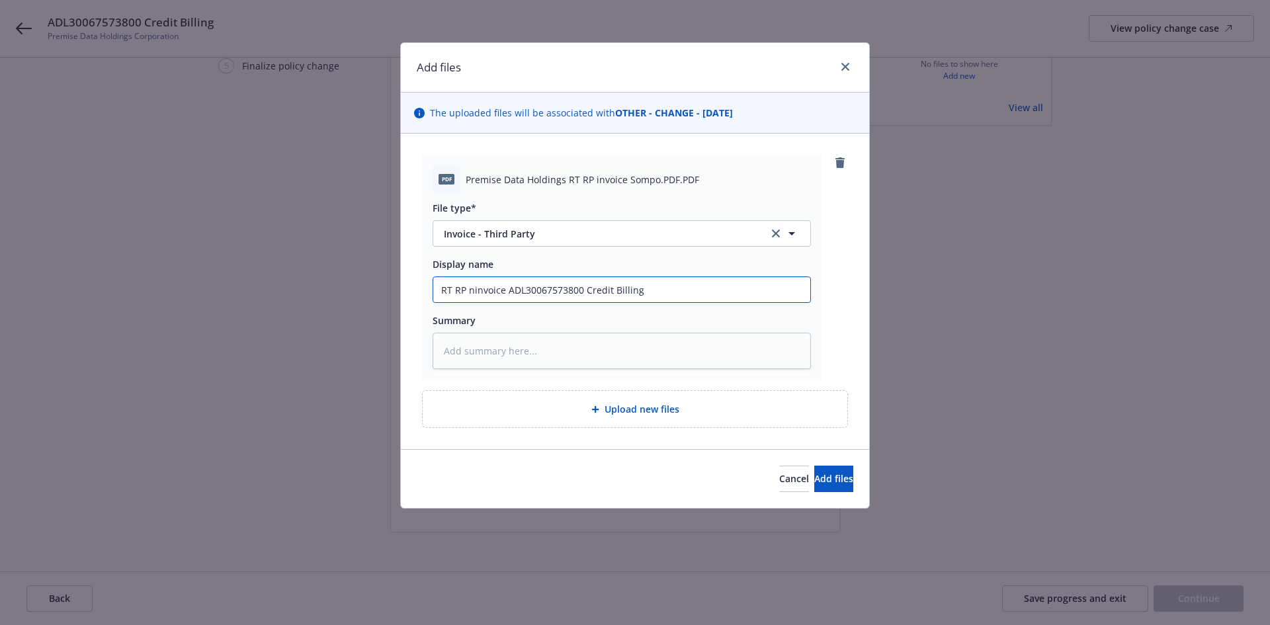
click at [584, 290] on input "RT RP ninvoice ADL30067573800 Credit Billing" at bounding box center [621, 289] width 377 height 25
type textarea "x"
type input "RT RP ninvoice ADL30067573800"
click at [473, 292] on input "RT RP ninvoice ADL30067573800" at bounding box center [621, 289] width 377 height 25
type textarea "x"
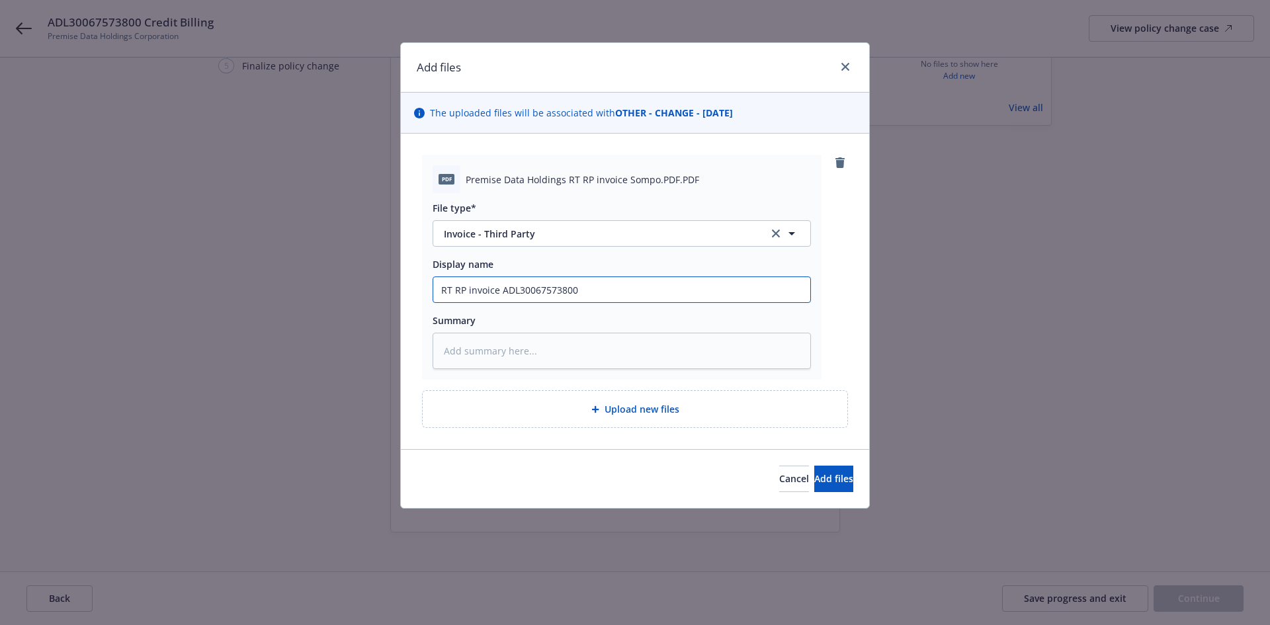
click at [595, 287] on input "RT RP invoice ADL30067573800" at bounding box center [621, 289] width 377 height 25
type input "RT RP invoice ADL30067573800"
click at [827, 475] on span "Add files" at bounding box center [833, 478] width 39 height 13
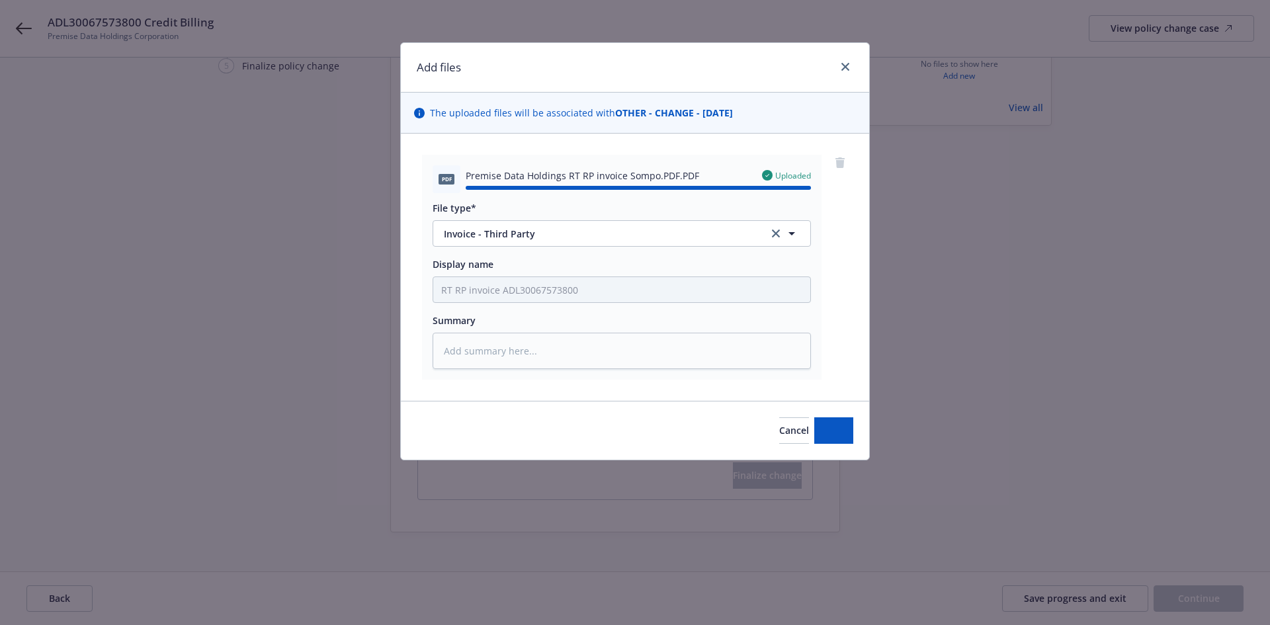
type textarea "x"
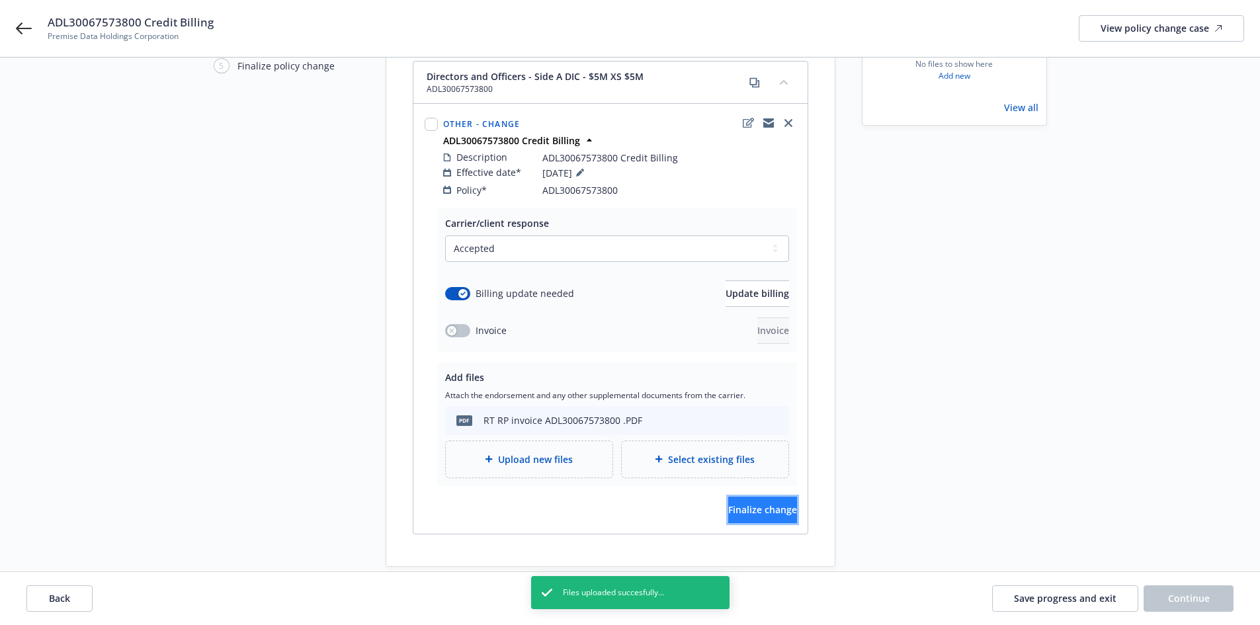
click at [738, 503] on span "Finalize change" at bounding box center [762, 509] width 69 height 13
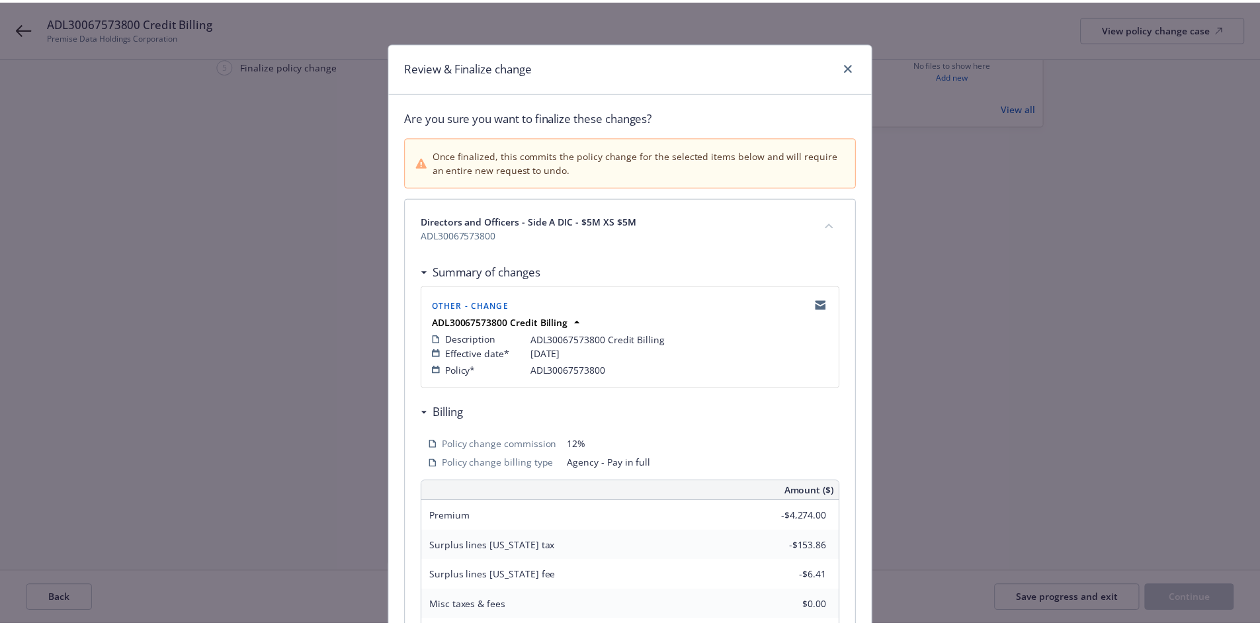
scroll to position [269, 0]
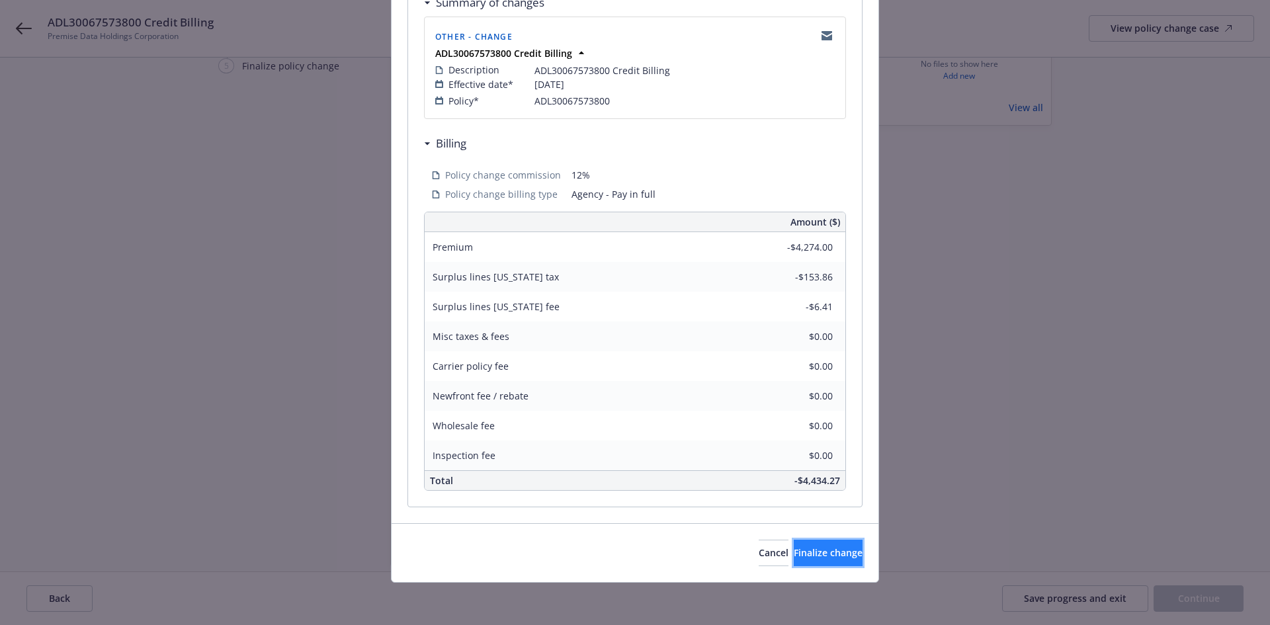
click at [806, 561] on button "Finalize change" at bounding box center [827, 553] width 69 height 26
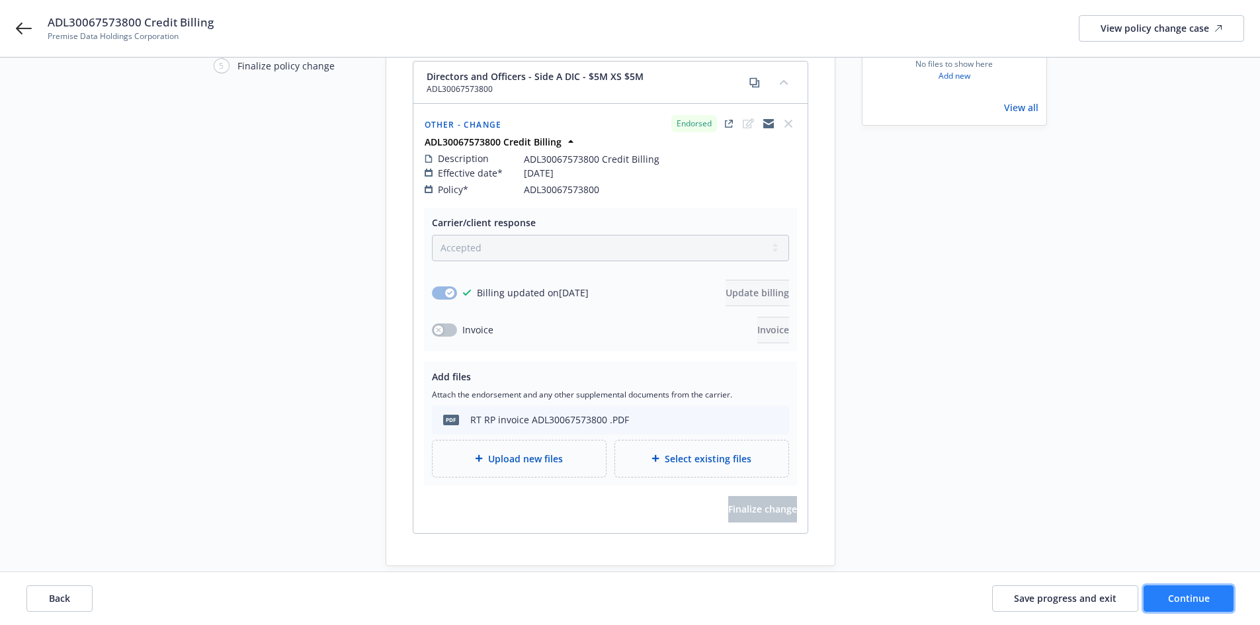
click at [1219, 604] on button "Continue" at bounding box center [1188, 598] width 90 height 26
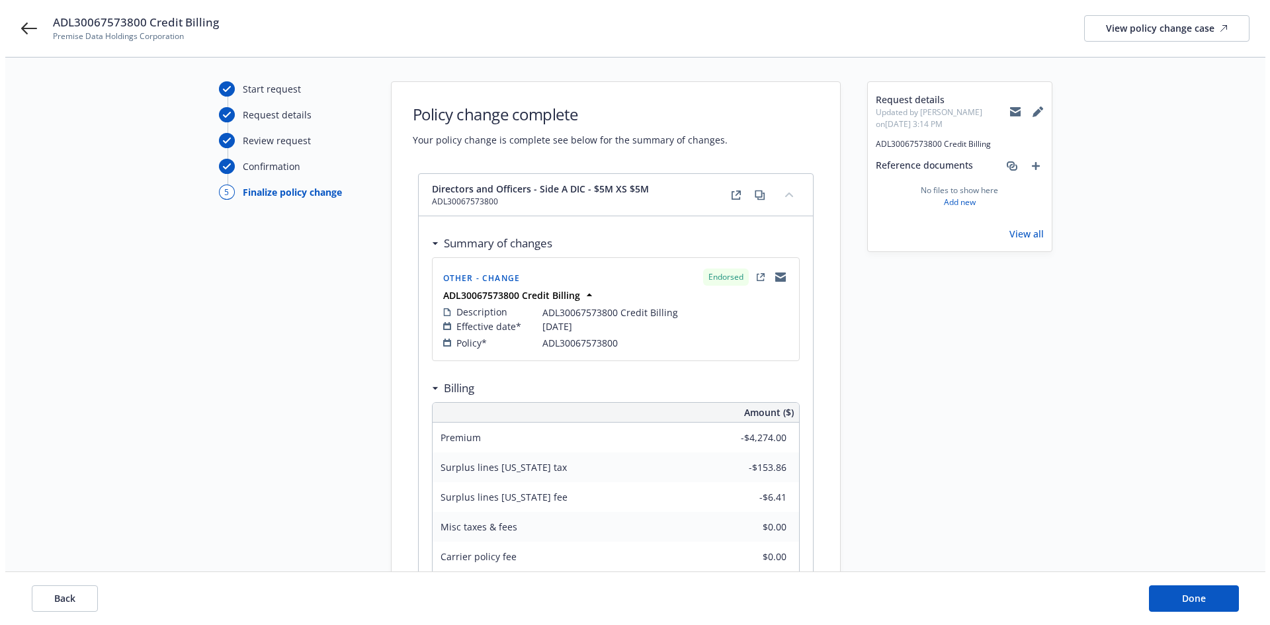
scroll to position [0, 0]
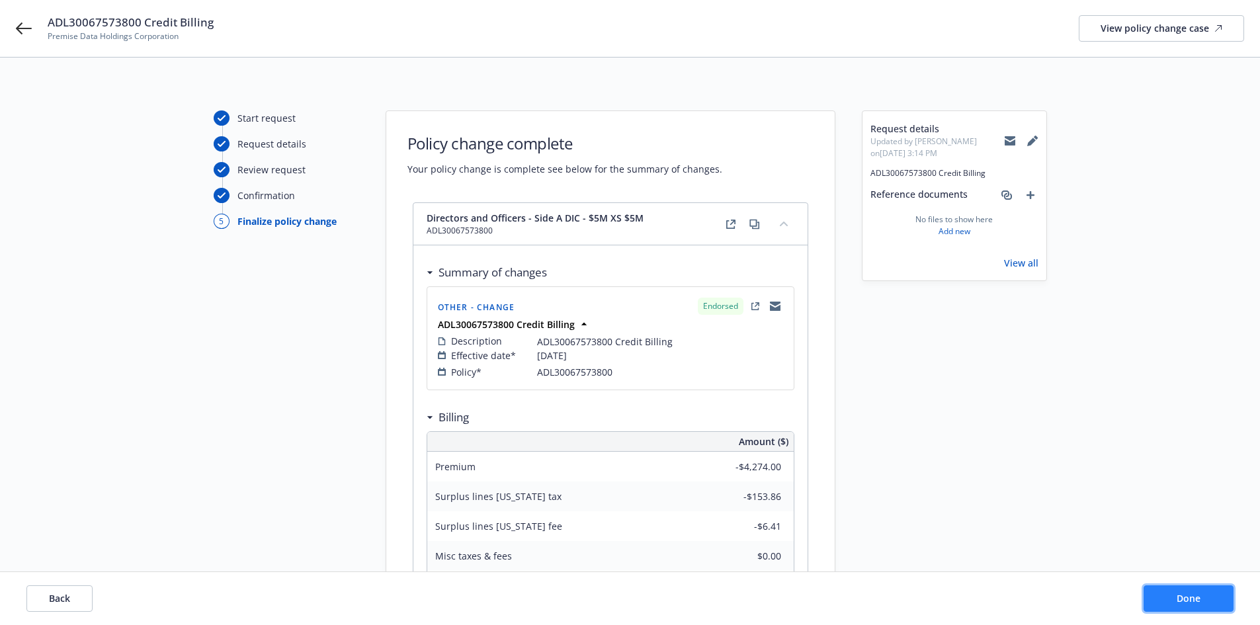
click at [1214, 591] on button "Done" at bounding box center [1188, 598] width 90 height 26
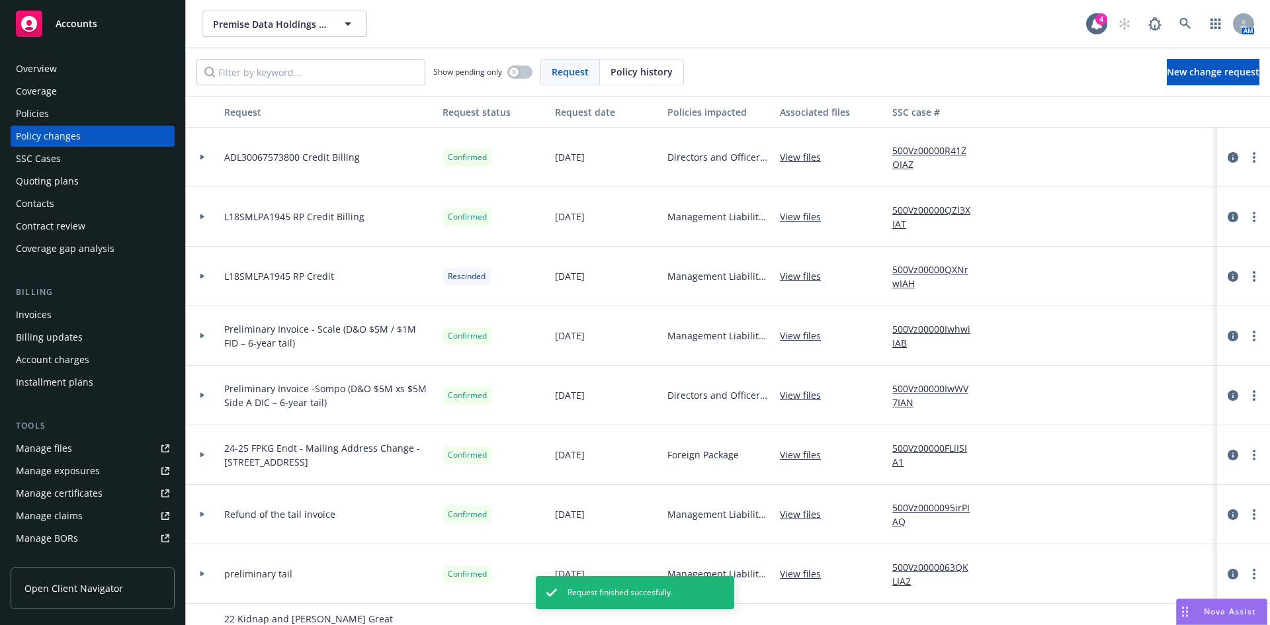
click at [70, 318] on div "Invoices" at bounding box center [92, 314] width 153 height 21
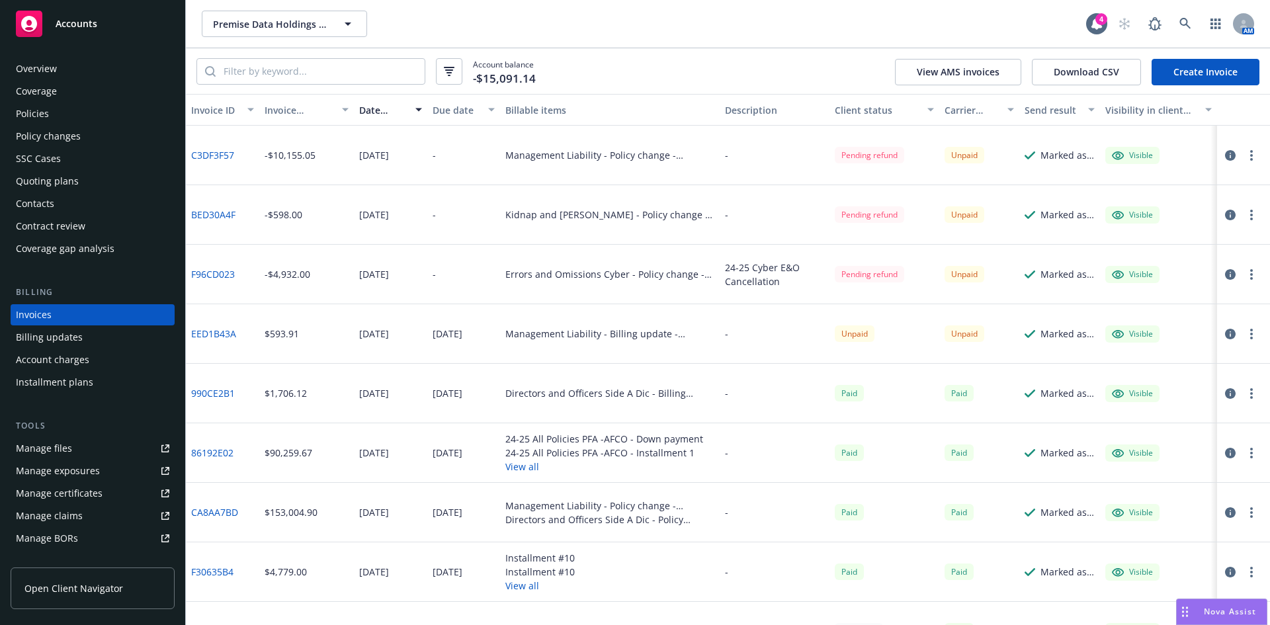
click at [1192, 75] on link "Create Invoice" at bounding box center [1205, 72] width 108 height 26
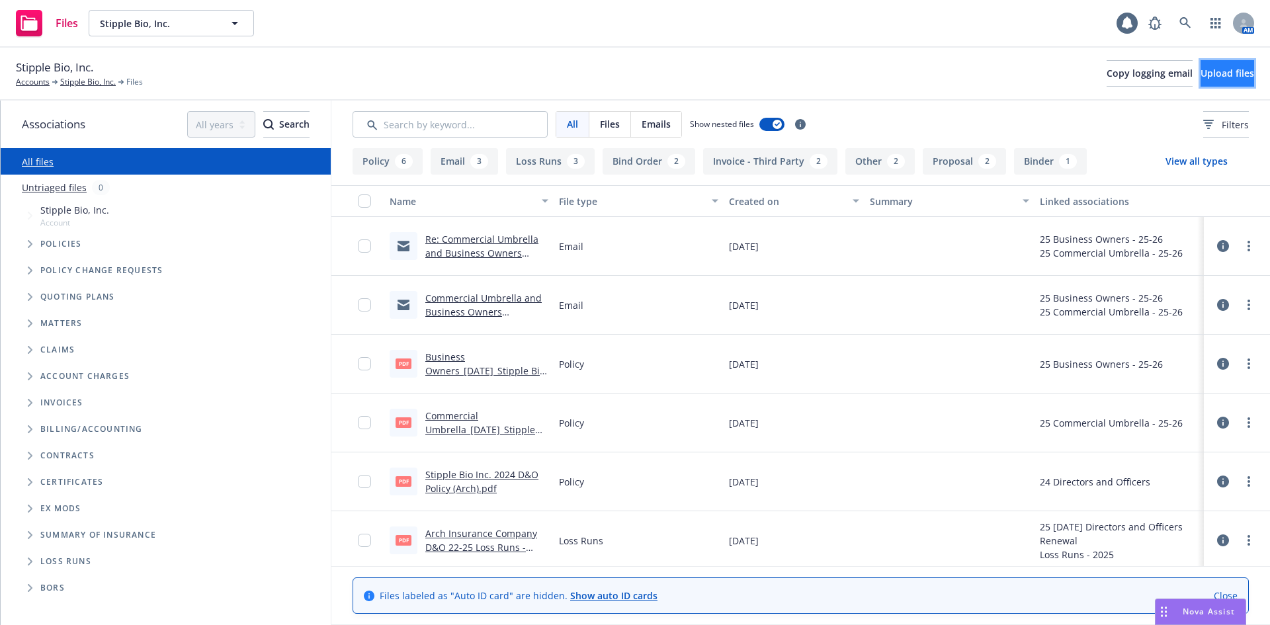
click at [1200, 68] on span "Upload files" at bounding box center [1227, 73] width 54 height 13
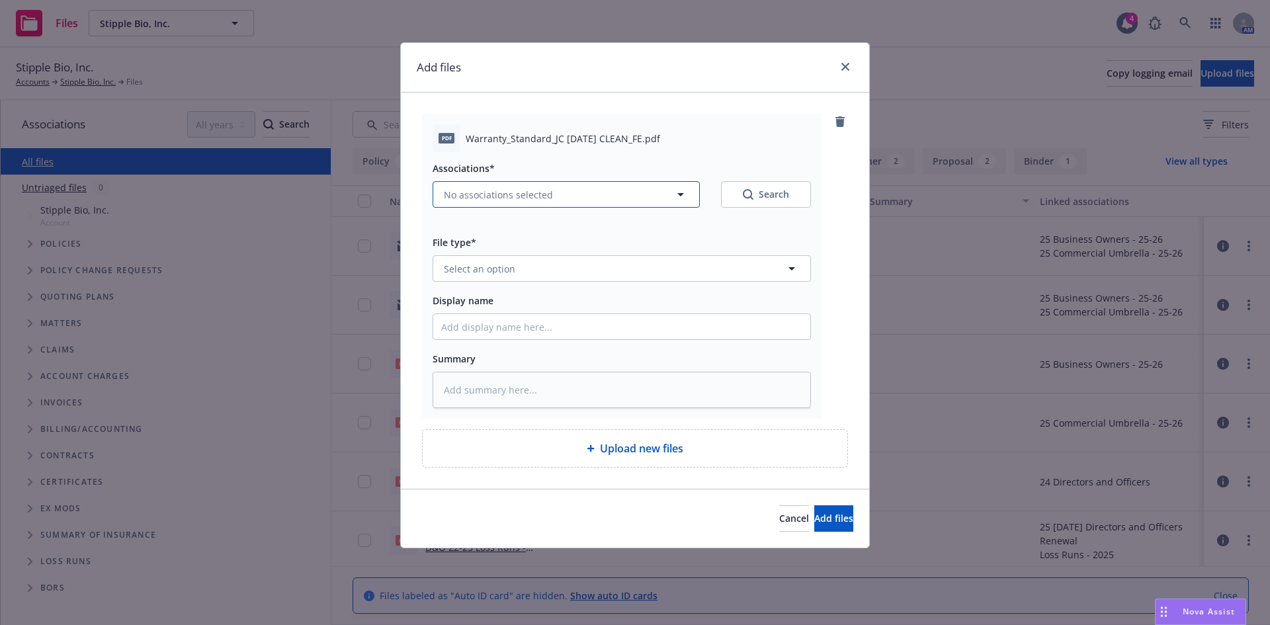
click at [472, 204] on button "No associations selected" at bounding box center [565, 194] width 267 height 26
type textarea "x"
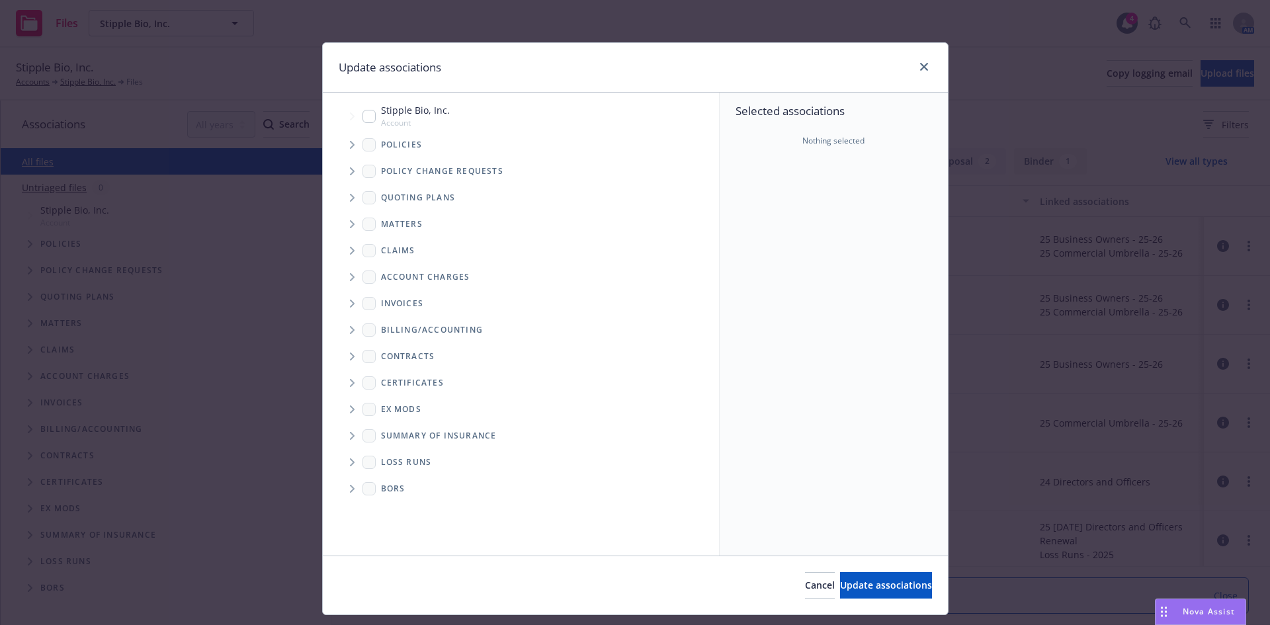
click at [350, 144] on icon "Tree Example" at bounding box center [352, 145] width 5 height 8
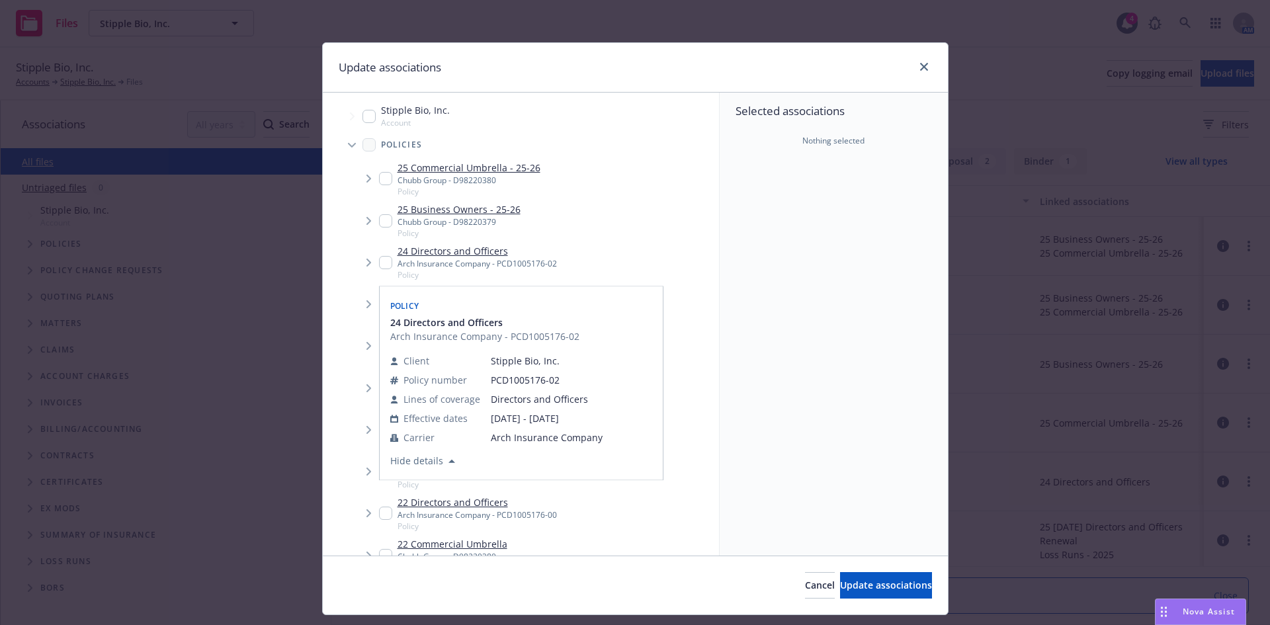
click at [386, 259] on input "Tree Example" at bounding box center [385, 262] width 13 height 13
checkbox input "true"
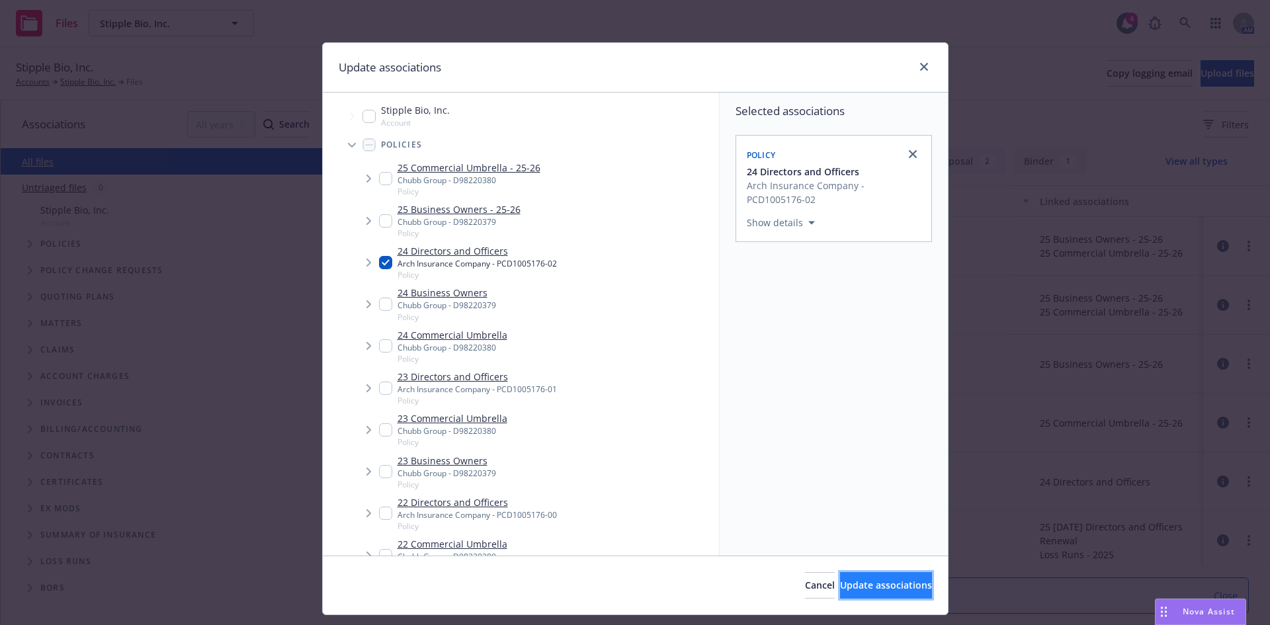
click at [852, 582] on span "Update associations" at bounding box center [886, 585] width 92 height 13
type textarea "x"
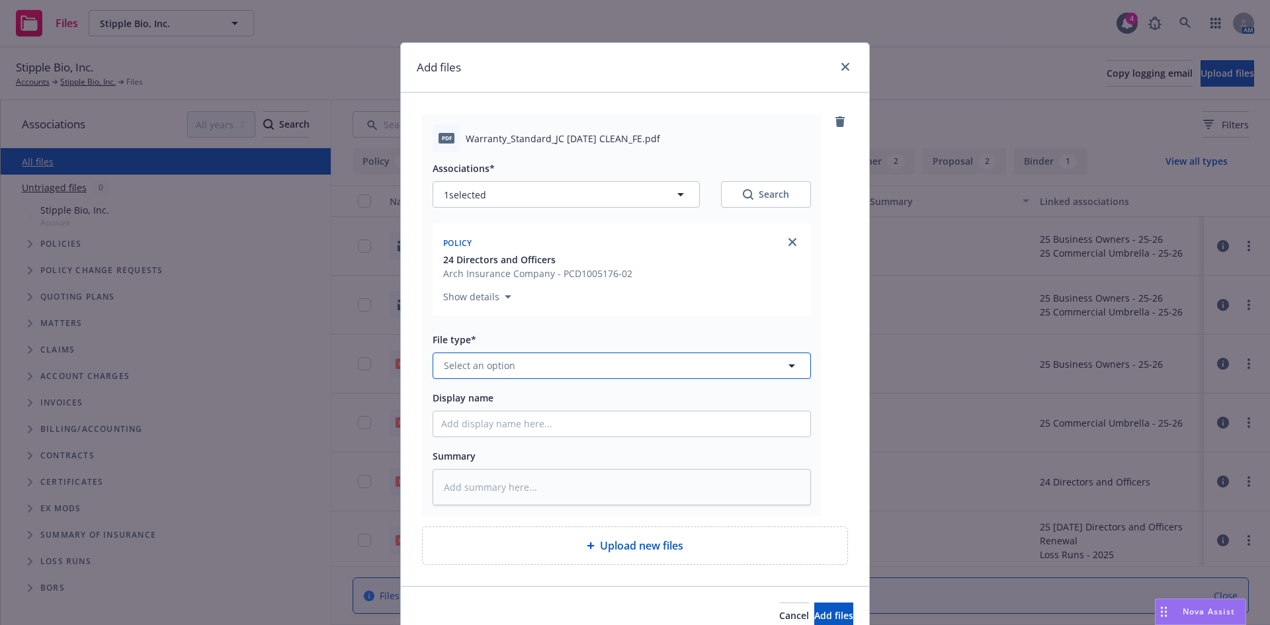
click at [457, 368] on span "Select an option" at bounding box center [479, 365] width 71 height 14
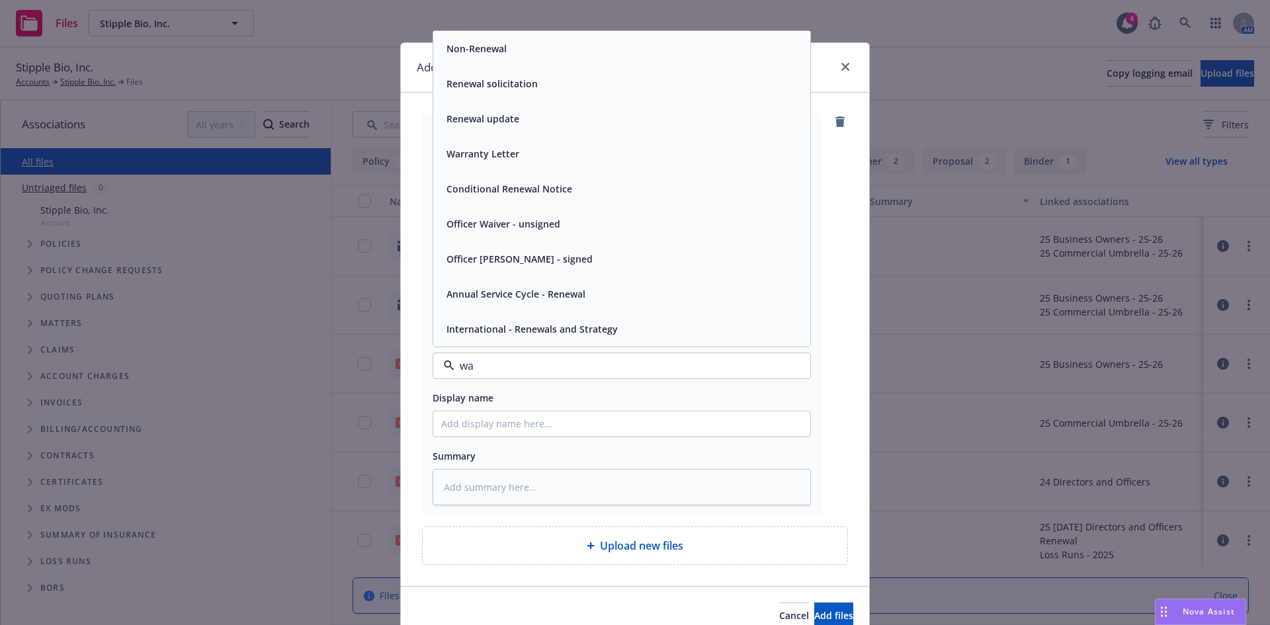
type input "war"
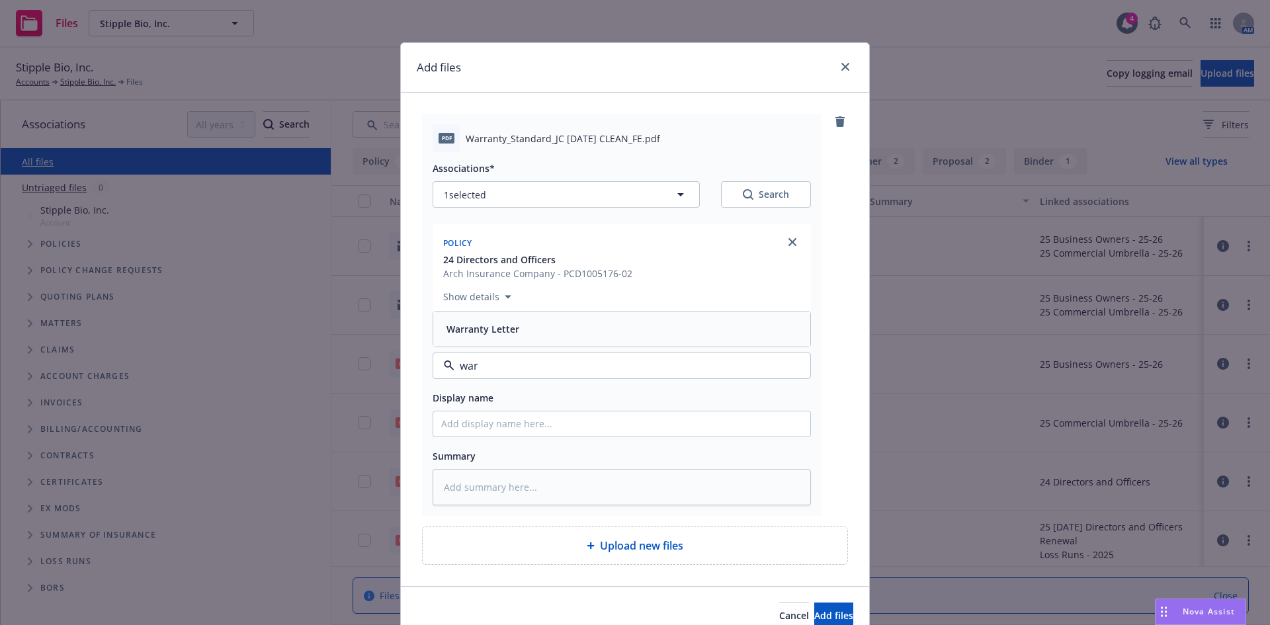
click at [464, 334] on span "Warranty Letter" at bounding box center [482, 329] width 73 height 14
click at [470, 431] on input "Display name" at bounding box center [621, 423] width 377 height 25
type textarea "x"
type input "S"
type textarea "x"
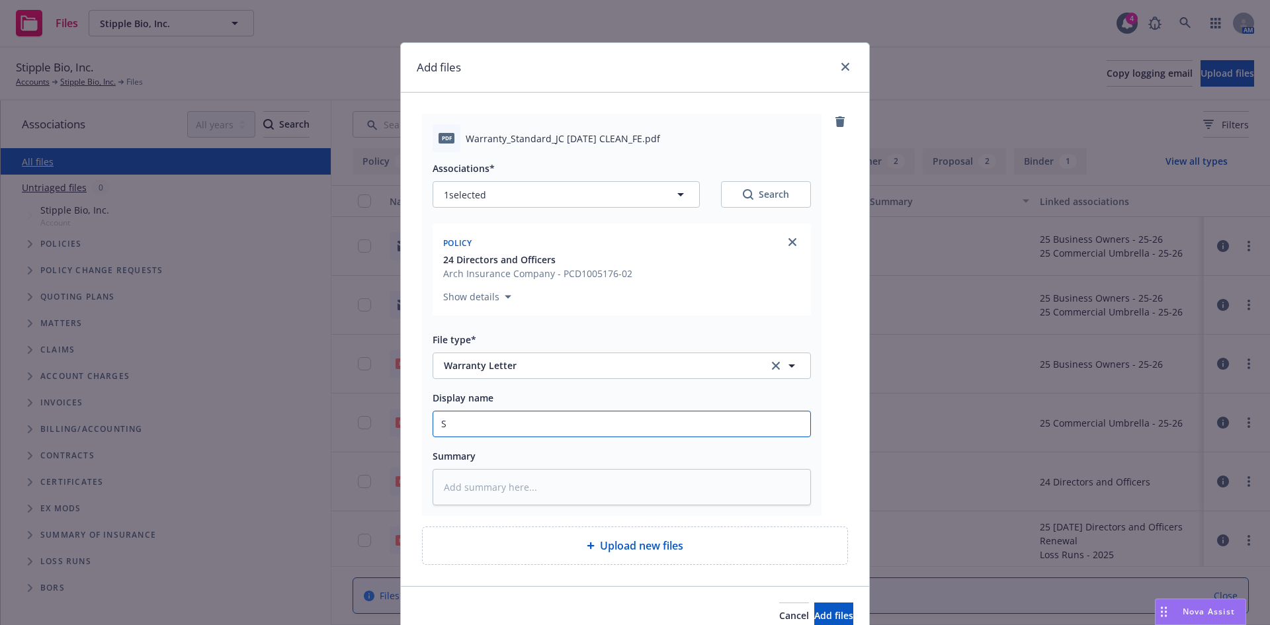
type input "Si"
type textarea "x"
type input "Sig"
type textarea "x"
type input "Sign"
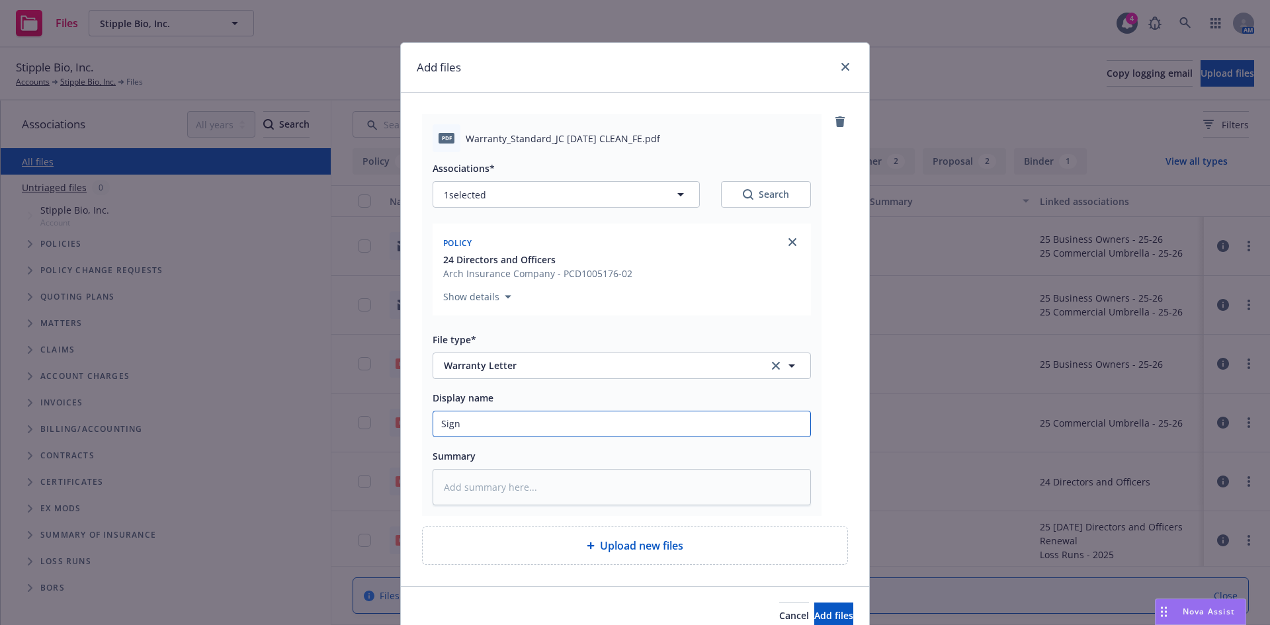
type textarea "x"
type input "Signe"
type textarea "x"
type input "Signed"
type textarea "x"
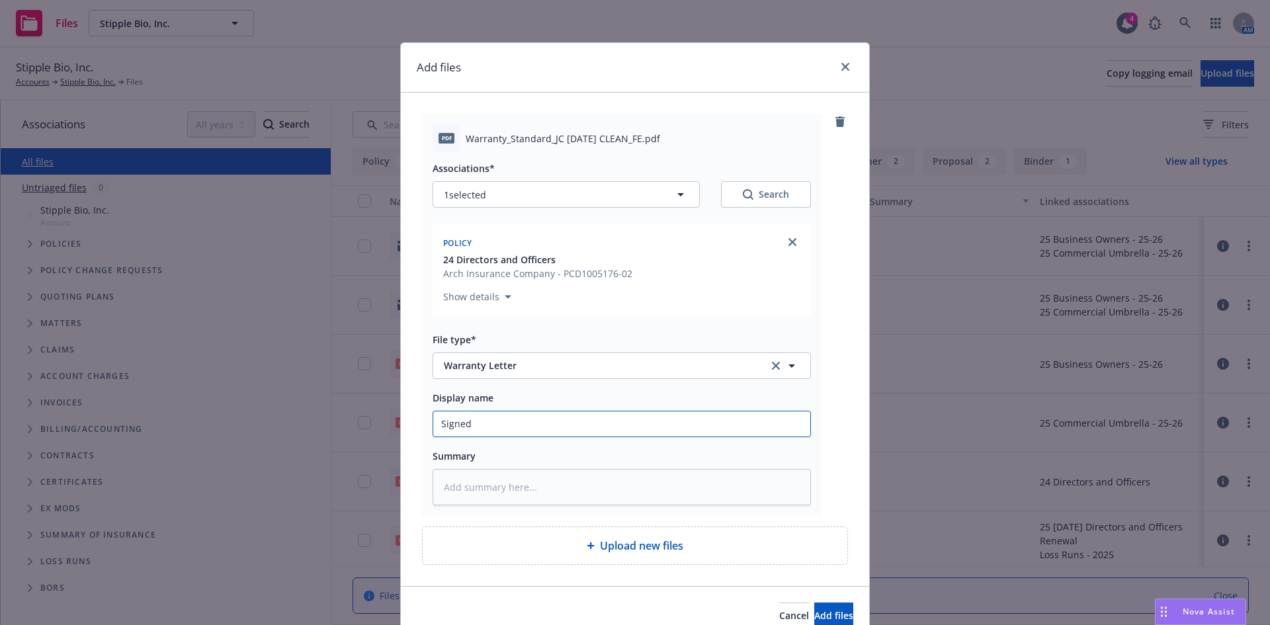
type input "Signed"
type textarea "x"
type input "Signed W"
type textarea "x"
type input "Signed Wa"
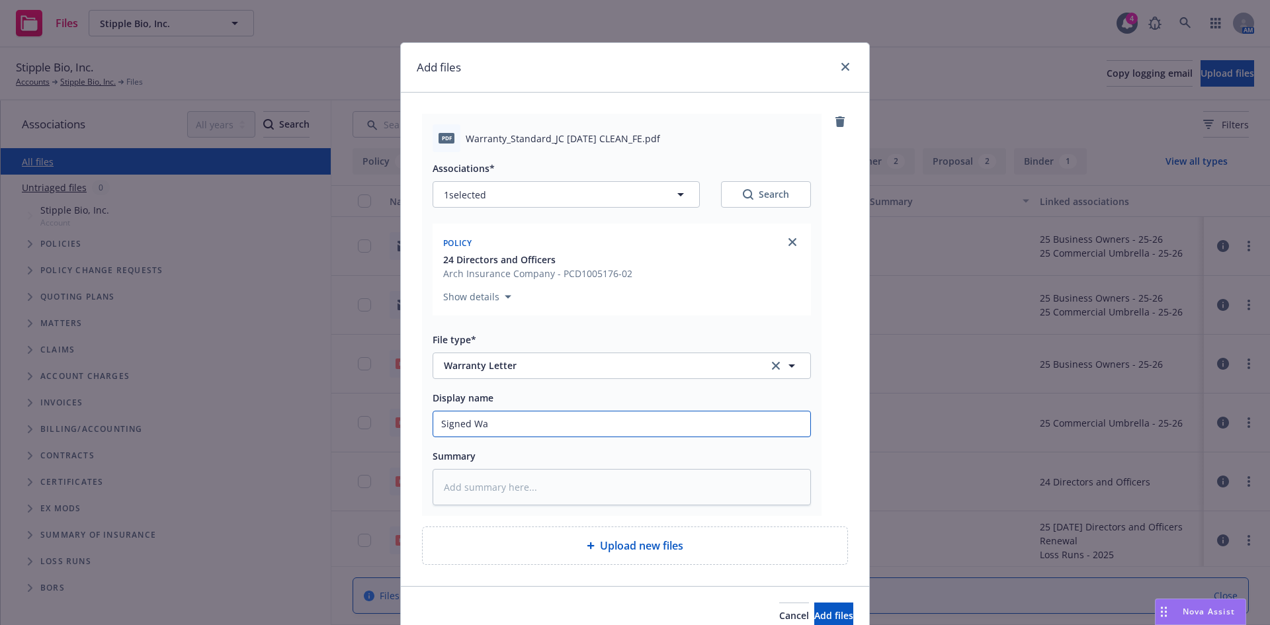
type textarea "x"
type input "Signed War"
type textarea "x"
type input "Signed Warr"
type textarea "x"
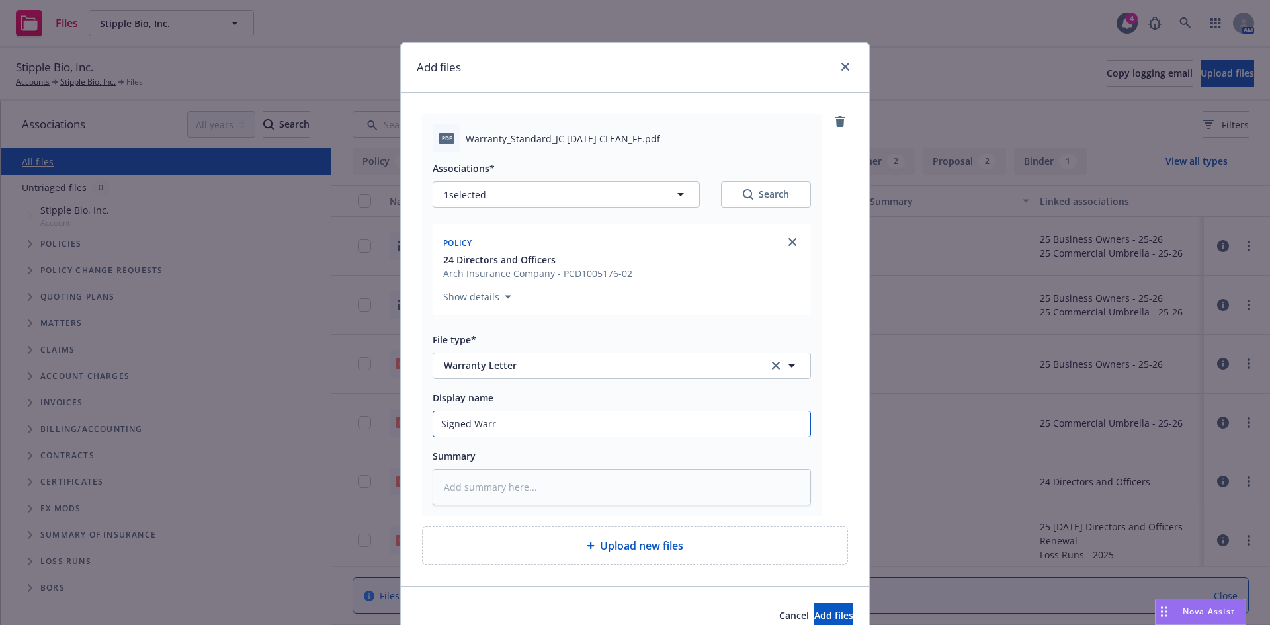
type input "Signed Warra"
type textarea "x"
type input "Signed Warran"
type textarea "x"
type input "Signed Warrant"
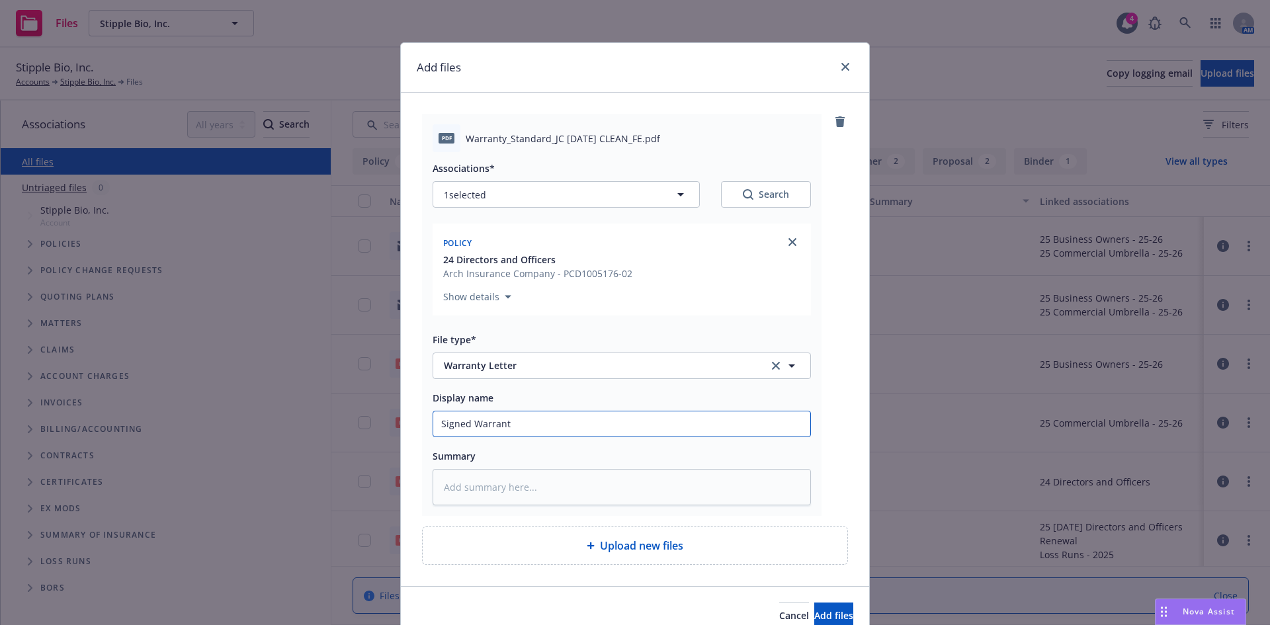
type textarea "x"
type input "Signed Warranty"
type textarea "x"
type input "Signed Warranty"
type textarea "x"
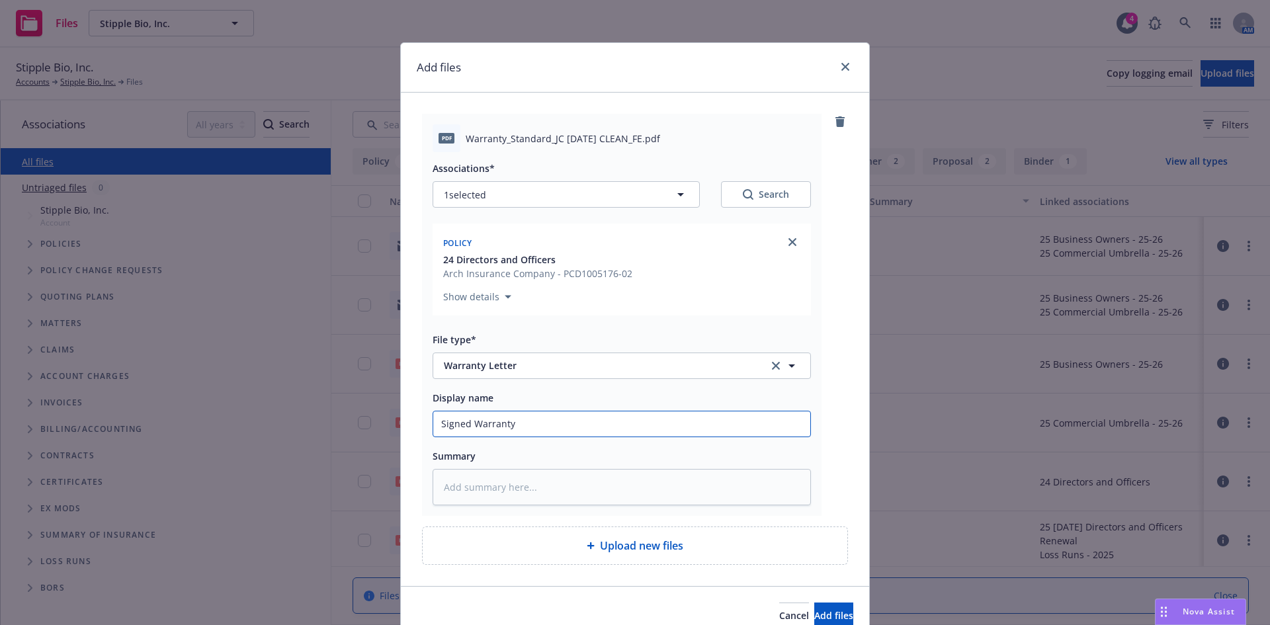
type input "Signed Warranty L"
type textarea "x"
type input "Signed Warranty Le"
type textarea "x"
type input "Signed Warranty Let"
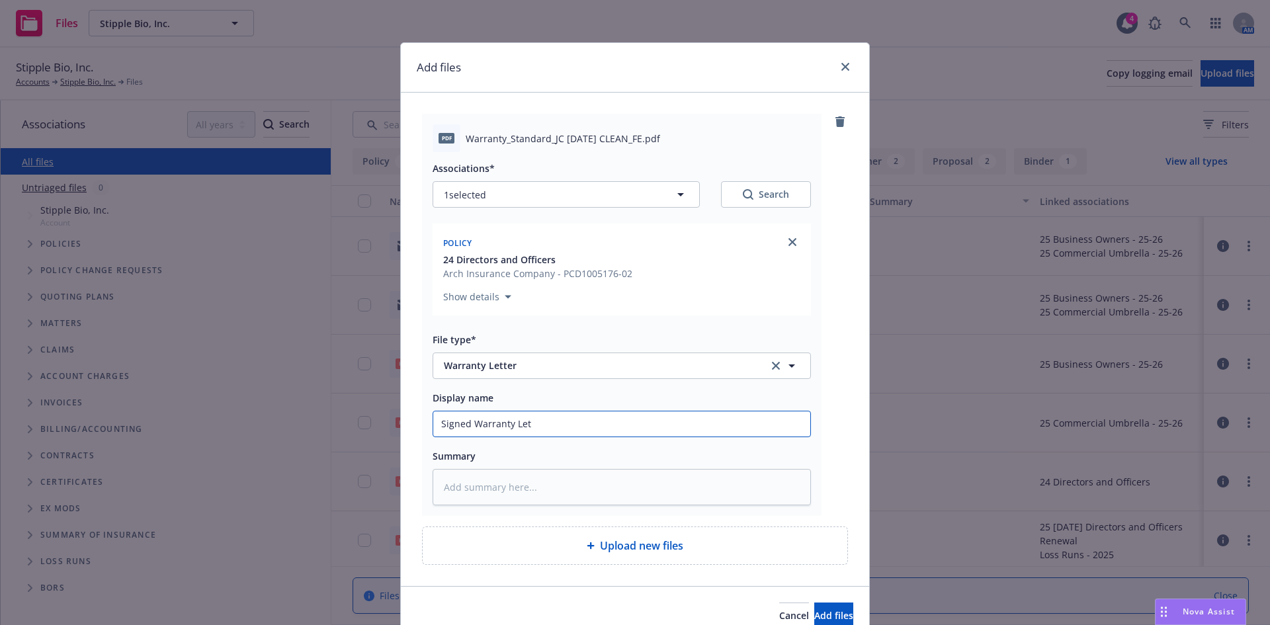
type textarea "x"
type input "Signed Warranty Lett"
type textarea "x"
type input "Signed Warranty Lette"
type textarea "x"
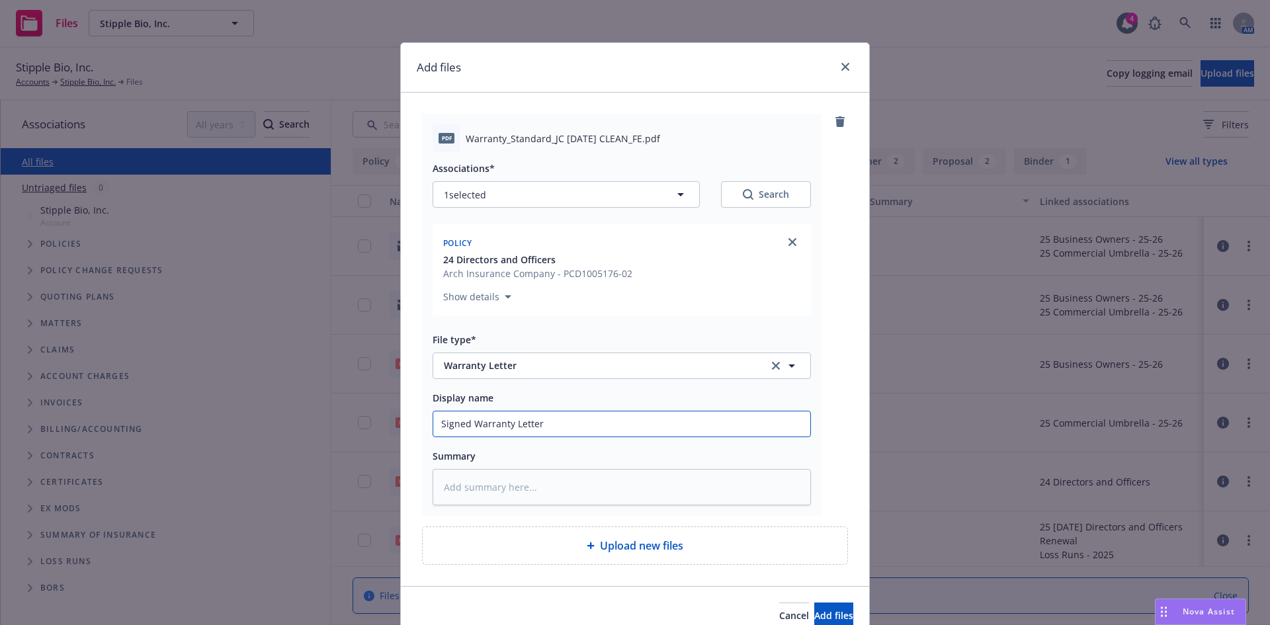
type input "Signed Warranty Letter"
click at [814, 602] on button "Add files" at bounding box center [833, 615] width 39 height 26
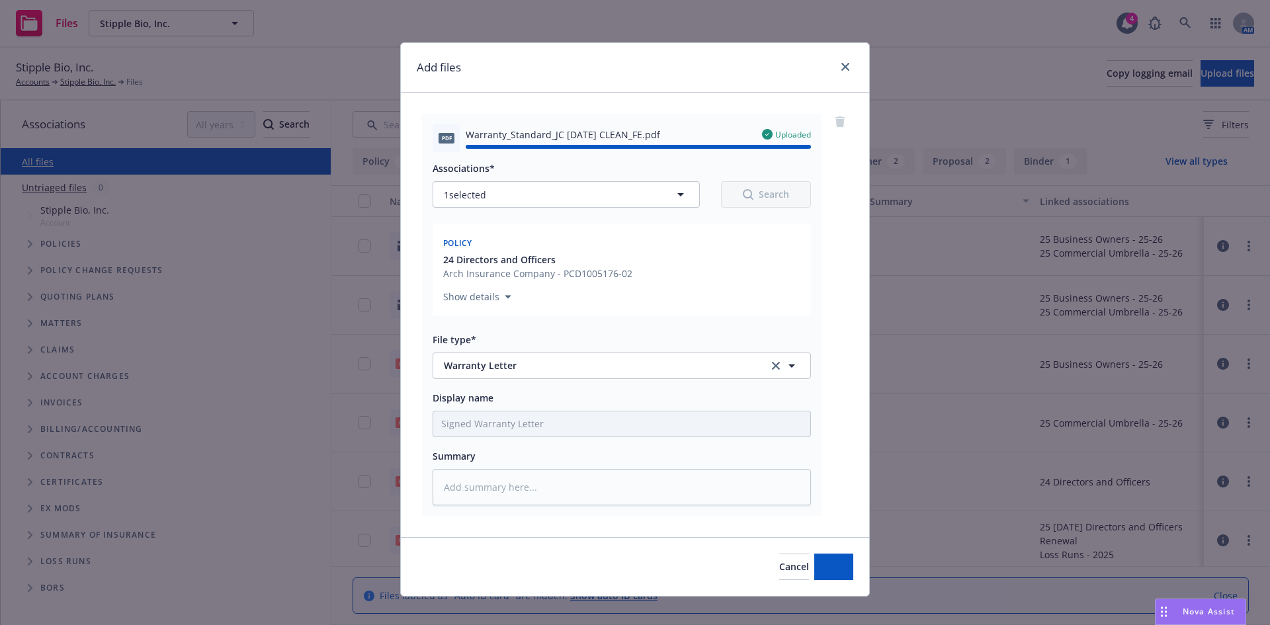
type textarea "x"
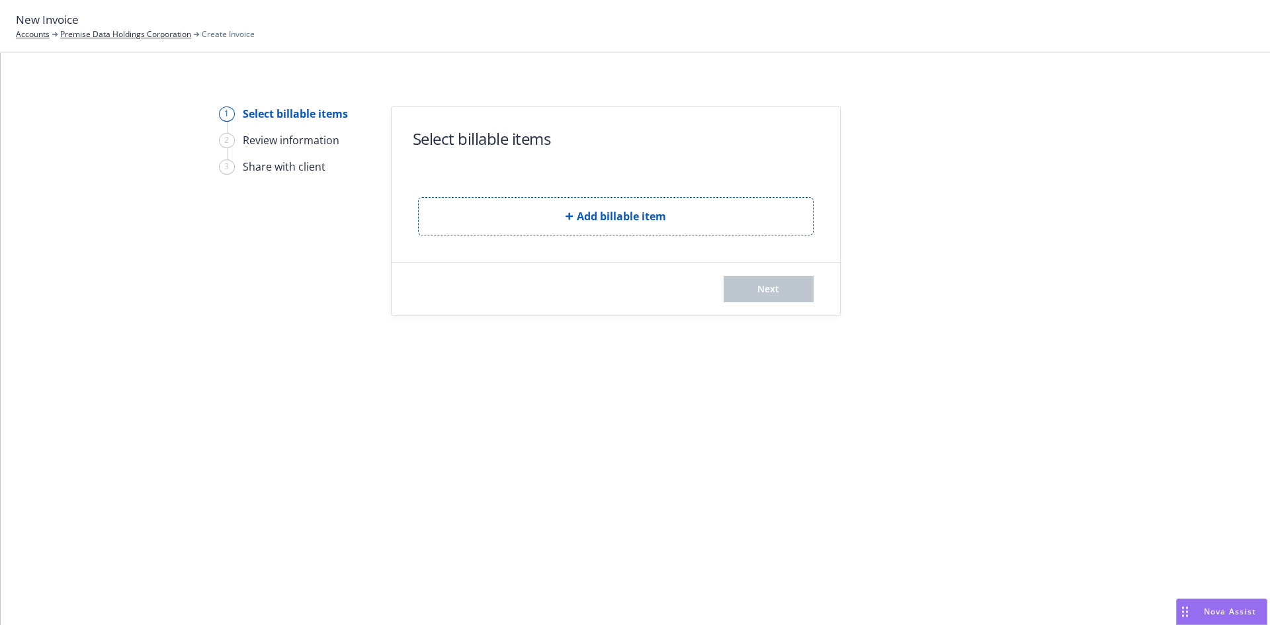
click at [598, 237] on form "Select billable items Add billable item Next" at bounding box center [615, 210] width 448 height 209
click at [598, 210] on span "Add billable item" at bounding box center [621, 216] width 89 height 16
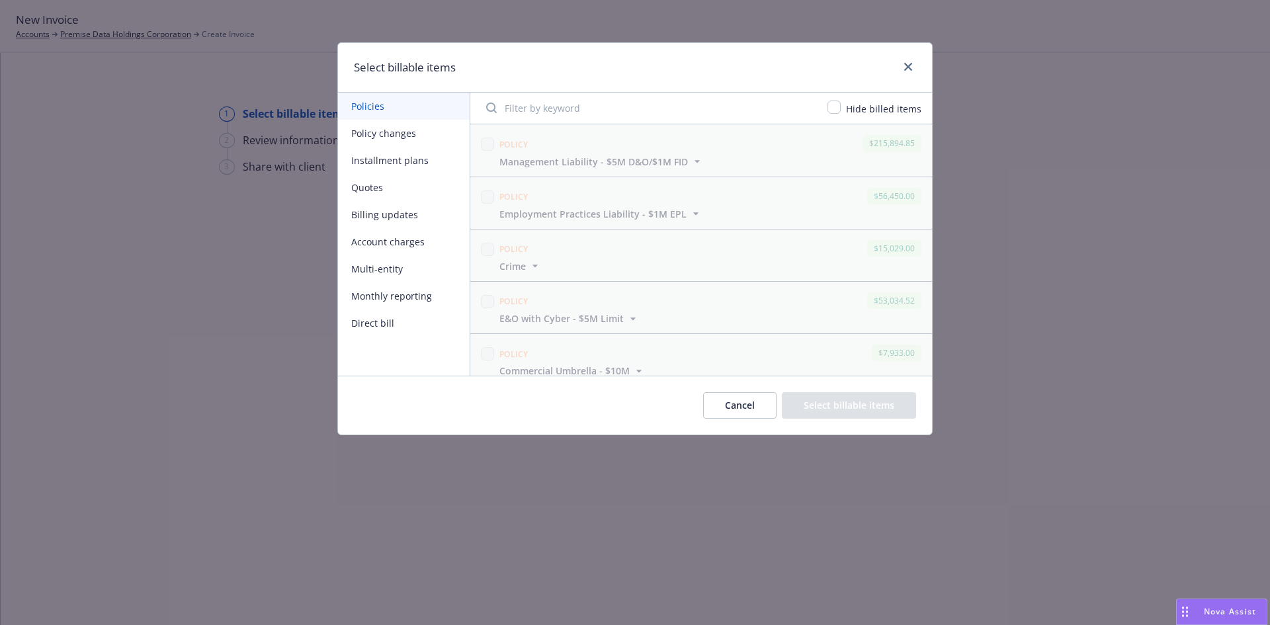
click at [387, 141] on button "Policy changes" at bounding box center [404, 133] width 132 height 27
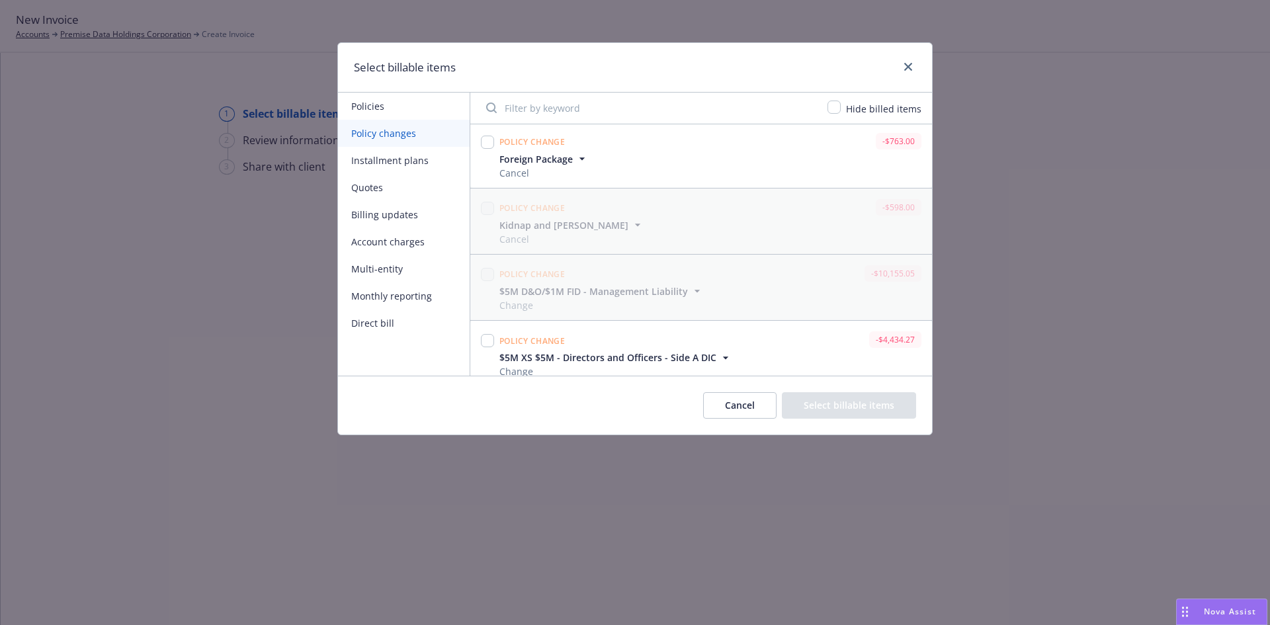
scroll to position [544, 0]
drag, startPoint x: 484, startPoint y: 333, endPoint x: 604, endPoint y: 343, distance: 120.8
click at [484, 332] on input "checkbox" at bounding box center [487, 329] width 13 height 13
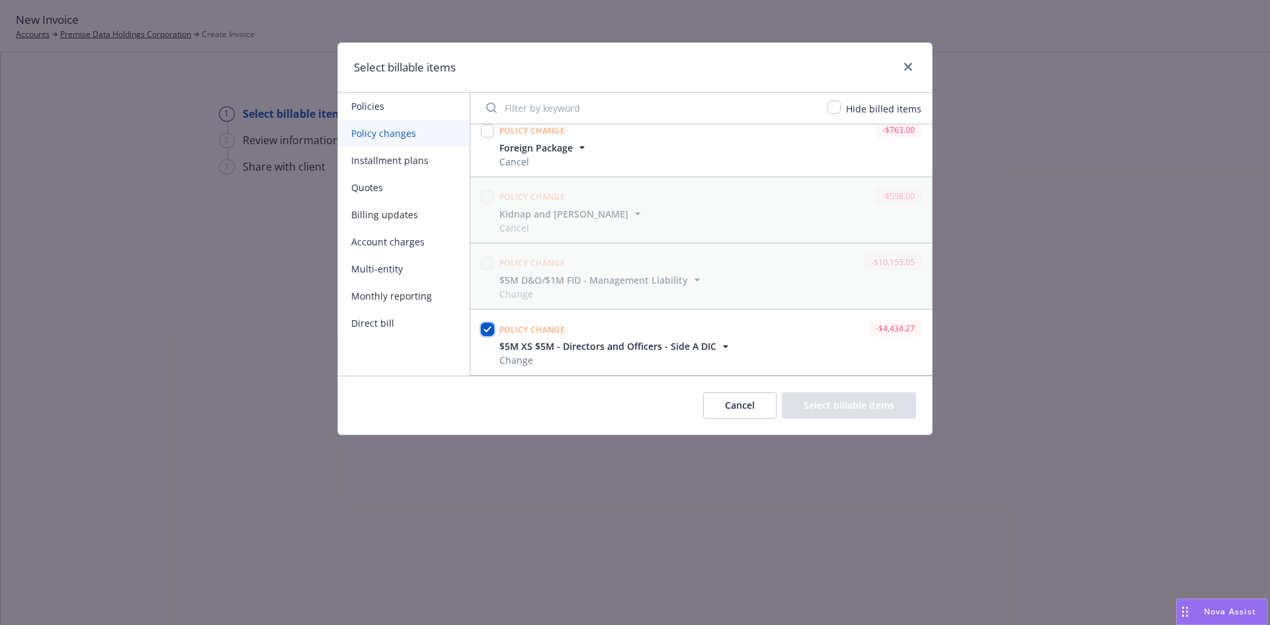
checkbox input "true"
click at [848, 401] on button "Select billable items" at bounding box center [849, 405] width 134 height 26
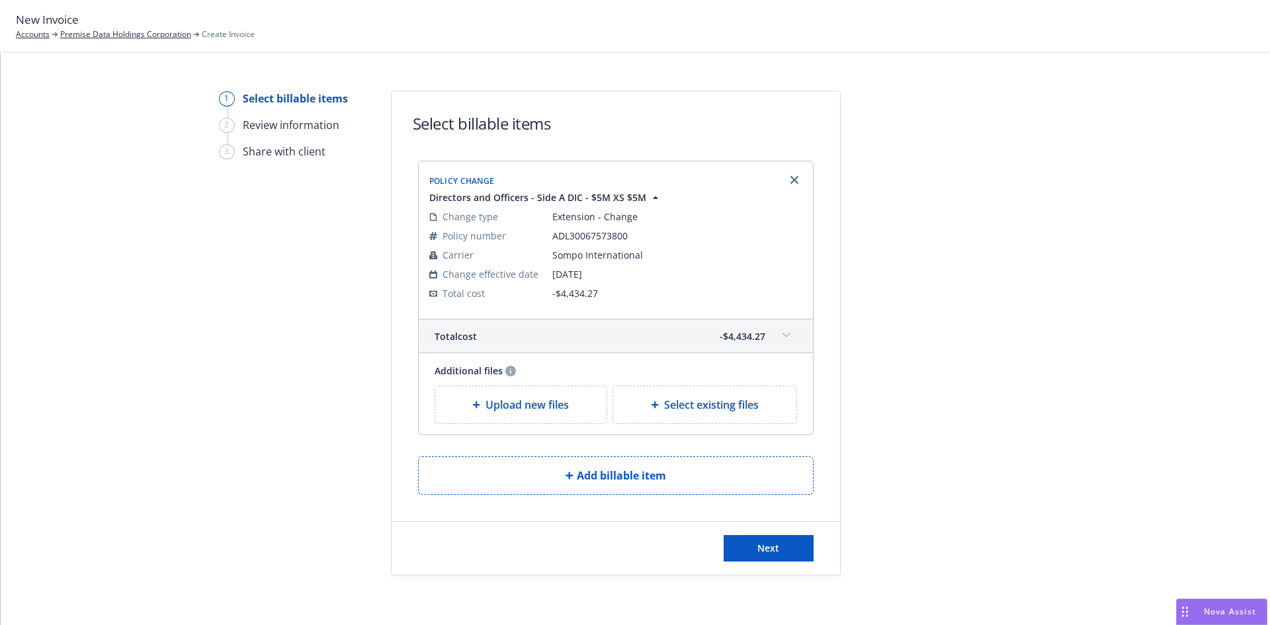
scroll to position [19, 0]
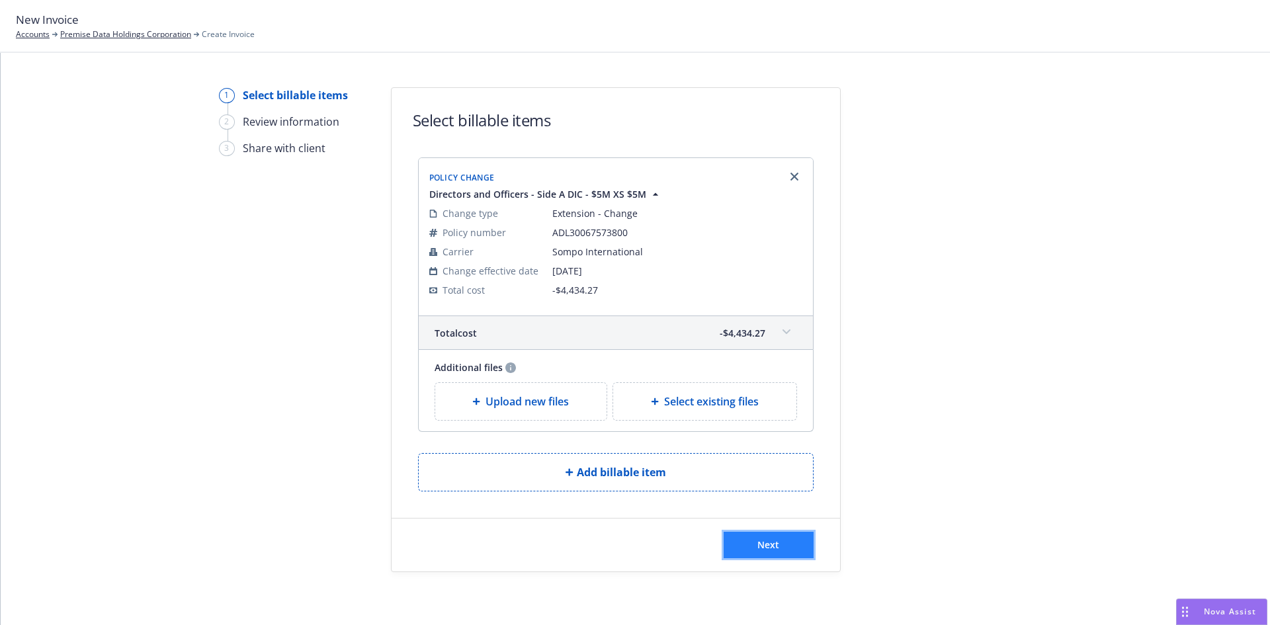
click at [764, 538] on span "Next" at bounding box center [768, 544] width 22 height 13
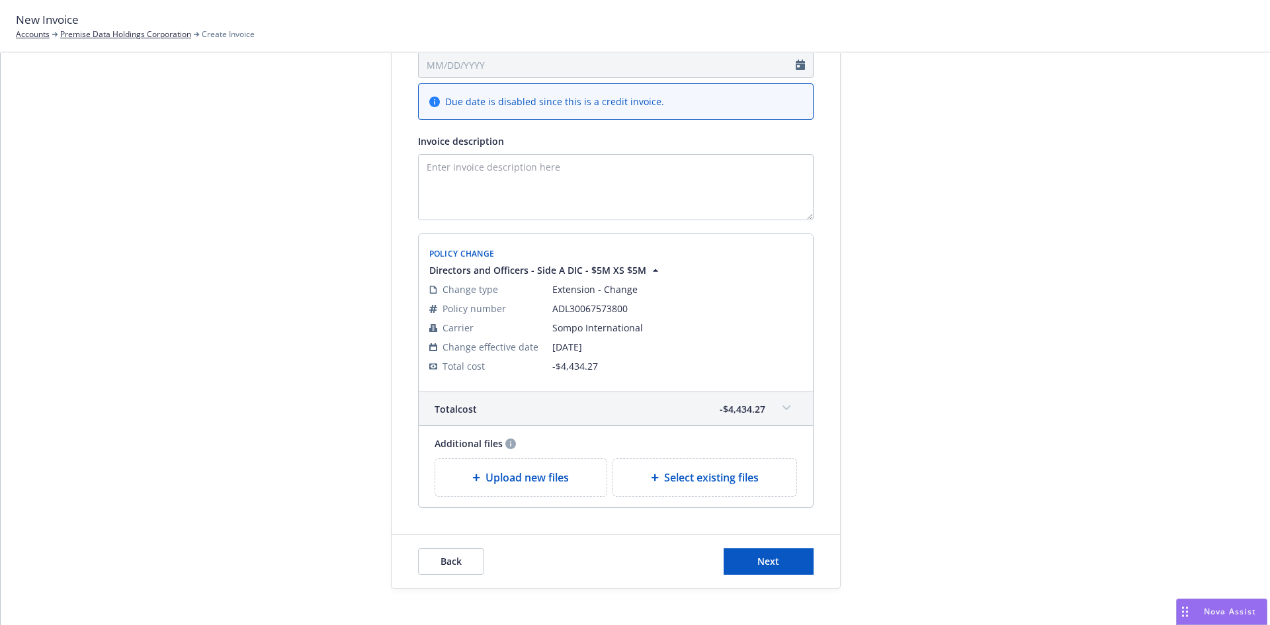
scroll to position [223, 0]
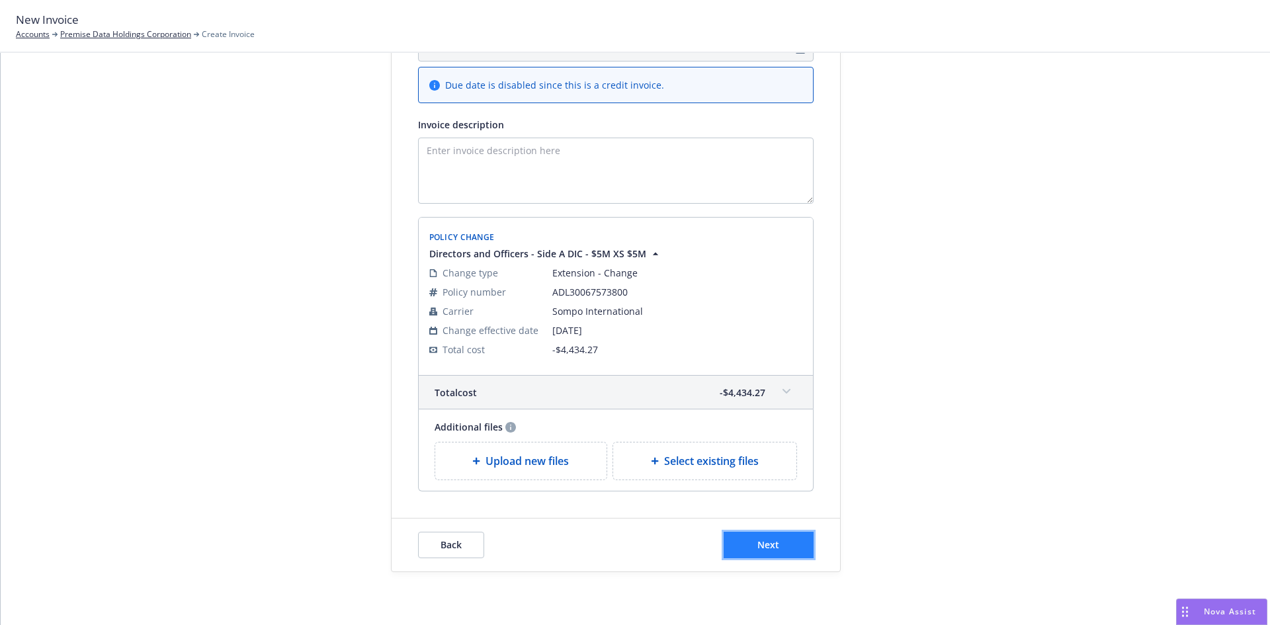
click at [751, 548] on button "Next" at bounding box center [768, 545] width 90 height 26
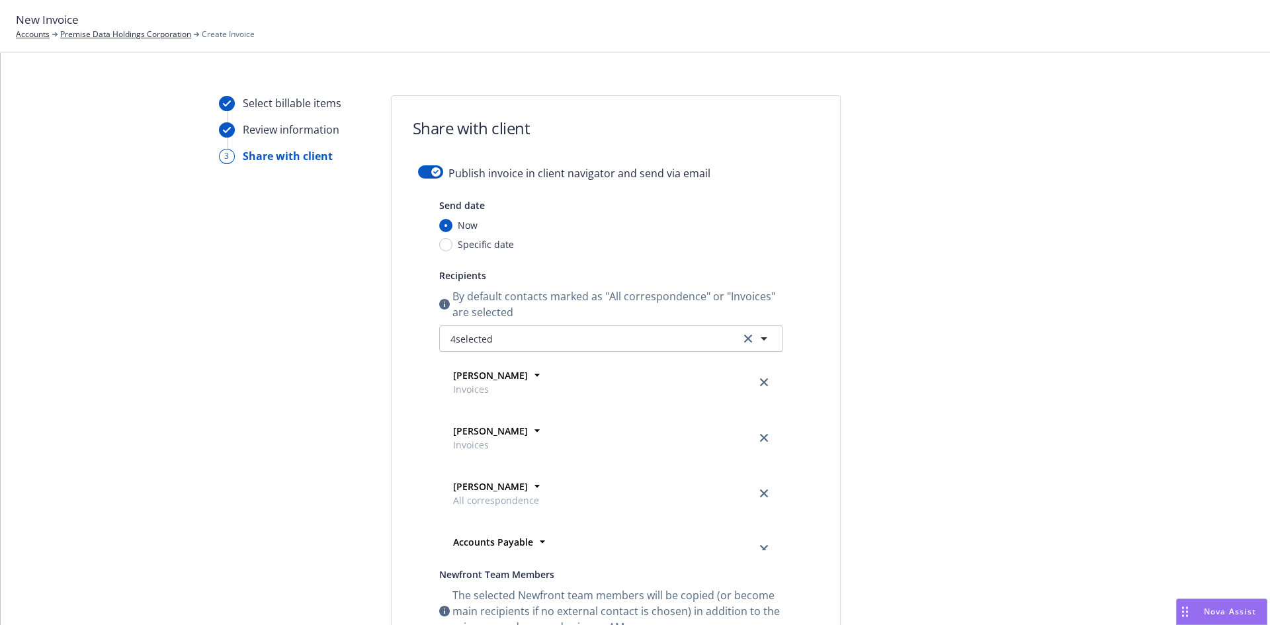
scroll to position [0, 0]
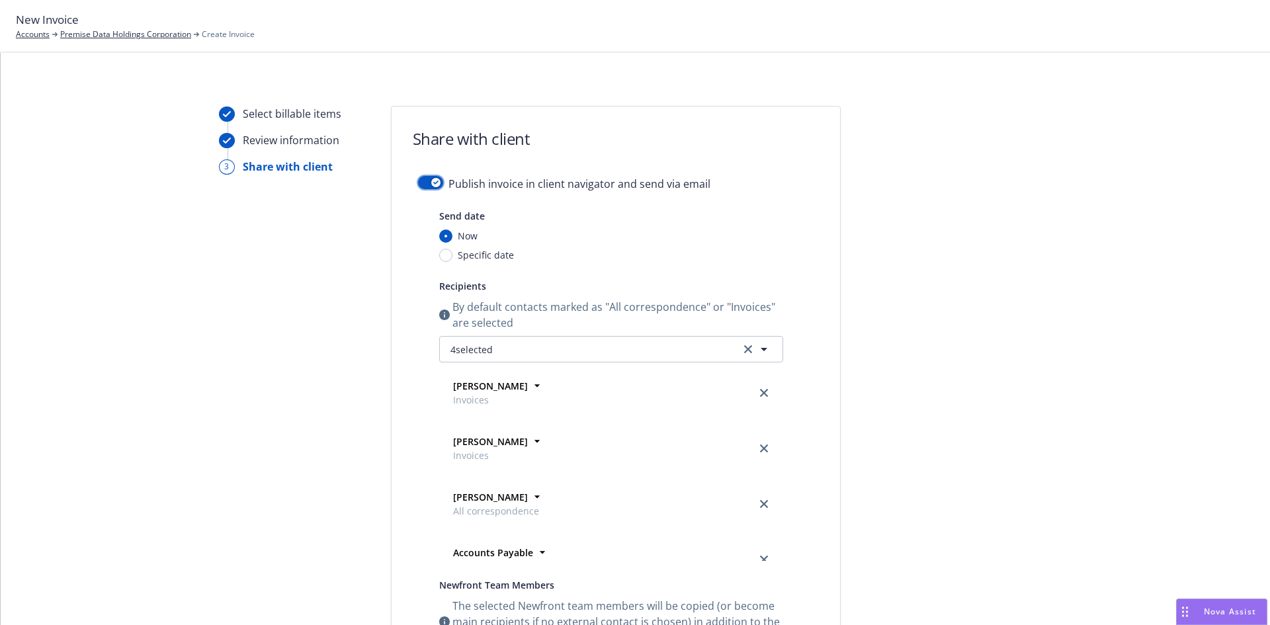
click at [431, 184] on div "button" at bounding box center [435, 182] width 9 height 9
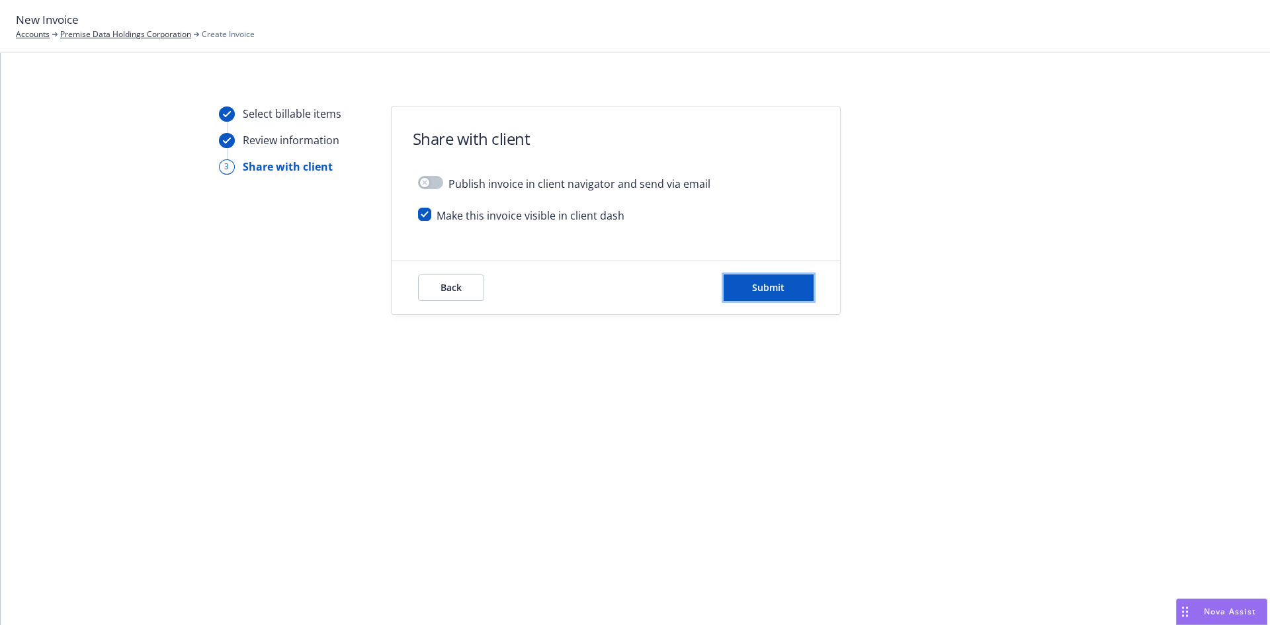
click at [756, 294] on button "Submit" at bounding box center [768, 287] width 90 height 26
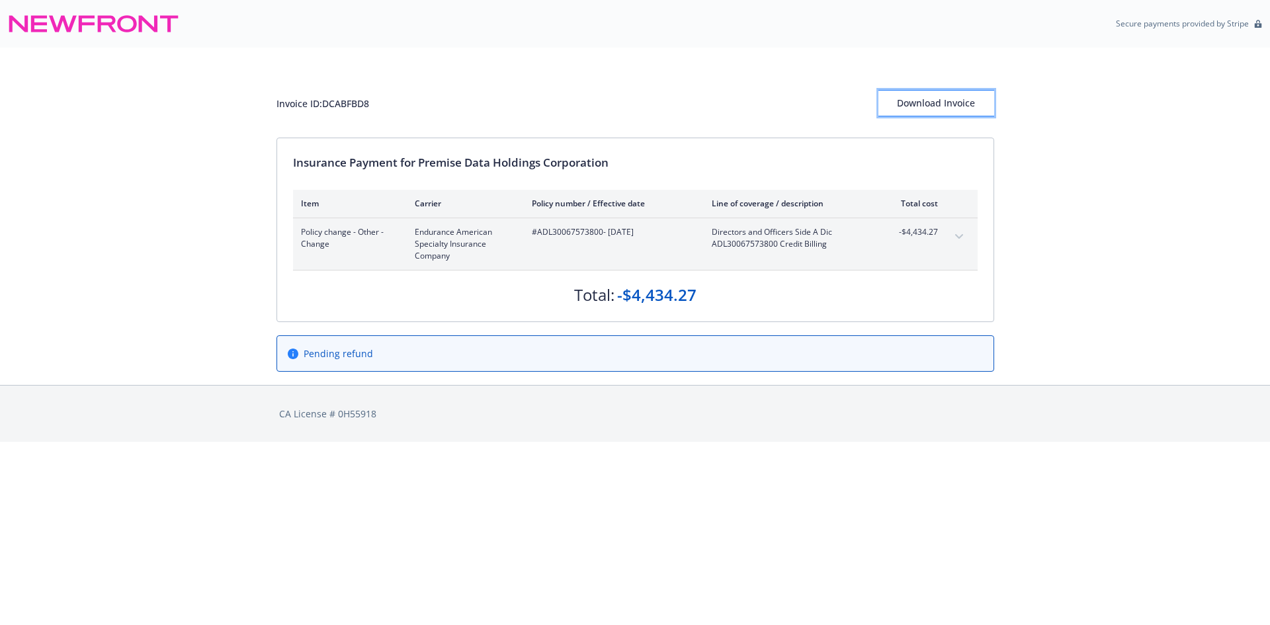
click at [946, 107] on div "Download Invoice" at bounding box center [936, 103] width 116 height 25
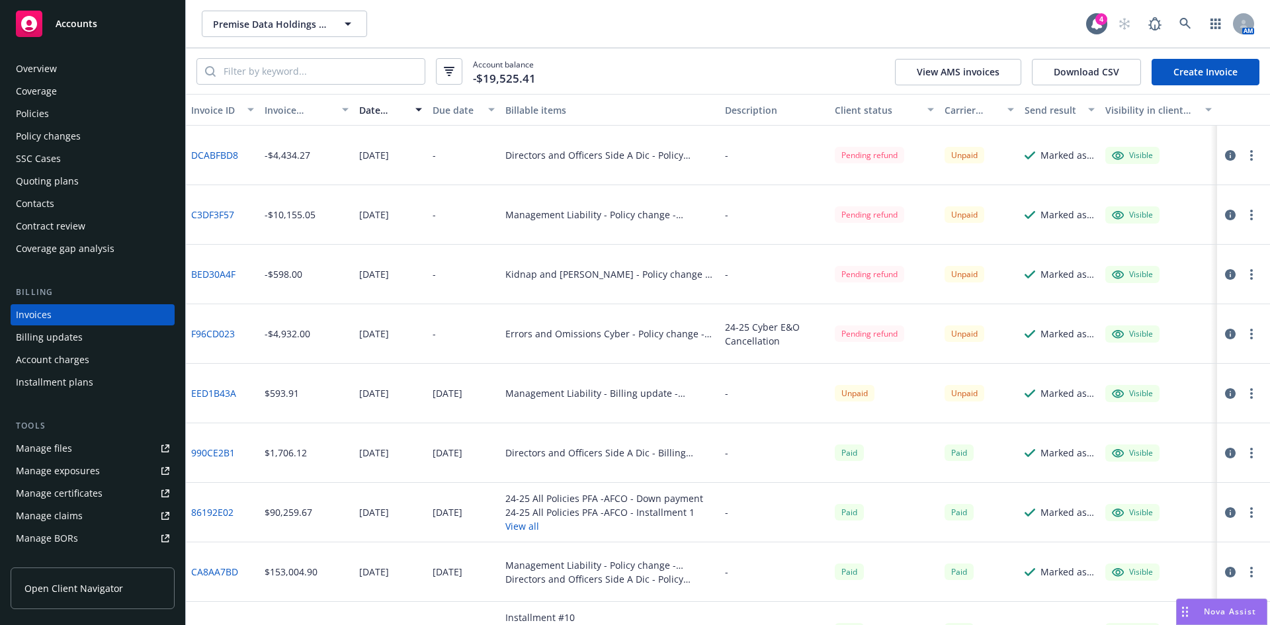
click at [1170, 26] on div "AM" at bounding box center [1182, 24] width 143 height 26
click at [1181, 26] on icon at bounding box center [1185, 24] width 12 height 12
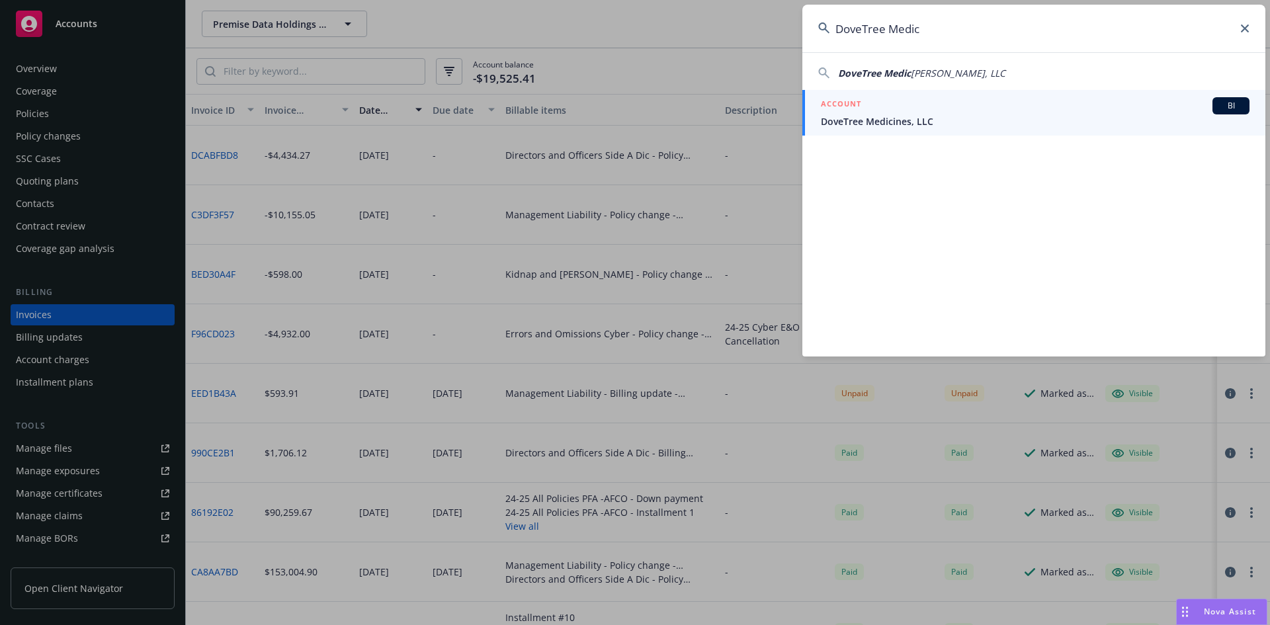
type input "DoveTree Medic"
click at [901, 110] on div "ACCOUNT BI" at bounding box center [1035, 105] width 428 height 17
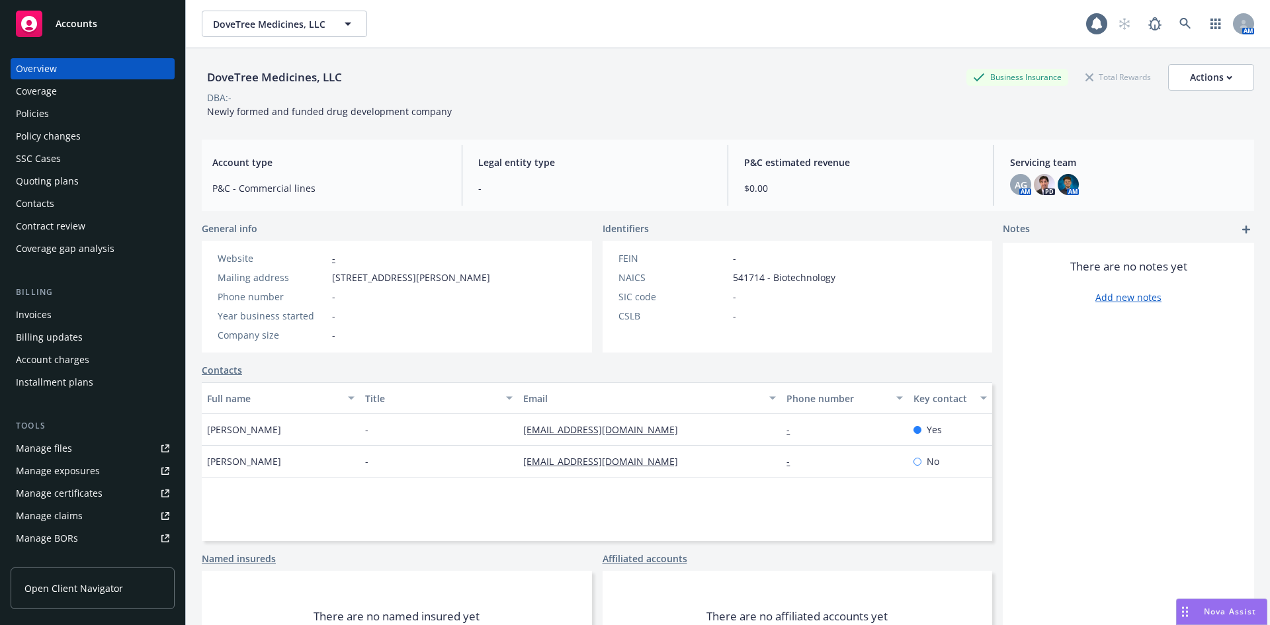
click at [57, 114] on div "Policies" at bounding box center [92, 113] width 153 height 21
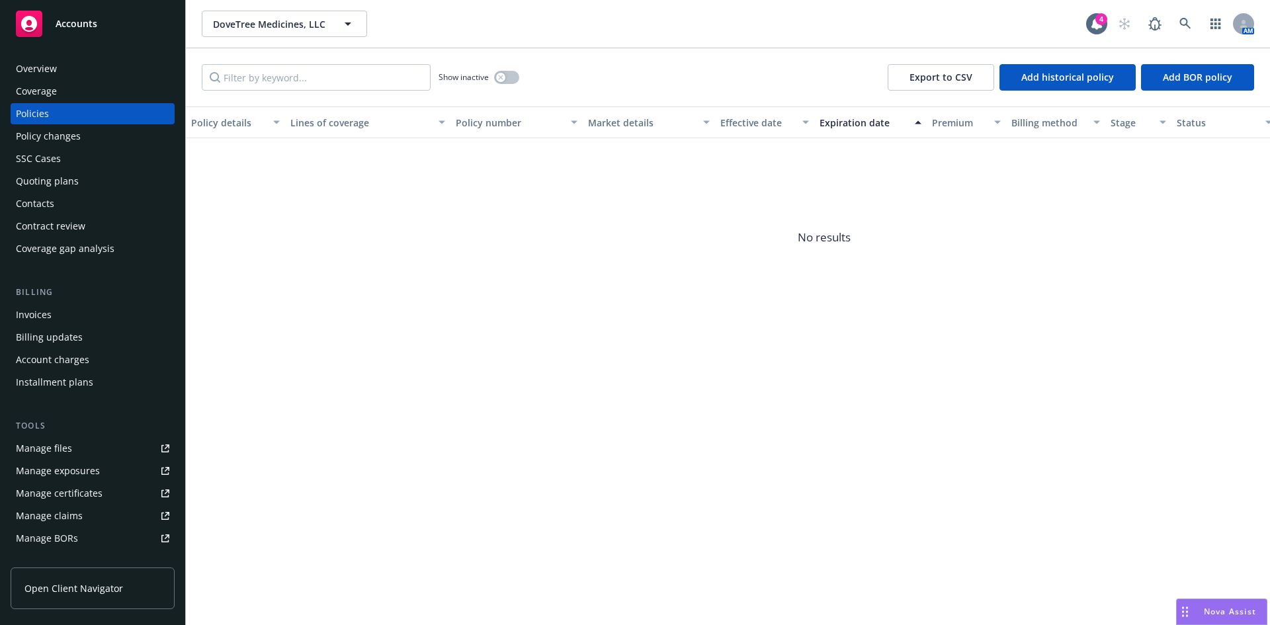
click at [42, 114] on div "Policies" at bounding box center [32, 113] width 33 height 21
click at [517, 81] on button "button" at bounding box center [506, 77] width 25 height 13
click at [512, 79] on icon "button" at bounding box center [511, 77] width 5 height 4
click at [1191, 23] on link at bounding box center [1185, 24] width 26 height 26
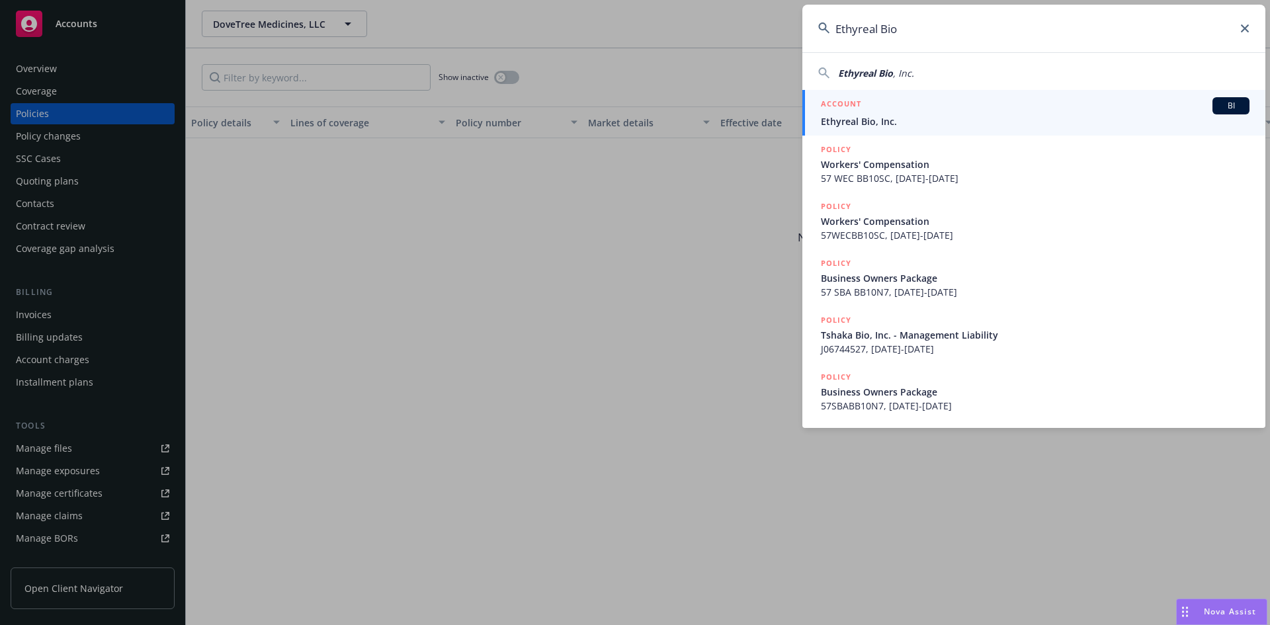
type input "Ethyreal Bio"
click at [889, 116] on span "Ethyreal Bio, Inc." at bounding box center [1035, 121] width 428 height 14
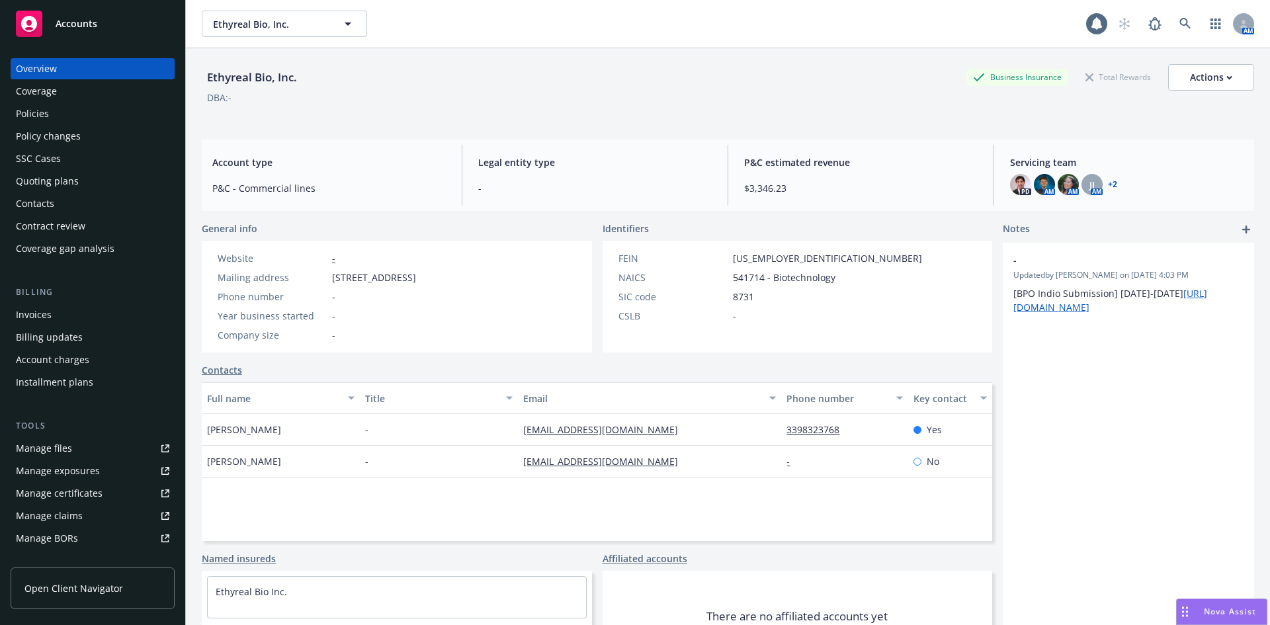
click at [39, 116] on div "Policies" at bounding box center [32, 113] width 33 height 21
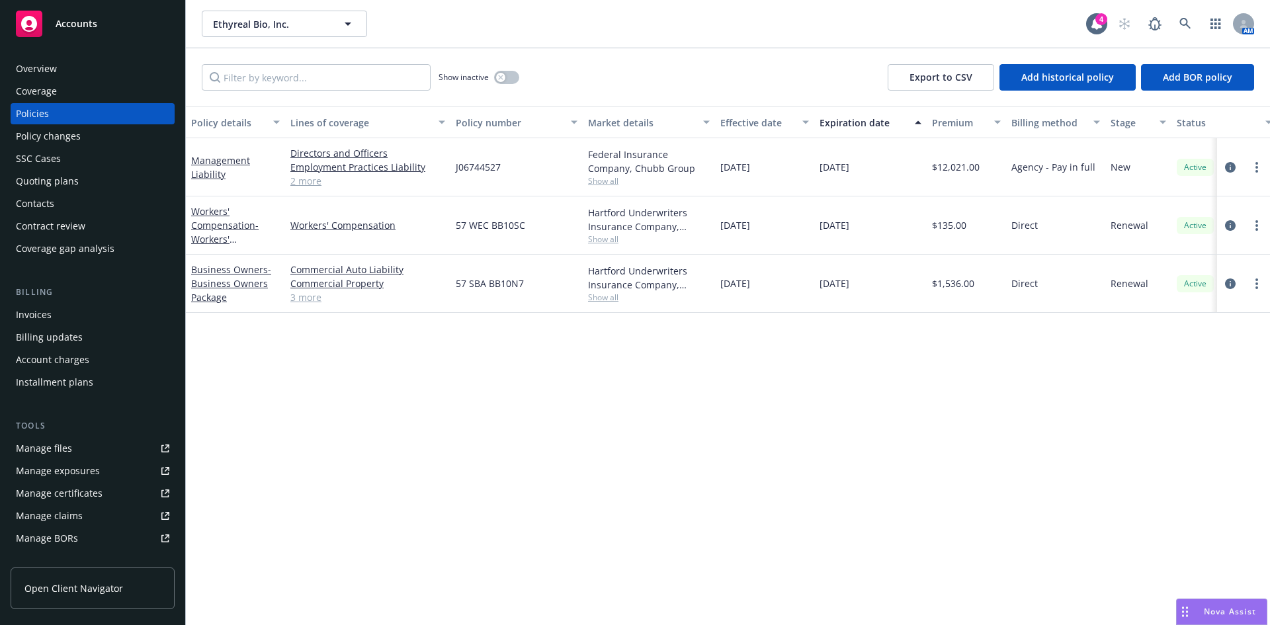
click at [304, 184] on link "2 more" at bounding box center [367, 181] width 155 height 14
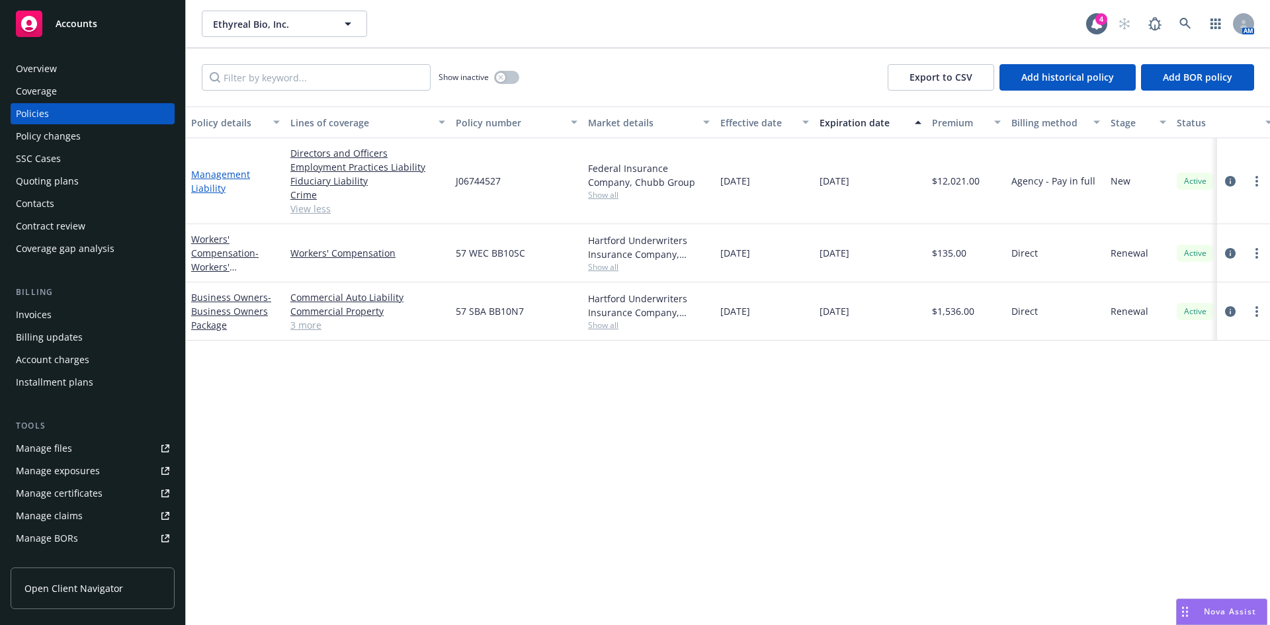
click at [207, 183] on link "Management Liability" at bounding box center [220, 181] width 59 height 26
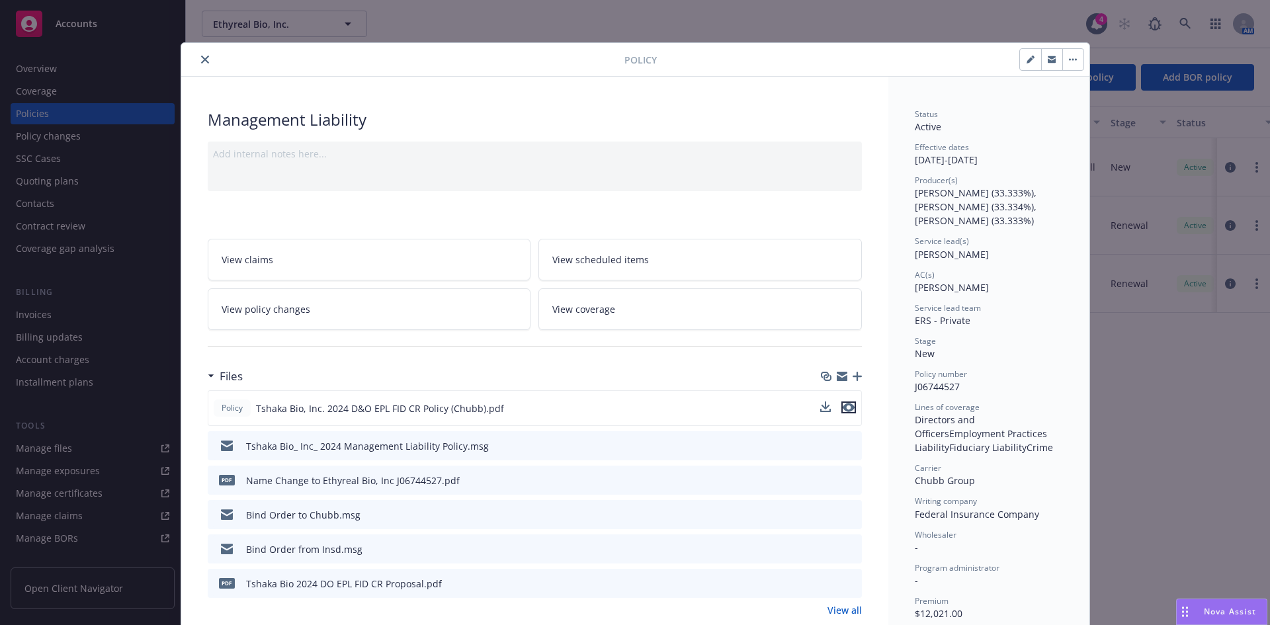
click at [847, 406] on icon "preview file" at bounding box center [848, 407] width 12 height 9
click at [201, 59] on icon "close" at bounding box center [205, 60] width 8 height 8
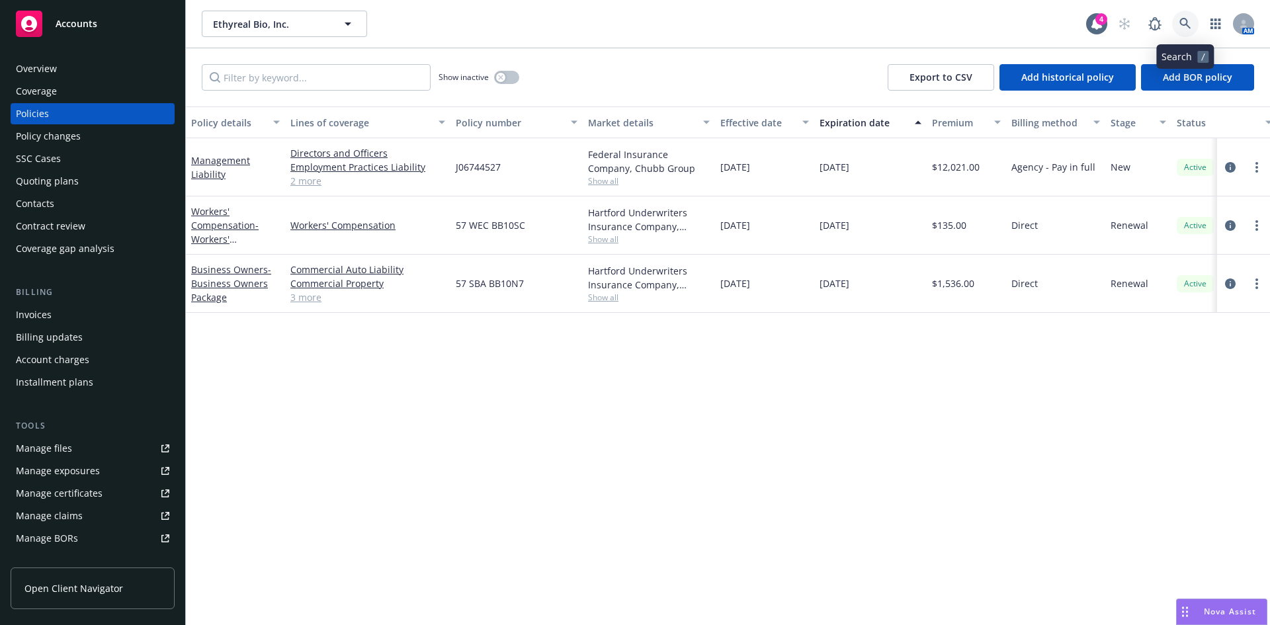
click at [1186, 23] on icon at bounding box center [1184, 23] width 11 height 11
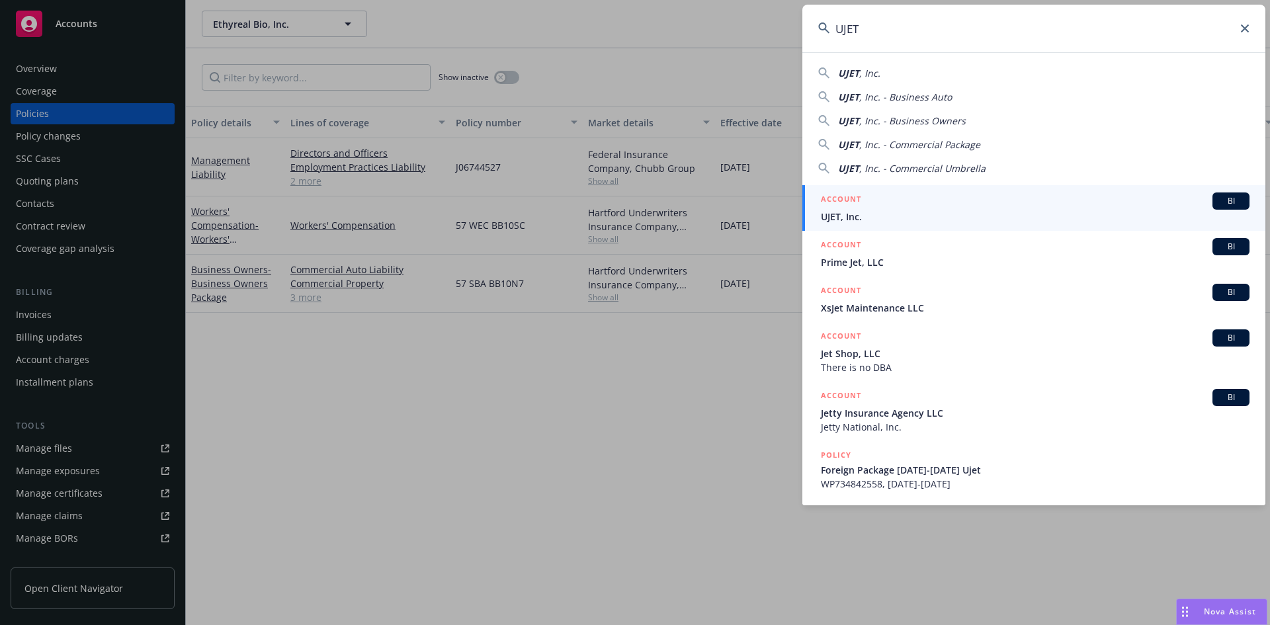
type input "UJET"
click at [865, 216] on span "UJET, Inc." at bounding box center [1035, 217] width 428 height 14
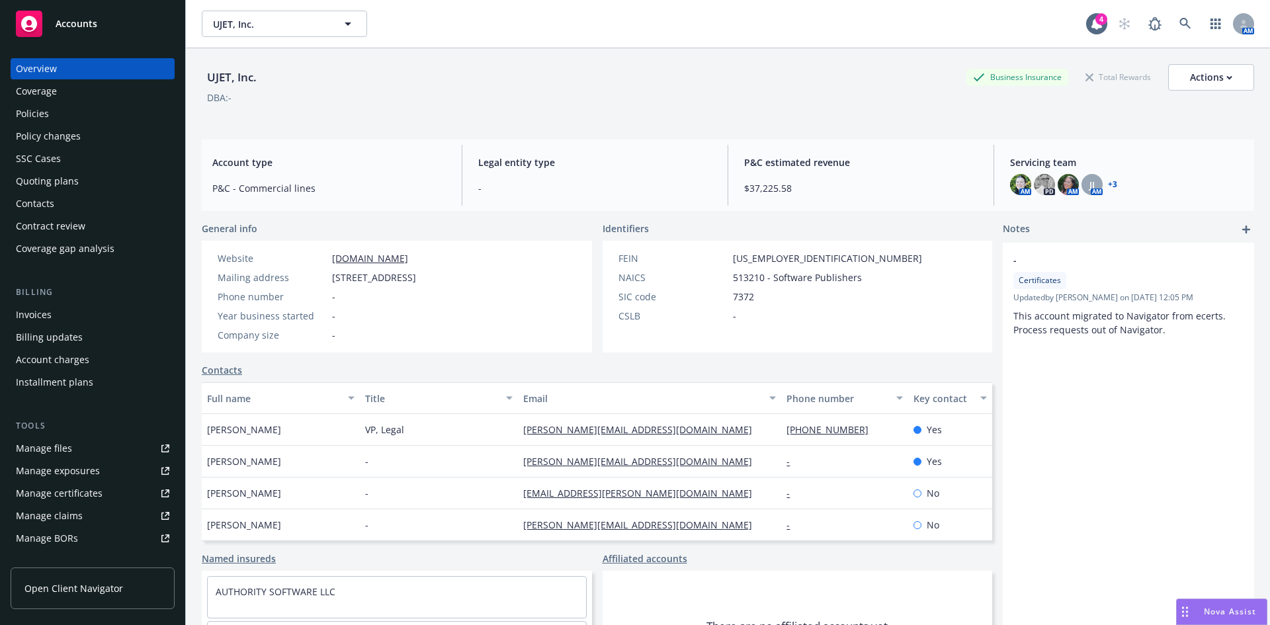
click at [28, 114] on div "Policies" at bounding box center [32, 113] width 33 height 21
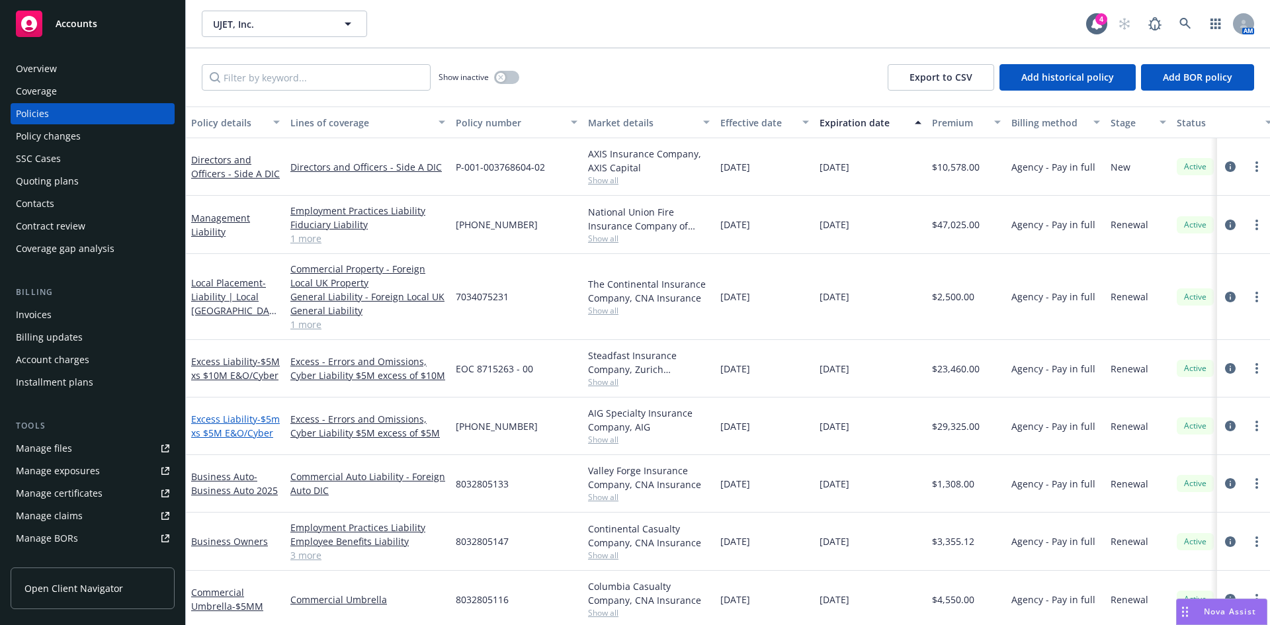
click at [208, 425] on span "- $5m xs $5M E&O/Cyber" at bounding box center [235, 426] width 89 height 26
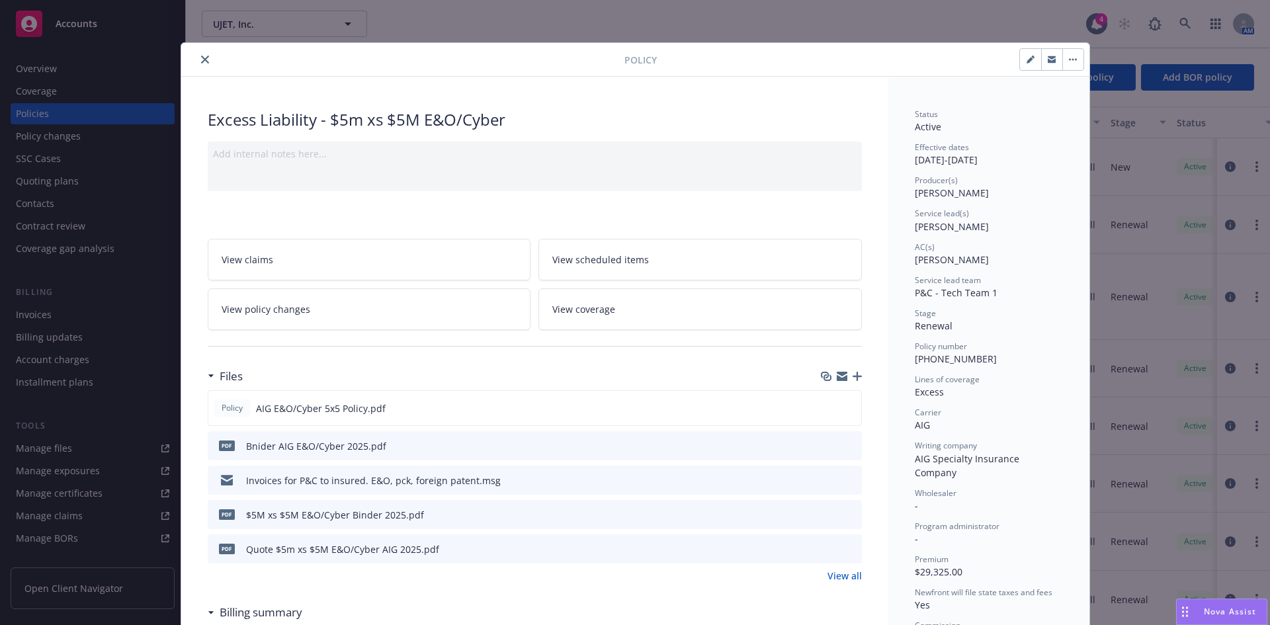
click at [201, 59] on icon "close" at bounding box center [205, 60] width 8 height 8
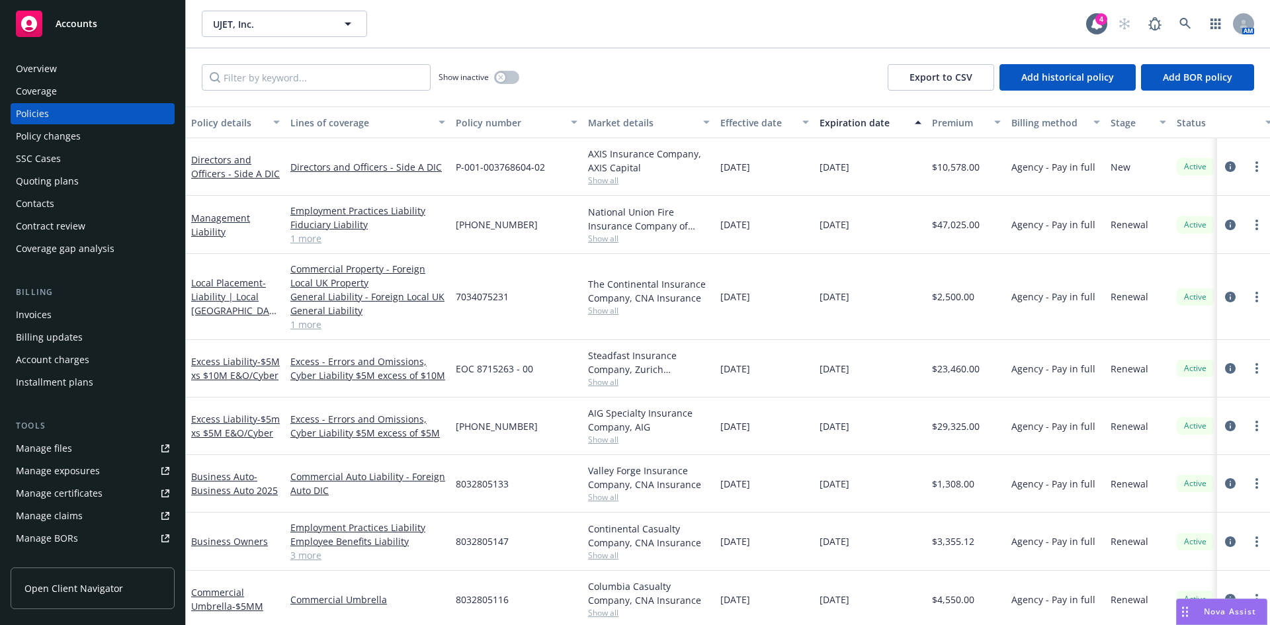
drag, startPoint x: 214, startPoint y: 220, endPoint x: 261, endPoint y: 241, distance: 51.5
click at [214, 220] on link "Management Liability" at bounding box center [220, 225] width 59 height 26
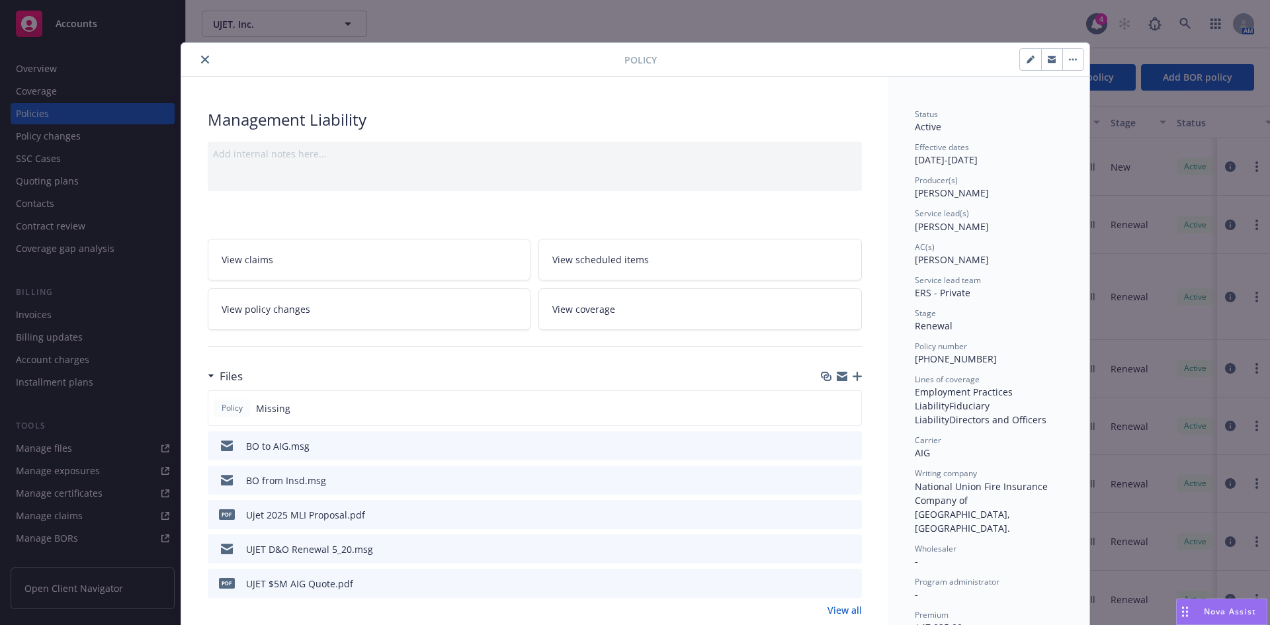
click at [836, 622] on div "Files Policy Missing BO to AIG.msg BO from Insd.msg pdf Ujet 2025 MLI Proposal.…" at bounding box center [535, 497] width 654 height 270
click at [829, 608] on link "View all" at bounding box center [844, 610] width 34 height 14
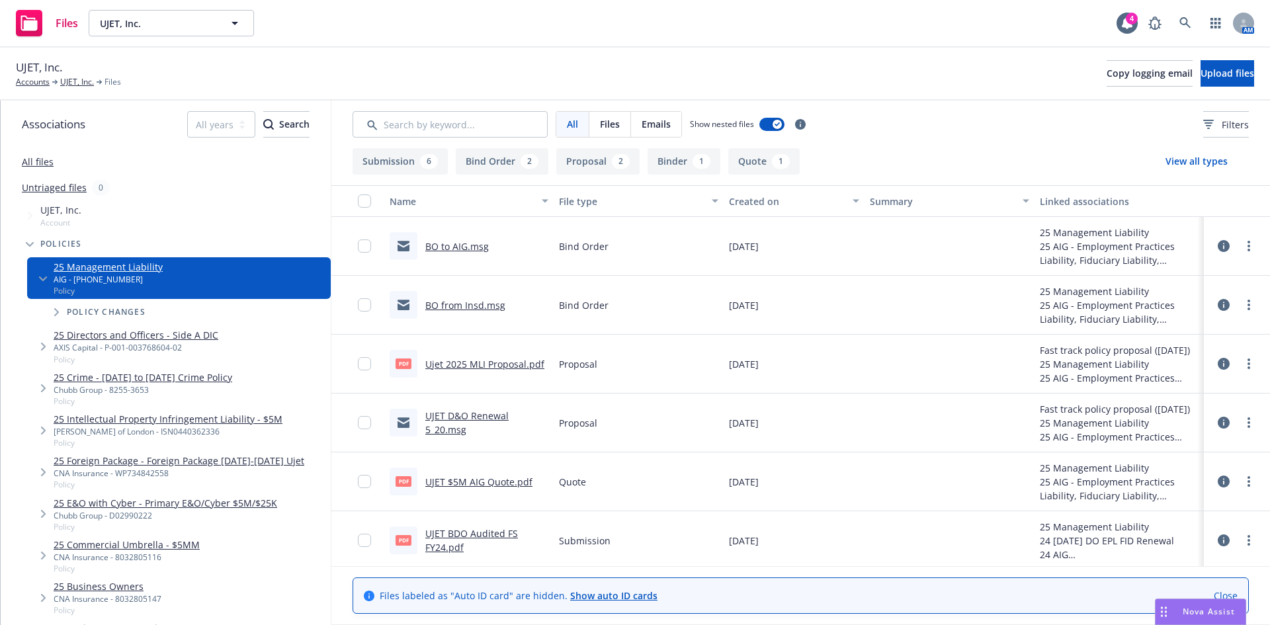
click at [458, 247] on link "BO to AIG.msg" at bounding box center [456, 246] width 63 height 13
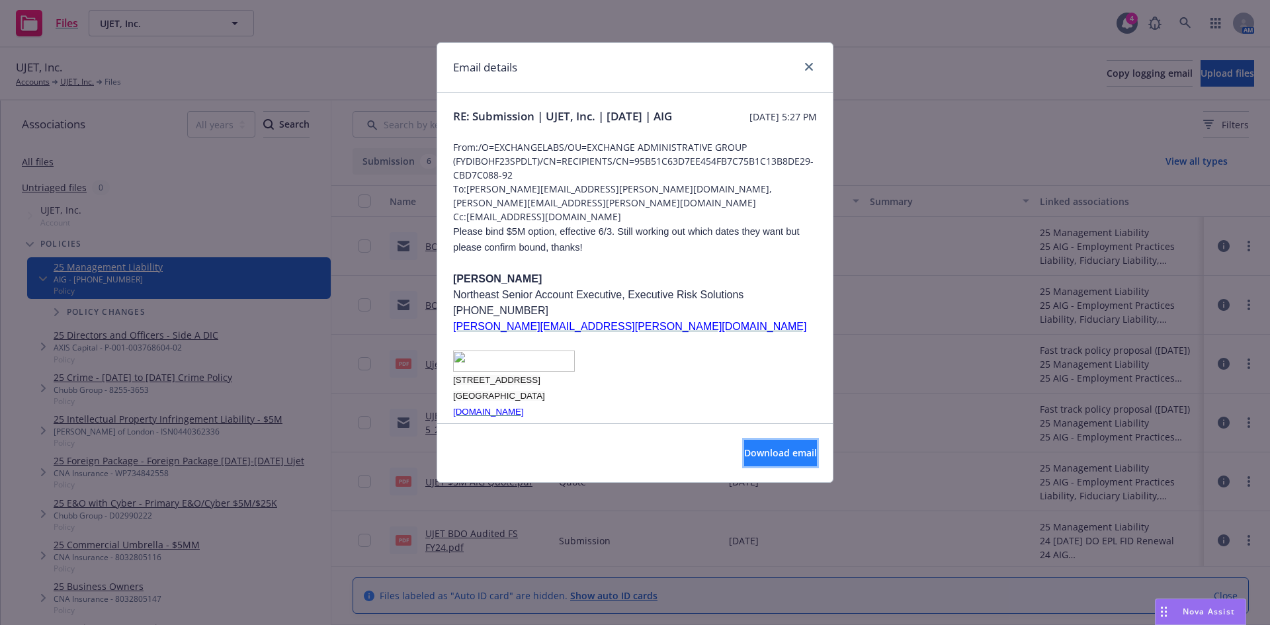
click at [744, 445] on button "Download email" at bounding box center [780, 453] width 73 height 26
click at [805, 67] on icon "close" at bounding box center [809, 67] width 8 height 8
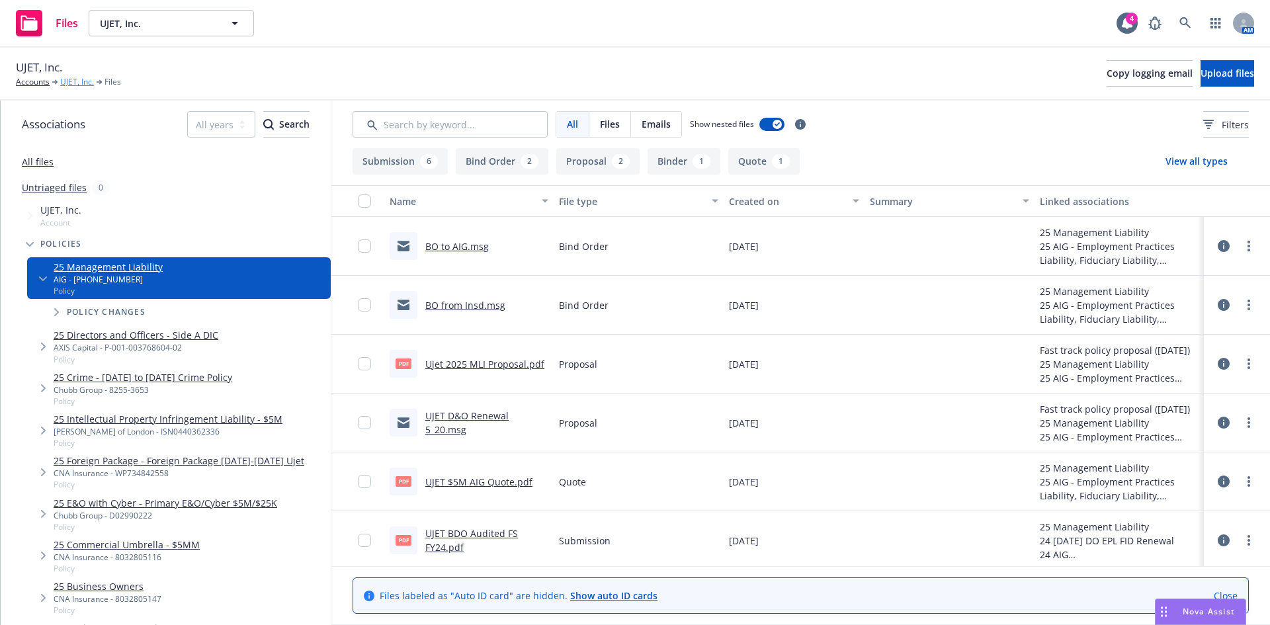
click at [71, 82] on link "UJET, Inc." at bounding box center [77, 82] width 34 height 12
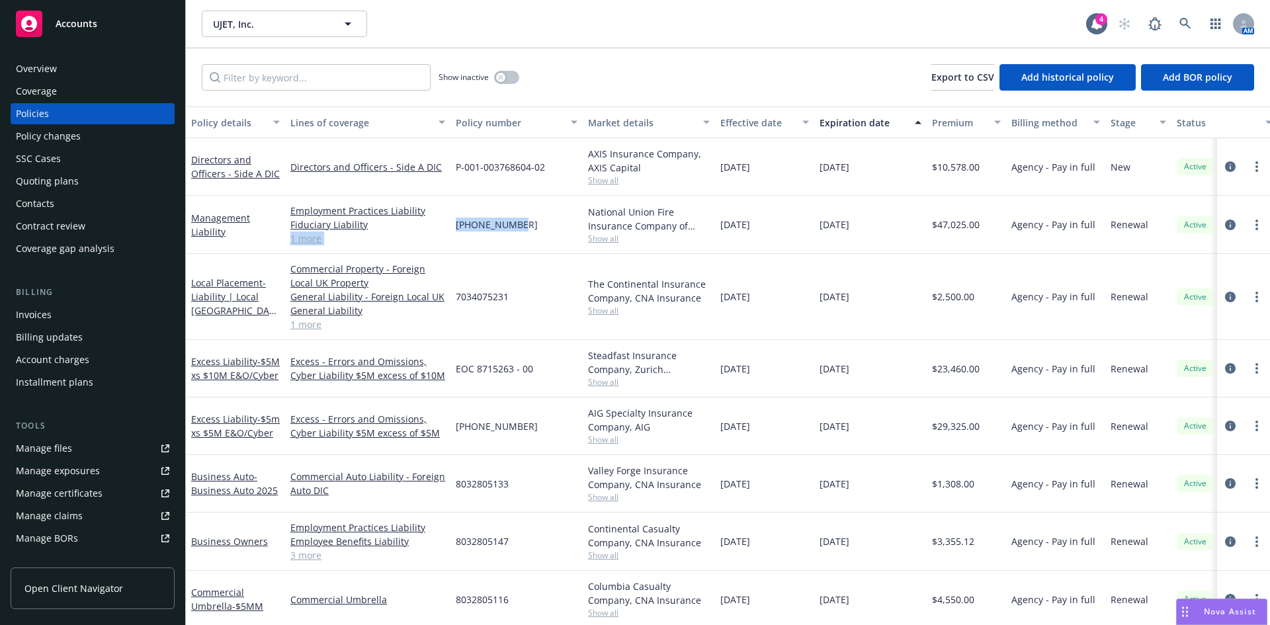
drag, startPoint x: 444, startPoint y: 225, endPoint x: 532, endPoint y: 225, distance: 87.9
click at [532, 225] on div "Management Liability Employment Practices Liability Fiduciary Liability Directo…" at bounding box center [824, 225] width 1276 height 58
click at [505, 232] on div "[PHONE_NUMBER]" at bounding box center [516, 225] width 132 height 58
drag, startPoint x: 525, startPoint y: 224, endPoint x: 443, endPoint y: 224, distance: 82.0
click at [443, 224] on div "Management Liability Employment Practices Liability Fiduciary Liability Directo…" at bounding box center [824, 225] width 1276 height 58
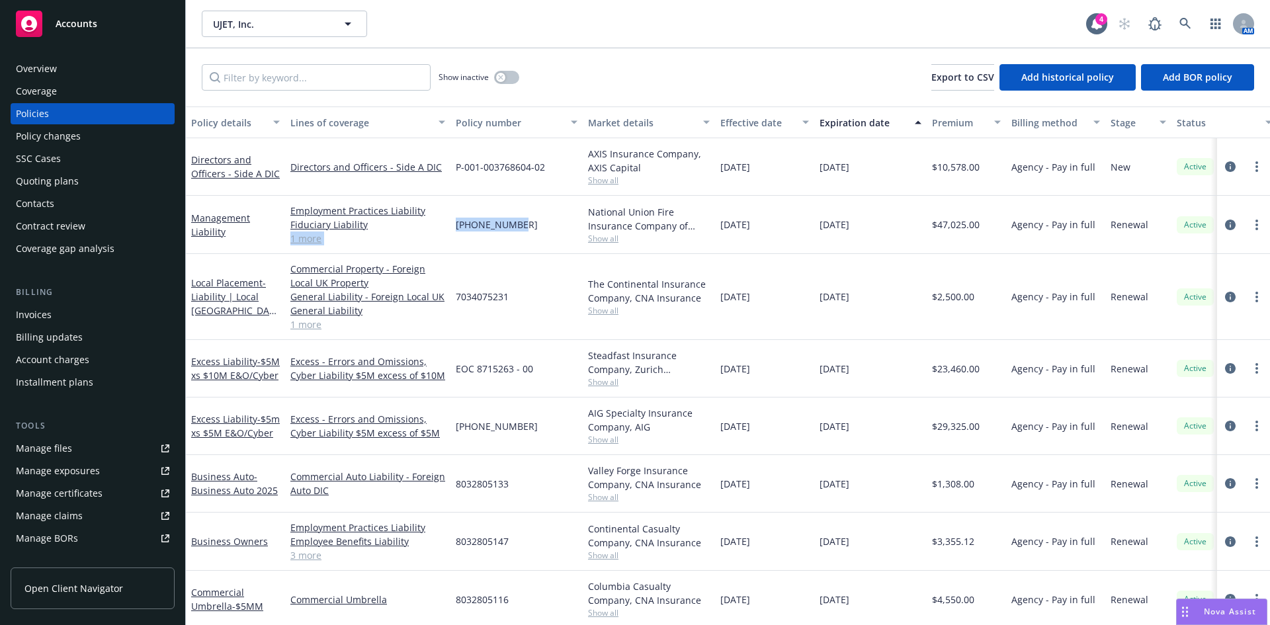
click at [496, 232] on div "[PHONE_NUMBER]" at bounding box center [516, 225] width 132 height 58
click at [495, 229] on span "[PHONE_NUMBER]" at bounding box center [497, 225] width 82 height 14
click at [222, 175] on link "Directors and Officers - Side A DIC" at bounding box center [235, 166] width 89 height 26
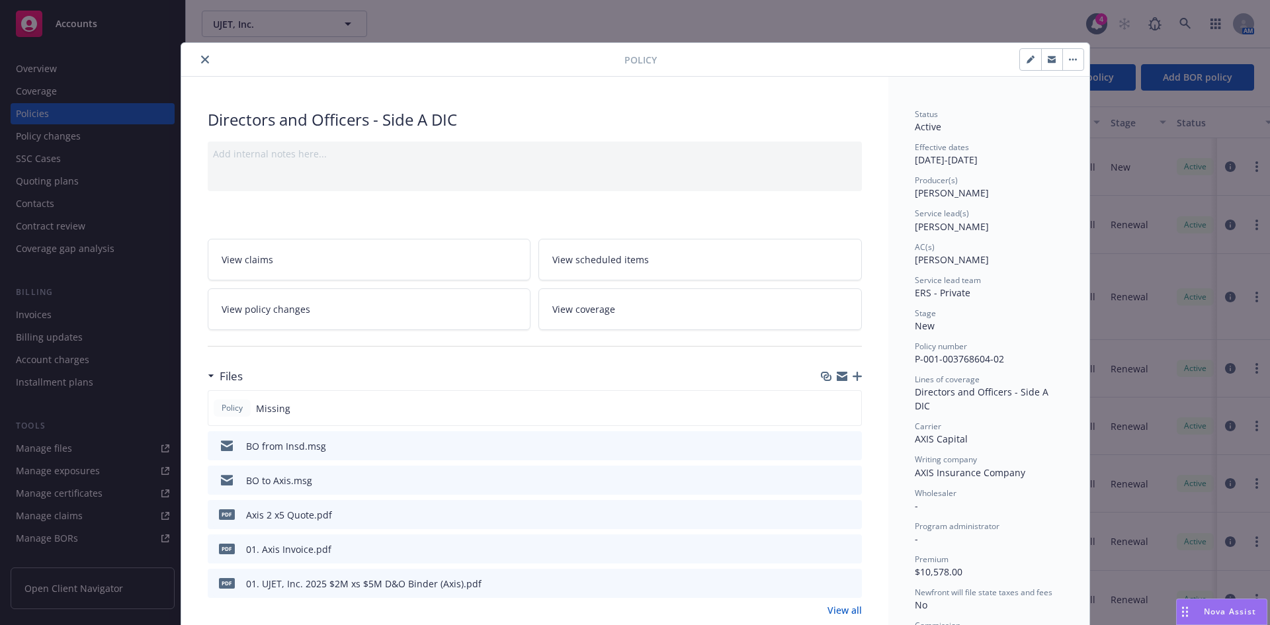
click at [822, 480] on icon "download file" at bounding box center [827, 479] width 11 height 11
click at [201, 57] on icon "close" at bounding box center [205, 60] width 8 height 8
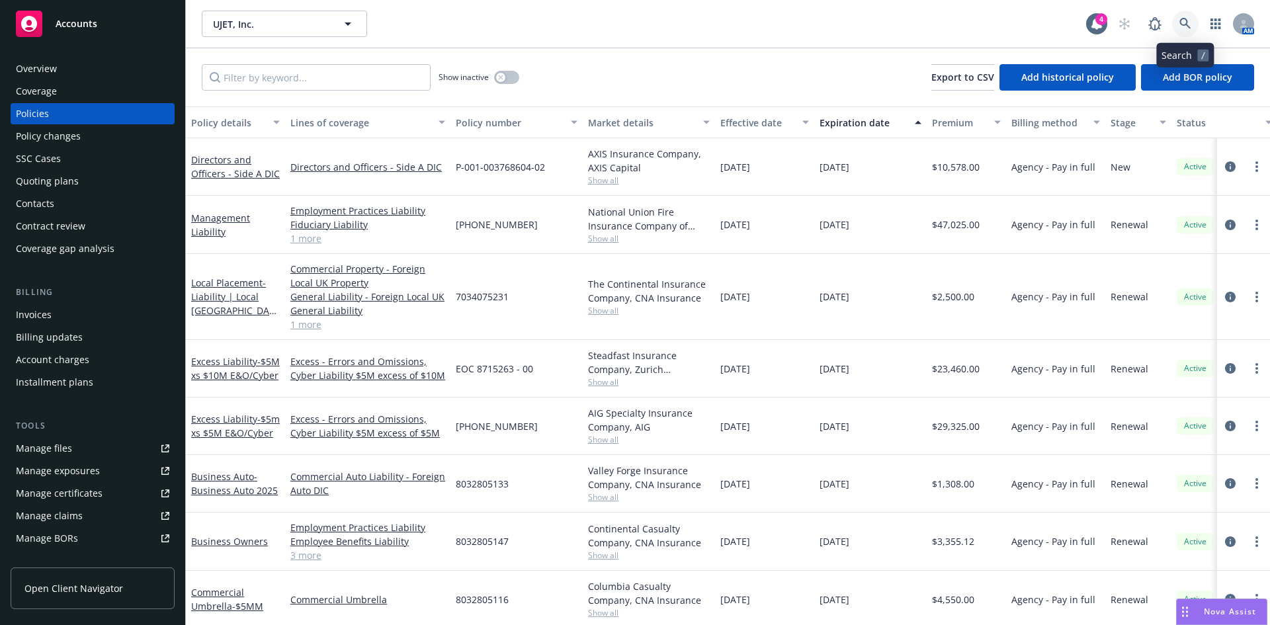
click at [1184, 23] on icon at bounding box center [1185, 24] width 12 height 12
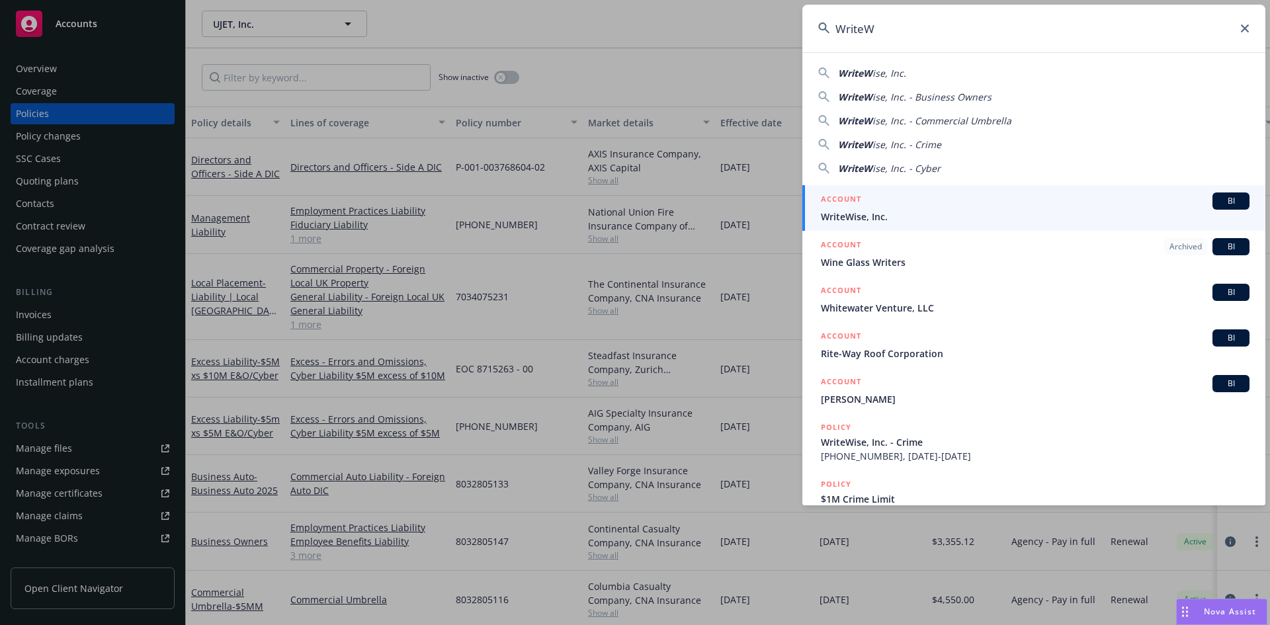
type input "WriteW"
click at [870, 200] on div "ACCOUNT BI" at bounding box center [1035, 200] width 428 height 17
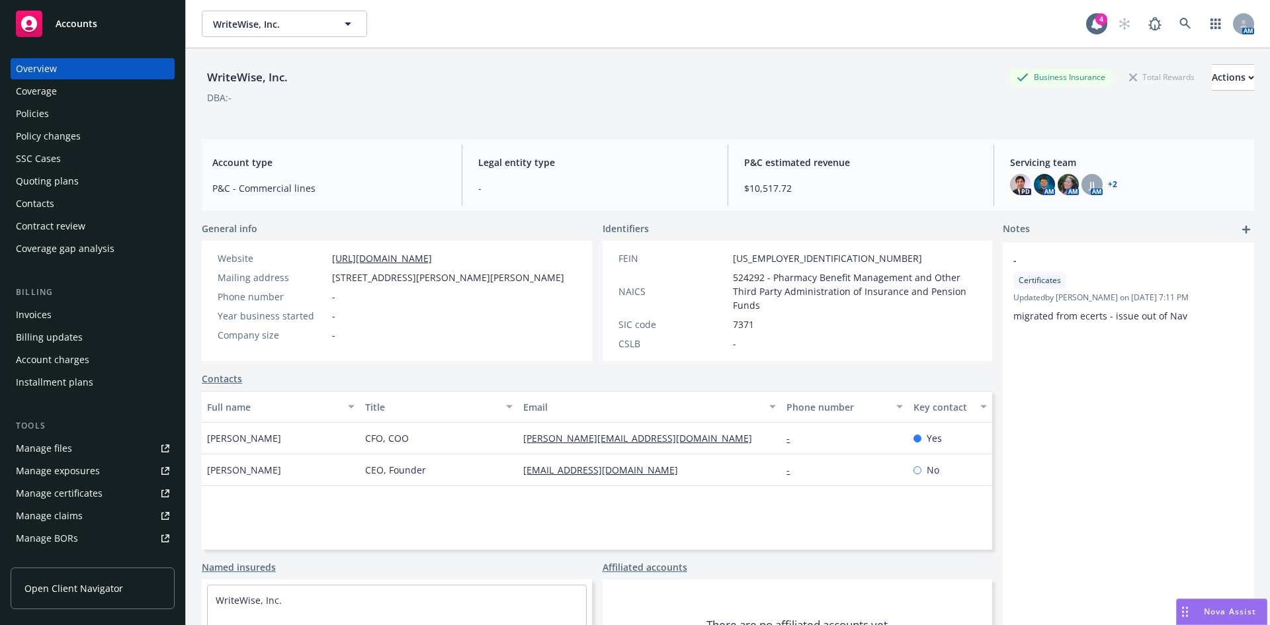
click at [13, 114] on link "Policies" at bounding box center [93, 113] width 164 height 21
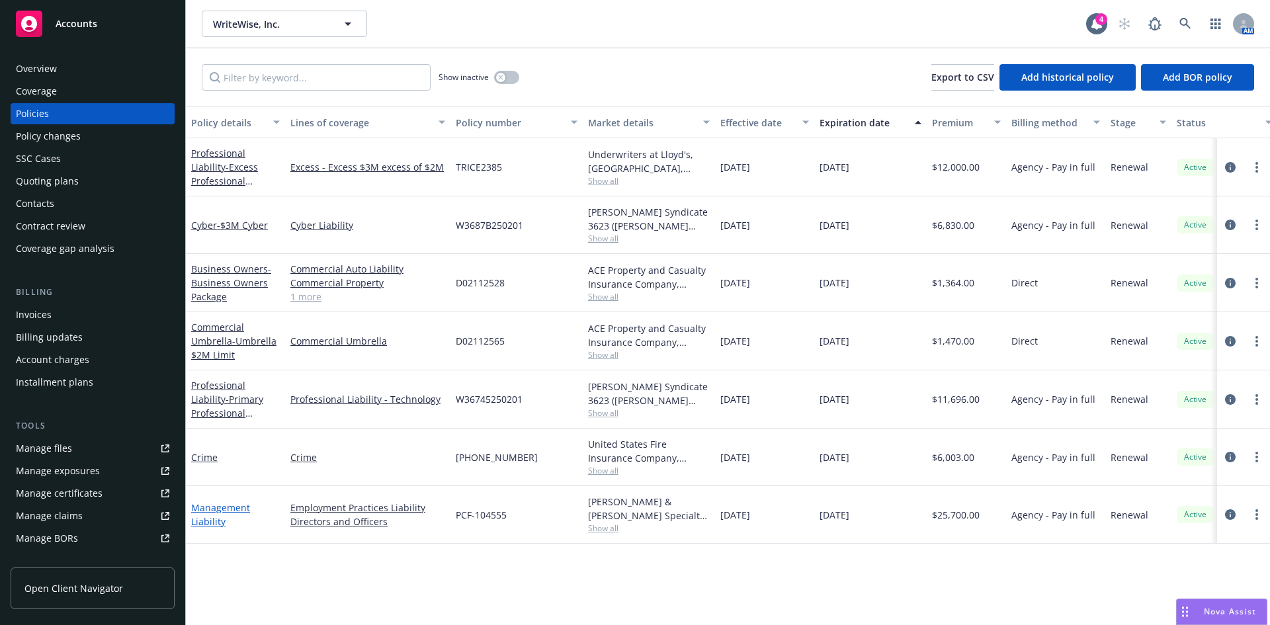
click at [206, 512] on link "Management Liability" at bounding box center [220, 514] width 59 height 26
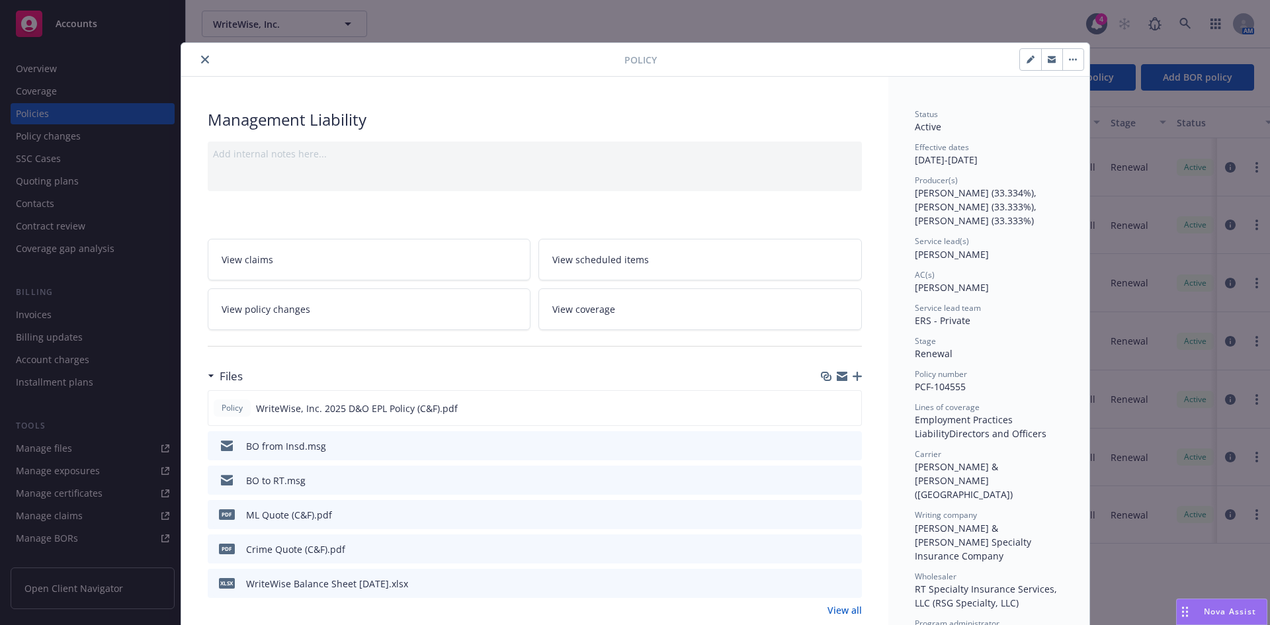
drag, startPoint x: 196, startPoint y: 59, endPoint x: 204, endPoint y: 61, distance: 7.7
click at [201, 59] on icon "close" at bounding box center [205, 60] width 8 height 8
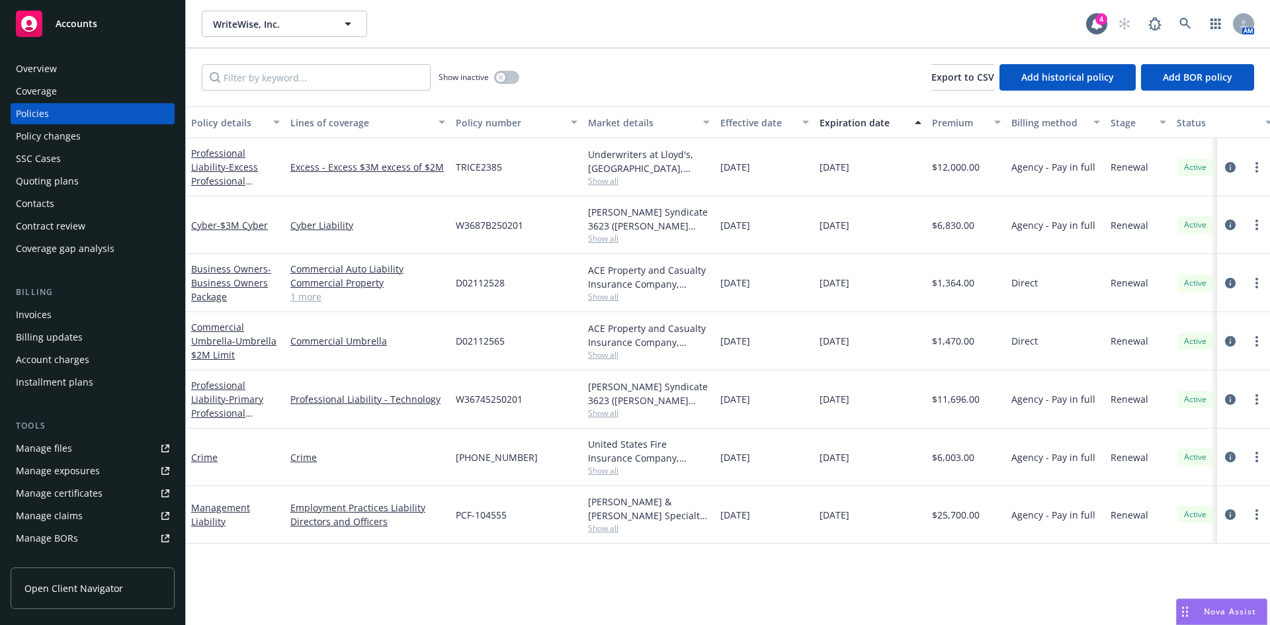
click at [955, 604] on div "Policy details Lines of coverage Policy number Market details Effective date Ex…" at bounding box center [728, 365] width 1084 height 518
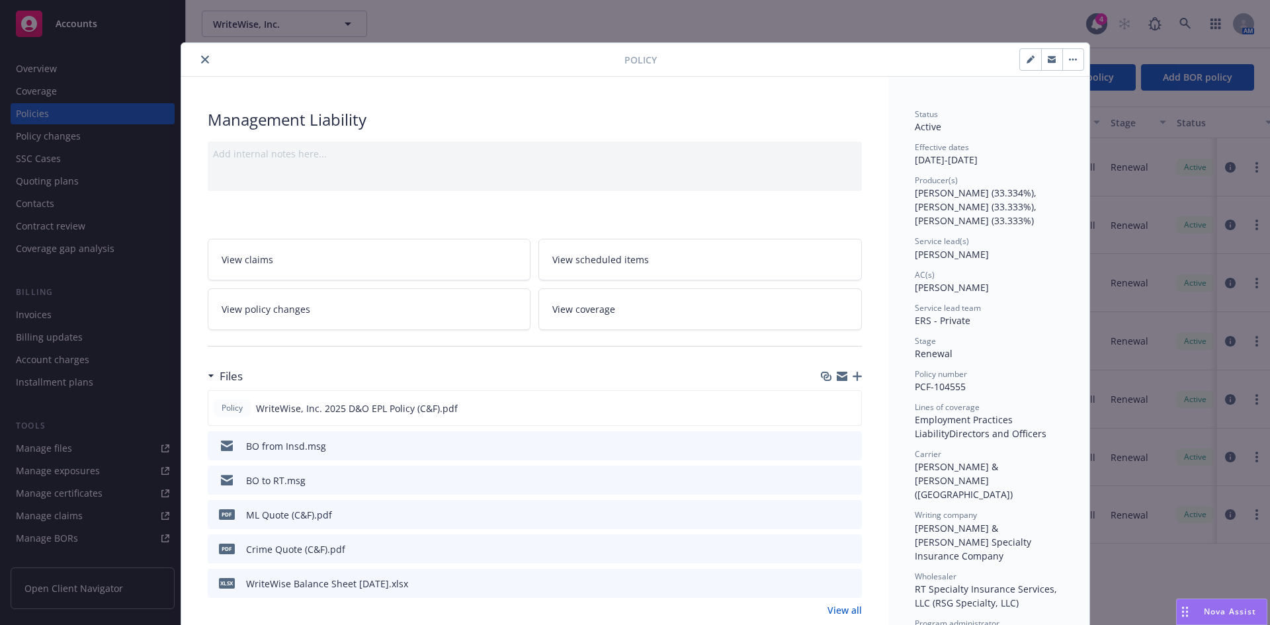
click at [201, 59] on icon "close" at bounding box center [205, 60] width 8 height 8
